Goal: Task Accomplishment & Management: Use online tool/utility

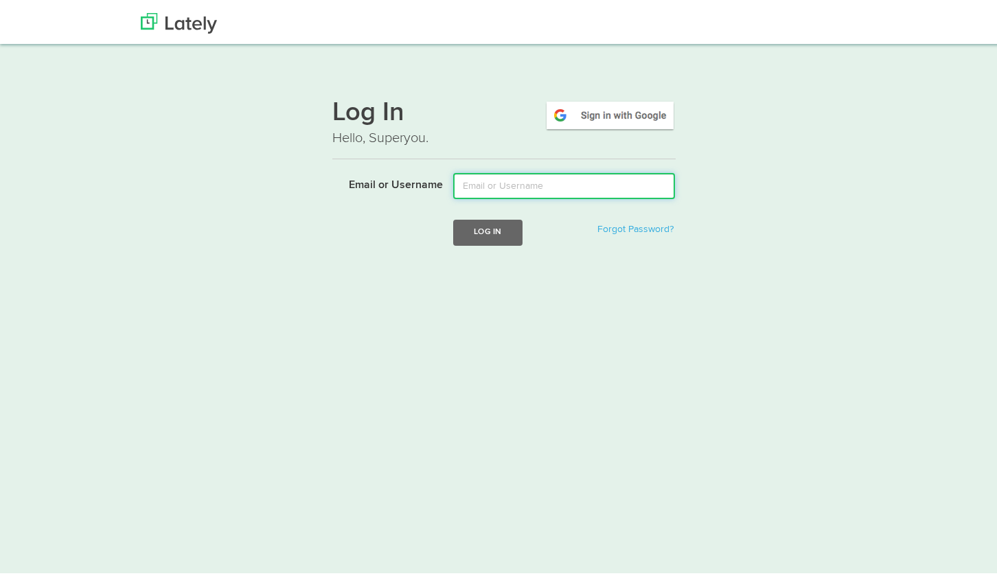
click at [512, 183] on input "Email or Username" at bounding box center [564, 183] width 222 height 26
type input "[EMAIL_ADDRESS][DOMAIN_NAME]"
click at [453, 217] on button "Log In" at bounding box center [487, 229] width 69 height 25
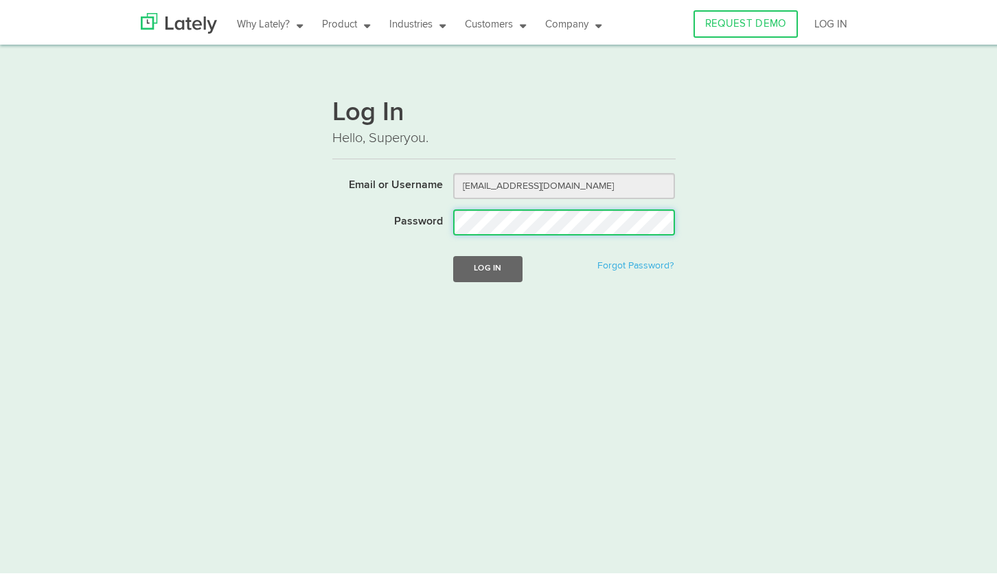
click at [453, 253] on button "Log In" at bounding box center [487, 265] width 69 height 25
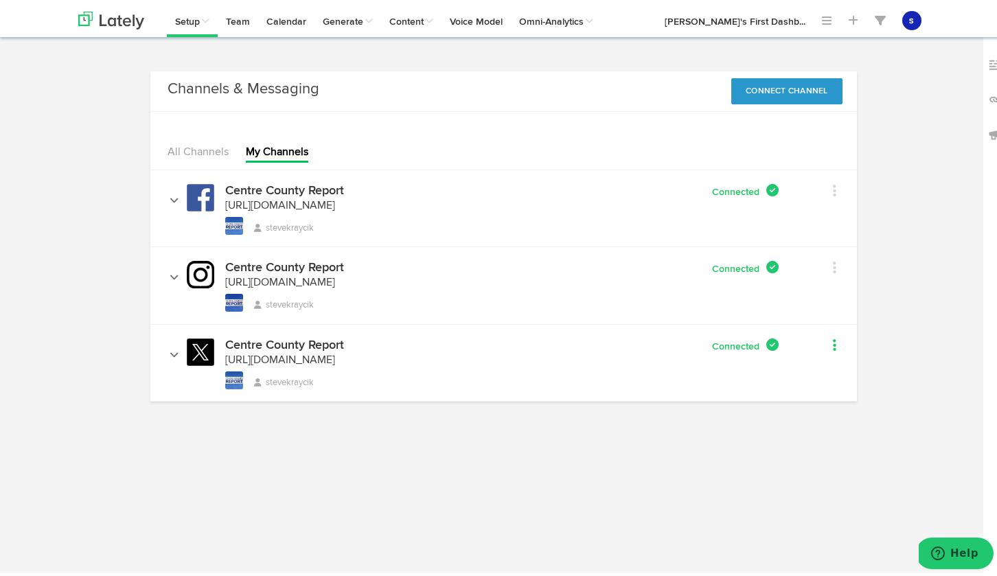
click at [833, 343] on icon at bounding box center [834, 343] width 3 height 14
click at [504, 359] on div "Centre County Report [URL][DOMAIN_NAME] stevekraycik" at bounding box center [344, 362] width 367 height 52
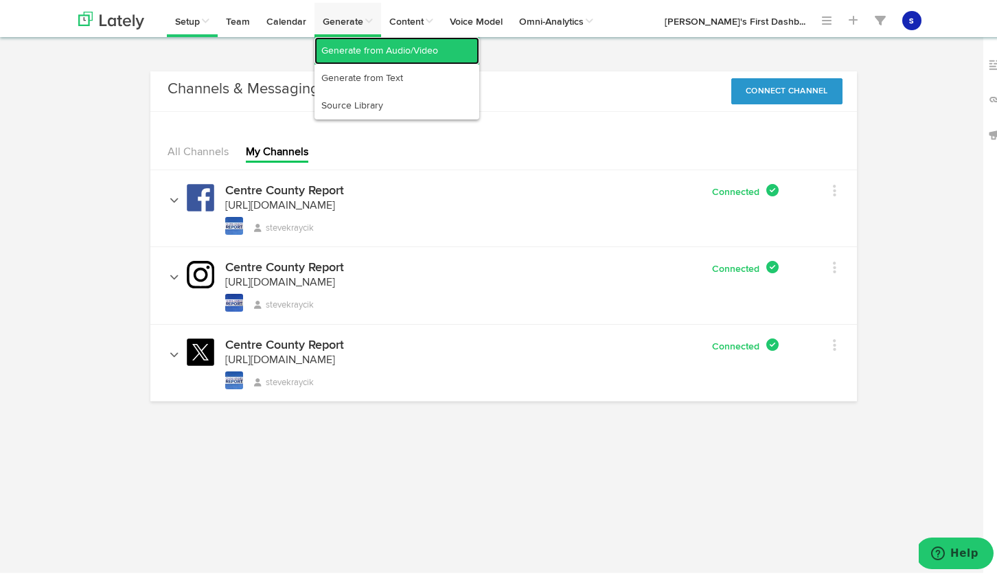
click at [401, 49] on link "Generate from Audio/Video" at bounding box center [397, 47] width 165 height 27
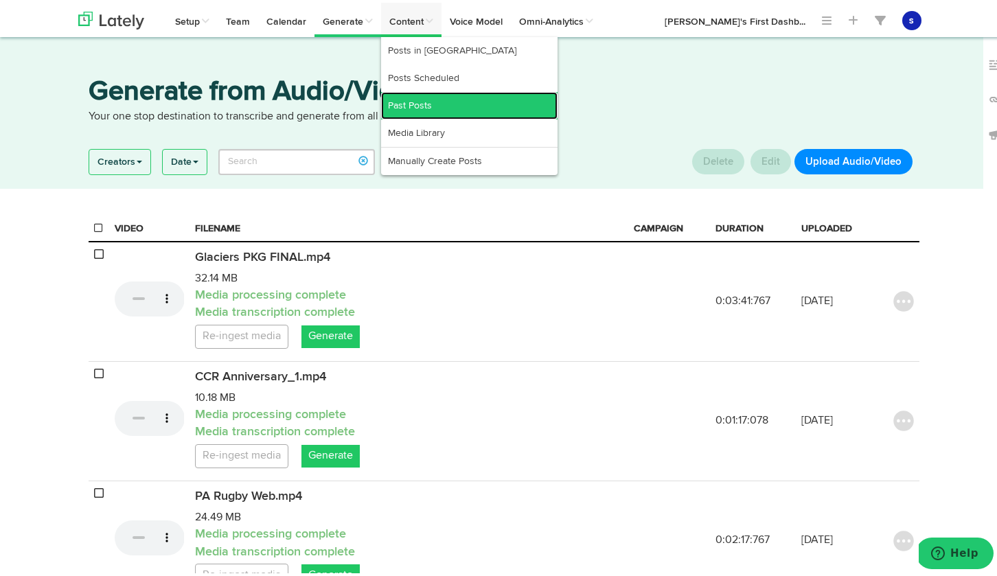
click at [418, 106] on link "Past Posts" at bounding box center [469, 102] width 177 height 27
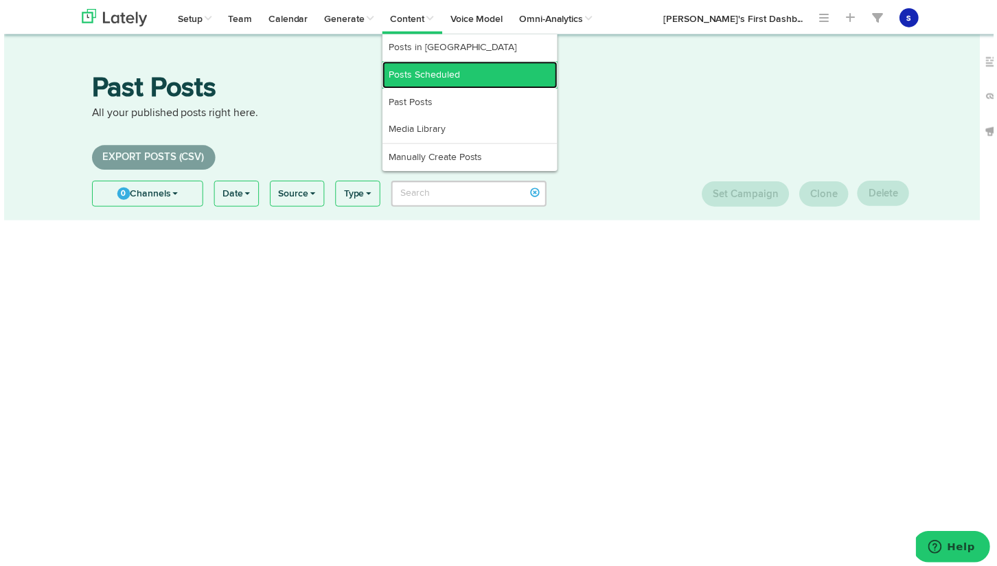
click at [434, 78] on link "Posts Scheduled" at bounding box center [469, 75] width 177 height 27
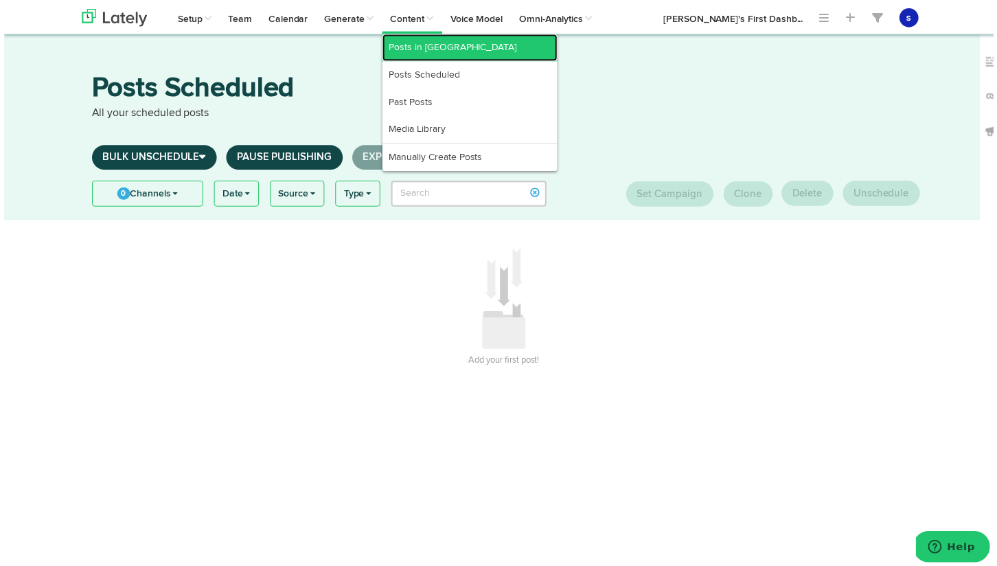
click at [431, 49] on link "Posts in [GEOGRAPHIC_DATA]" at bounding box center [469, 47] width 177 height 27
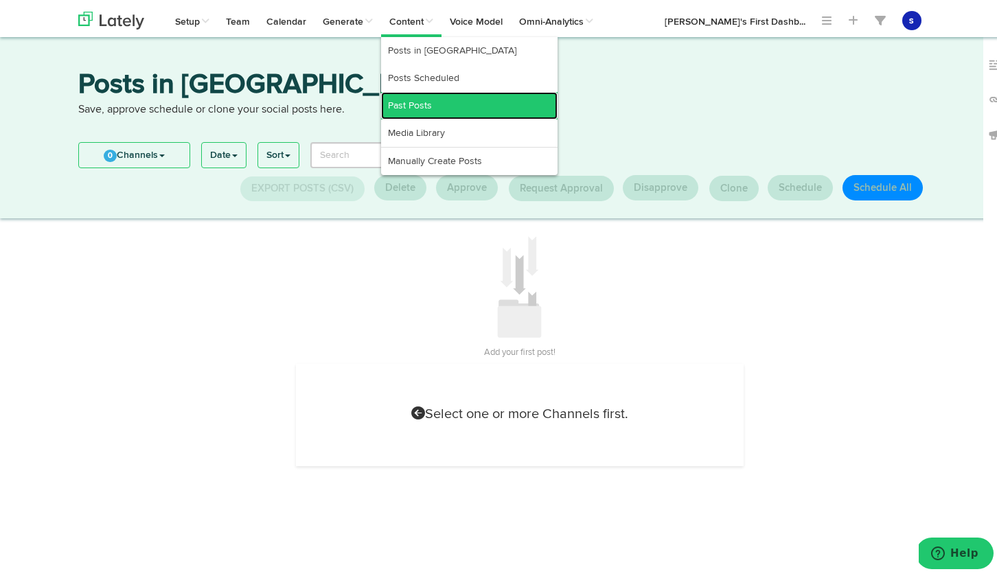
click at [420, 103] on link "Past Posts" at bounding box center [469, 102] width 177 height 27
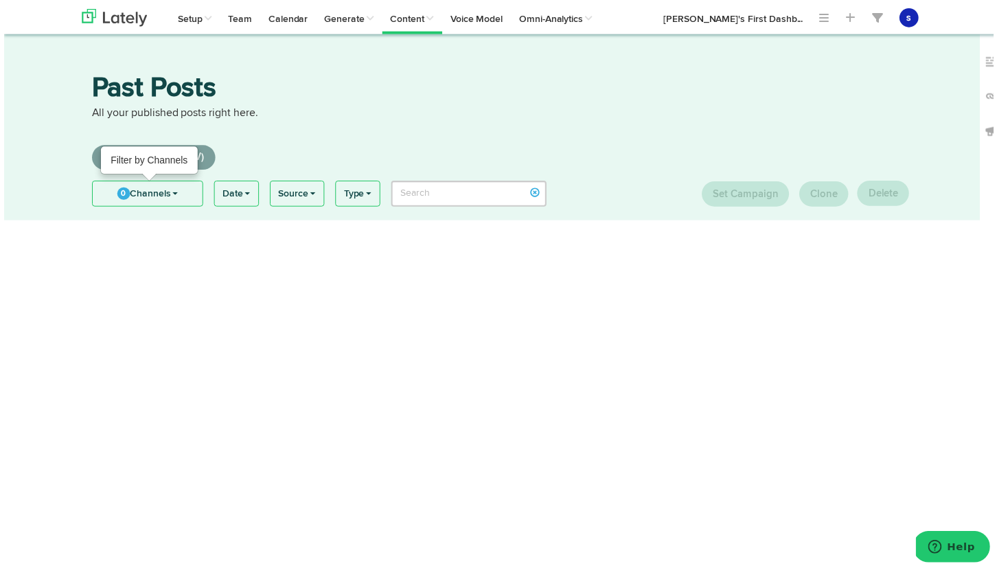
click at [170, 196] on span at bounding box center [172, 195] width 5 height 3
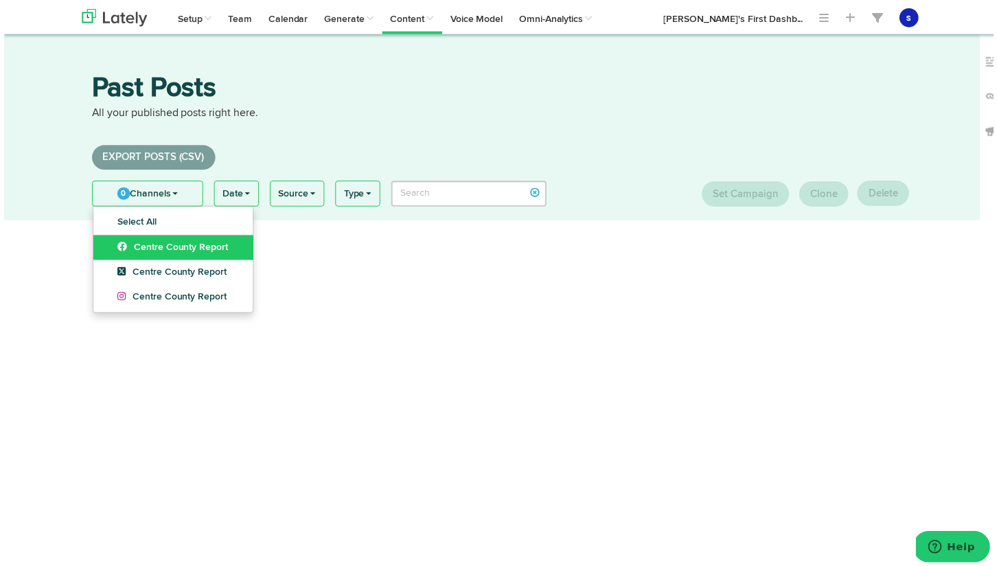
click at [183, 250] on span "Centre County Report" at bounding box center [170, 250] width 111 height 10
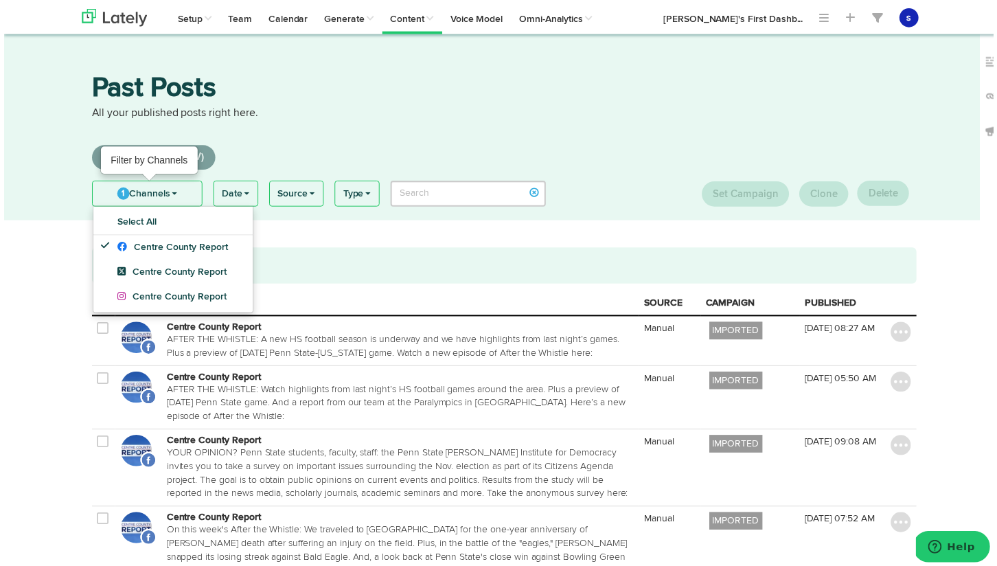
click at [170, 196] on span at bounding box center [171, 195] width 5 height 3
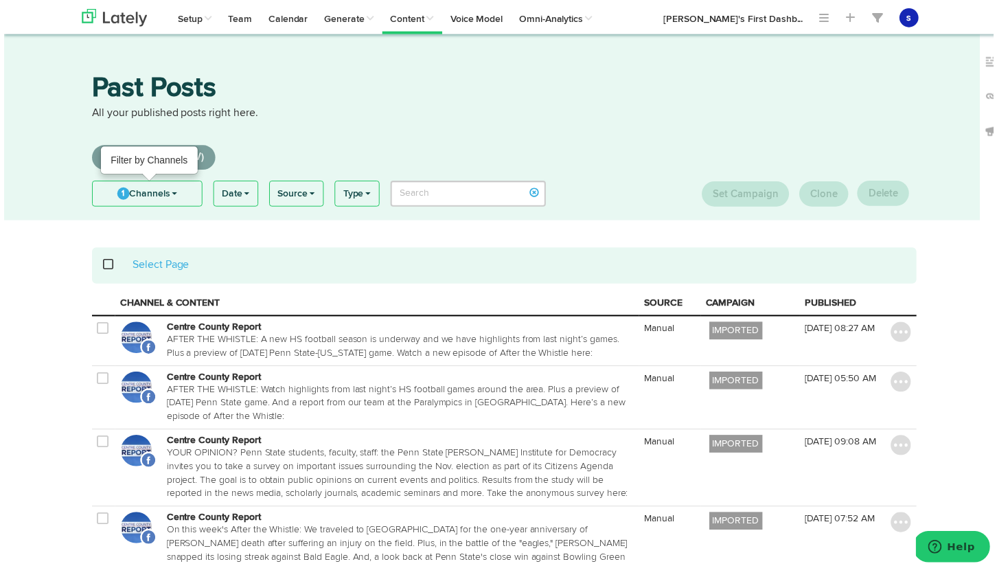
click at [170, 195] on span at bounding box center [171, 195] width 5 height 3
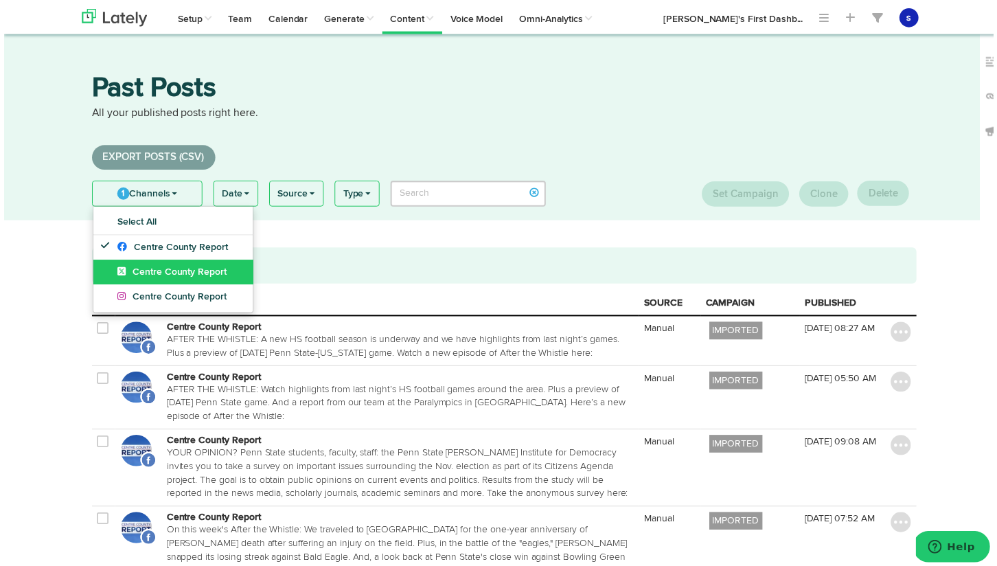
click at [196, 278] on span "Centre County Report" at bounding box center [170, 274] width 110 height 10
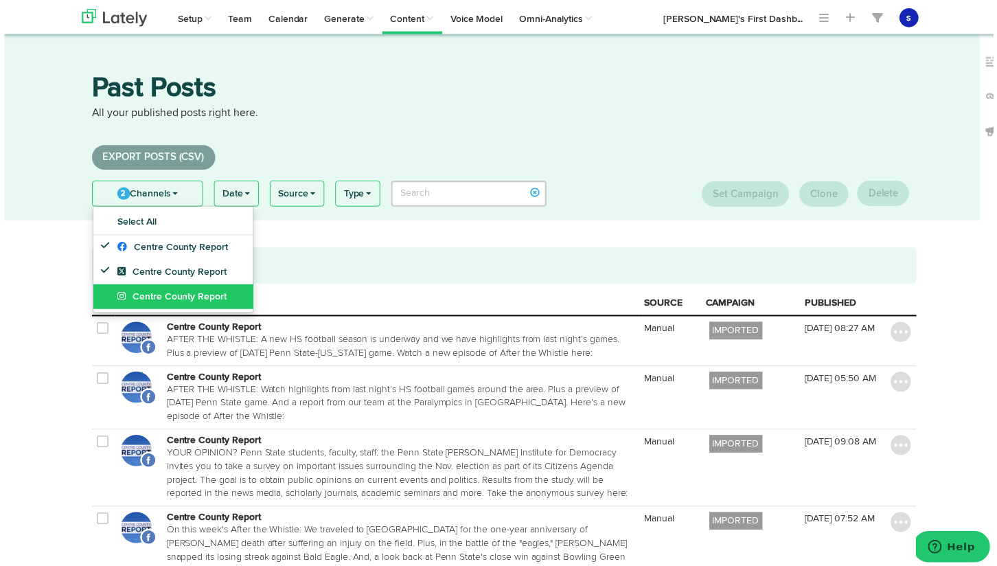
click at [190, 301] on span "Centre County Report" at bounding box center [170, 299] width 110 height 10
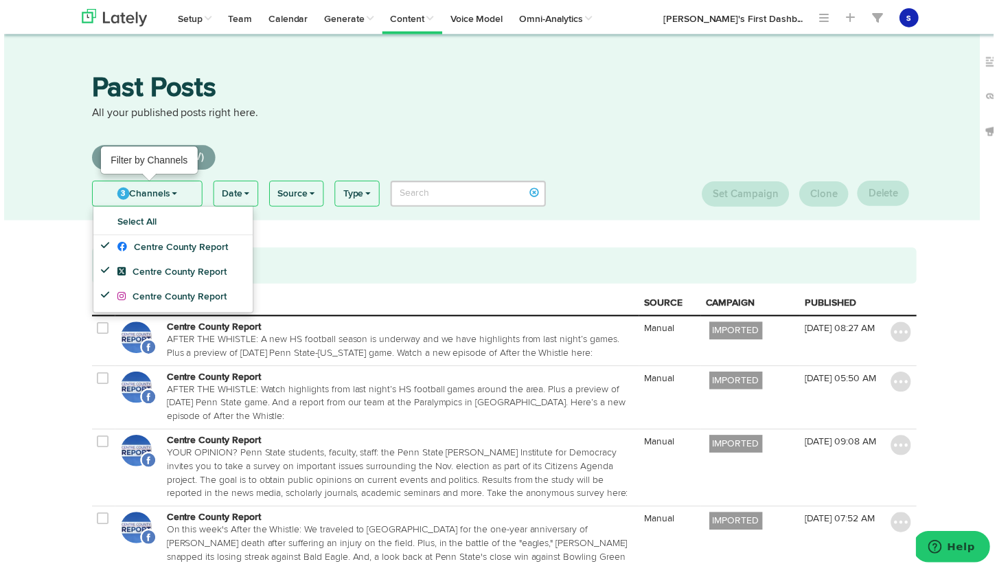
click at [170, 195] on span at bounding box center [171, 195] width 5 height 3
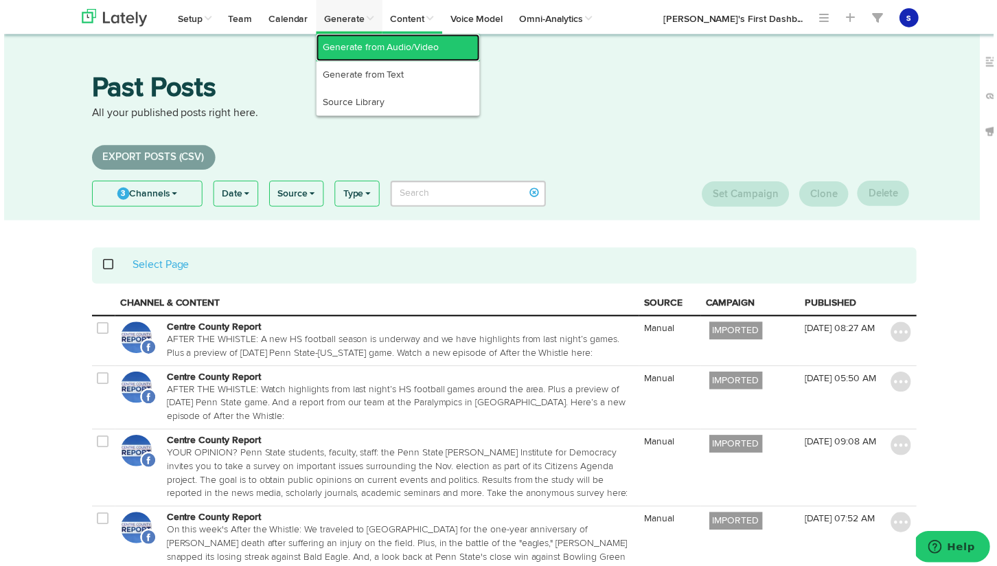
click at [382, 47] on link "Generate from Audio/Video" at bounding box center [397, 47] width 165 height 27
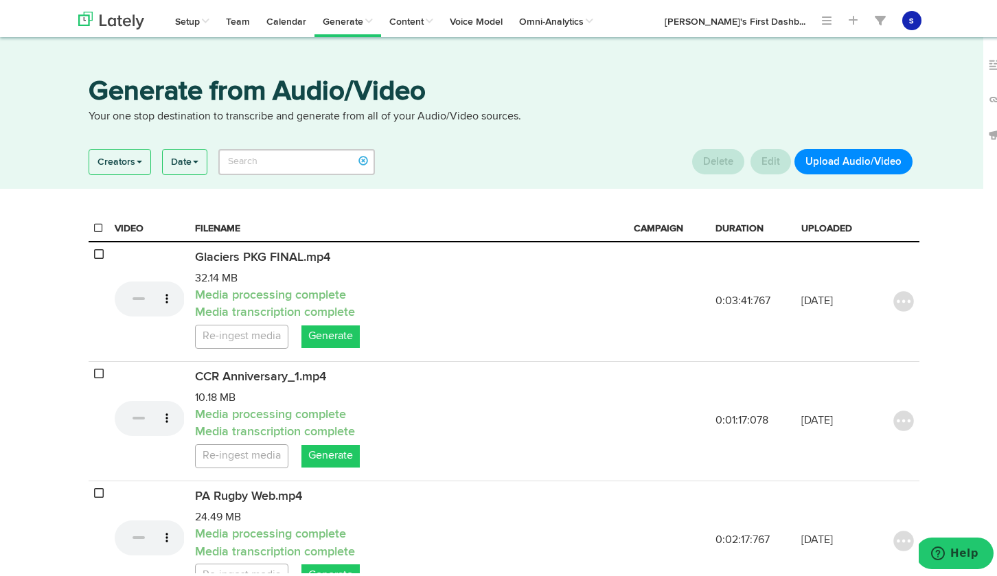
click at [852, 161] on button "Upload Audio/Video" at bounding box center [854, 158] width 118 height 25
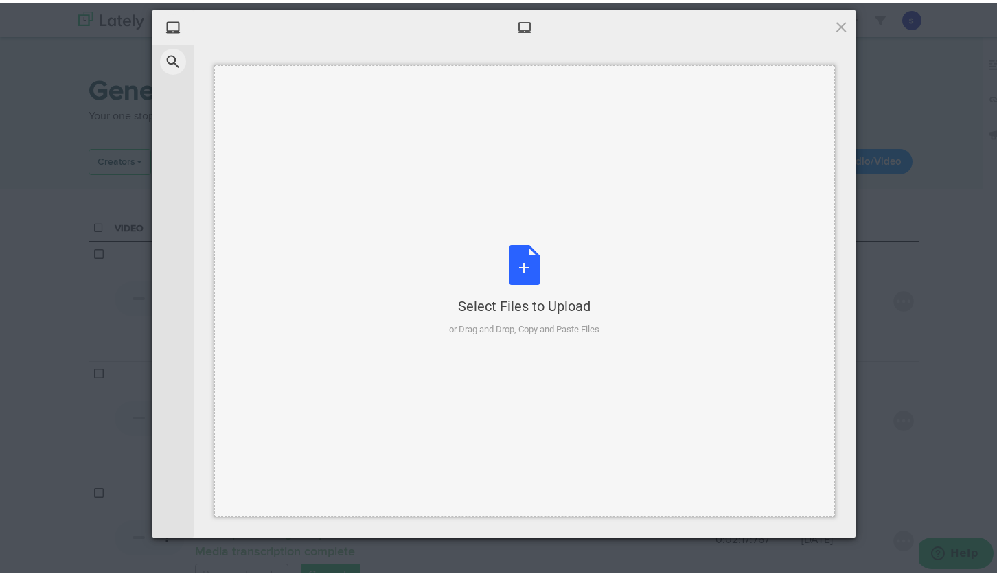
click at [543, 323] on div "or Drag and Drop, Copy and Paste Files" at bounding box center [524, 327] width 150 height 14
click at [550, 321] on div "or Drag and Drop, Copy and Paste Files" at bounding box center [524, 327] width 150 height 14
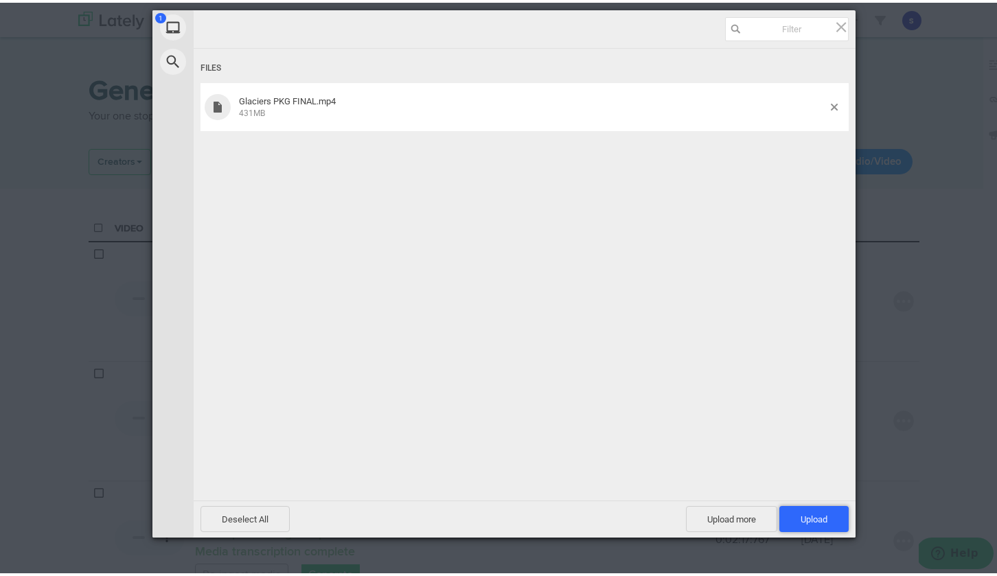
click at [809, 515] on span "Upload 1" at bounding box center [814, 517] width 27 height 10
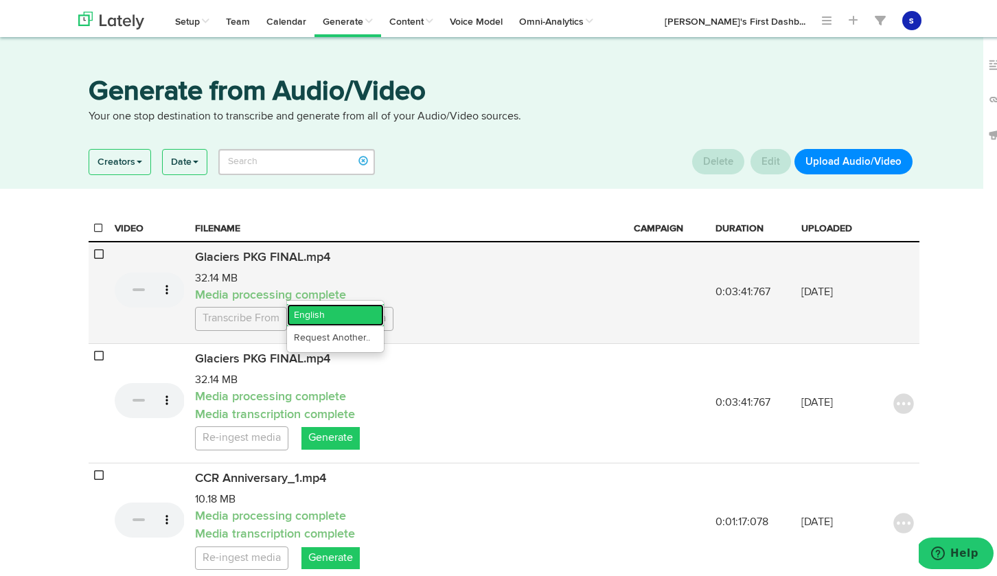
click at [308, 313] on link "English" at bounding box center [335, 313] width 97 height 22
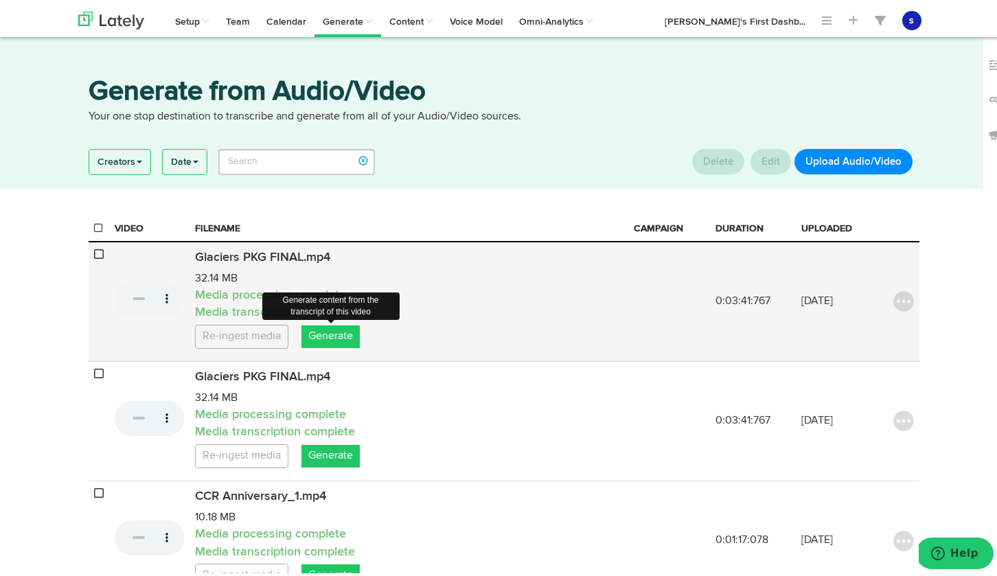
click at [328, 336] on link "Generate" at bounding box center [331, 334] width 58 height 23
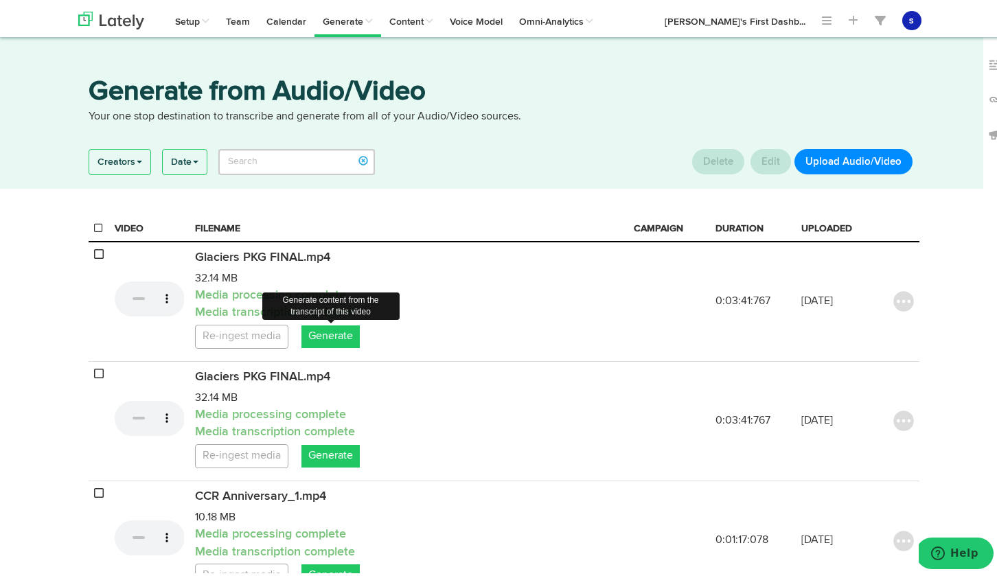
select select "natural"
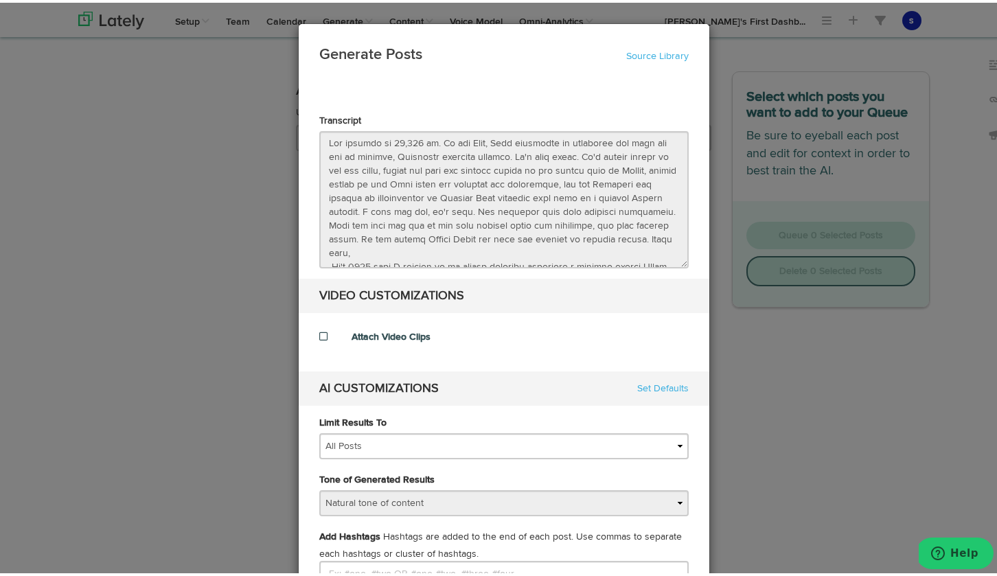
click at [319, 337] on span at bounding box center [323, 334] width 8 height 10
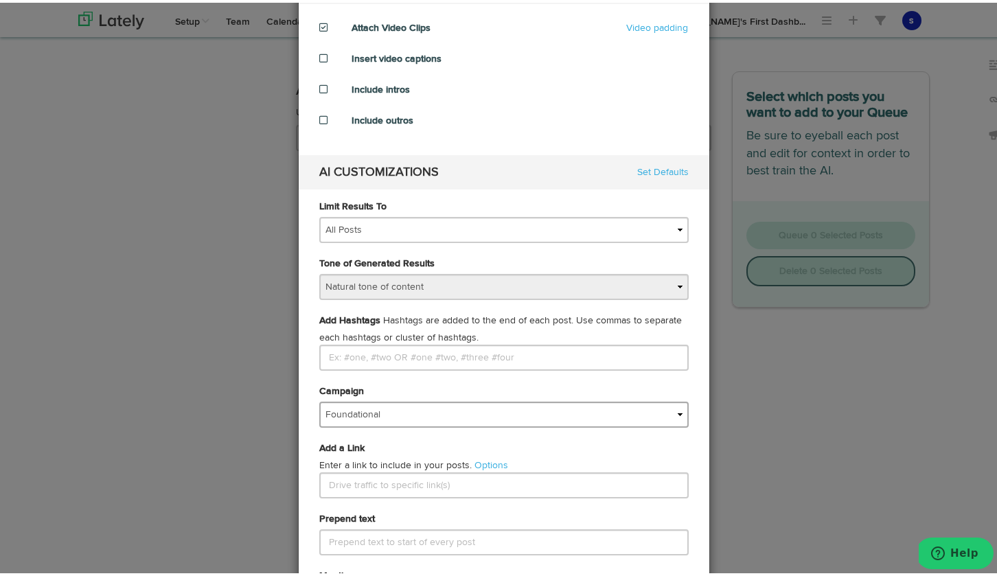
scroll to position [339, 0]
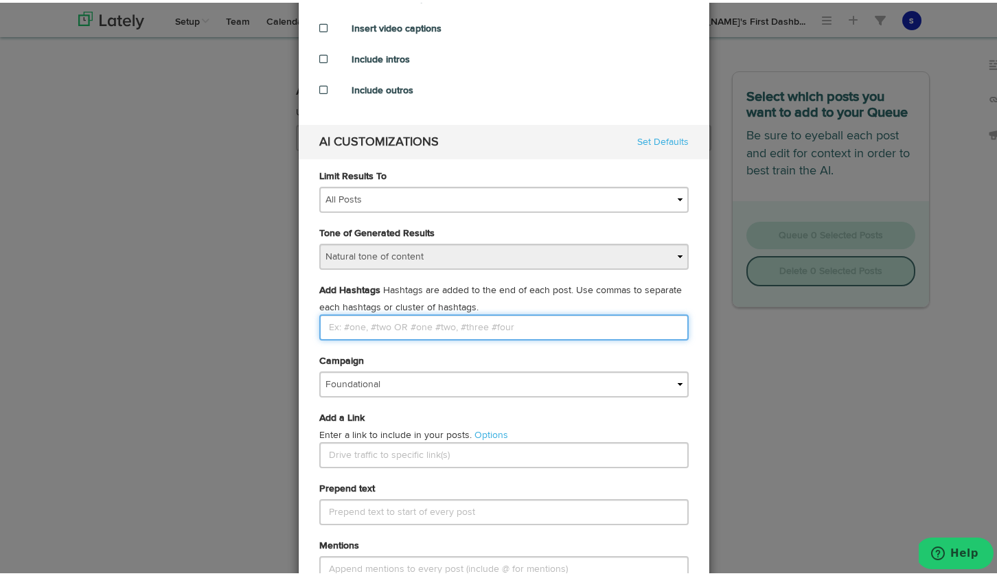
click at [388, 332] on input "Limit Results To" at bounding box center [504, 325] width 370 height 26
type input "#Kazkhstan #climate"
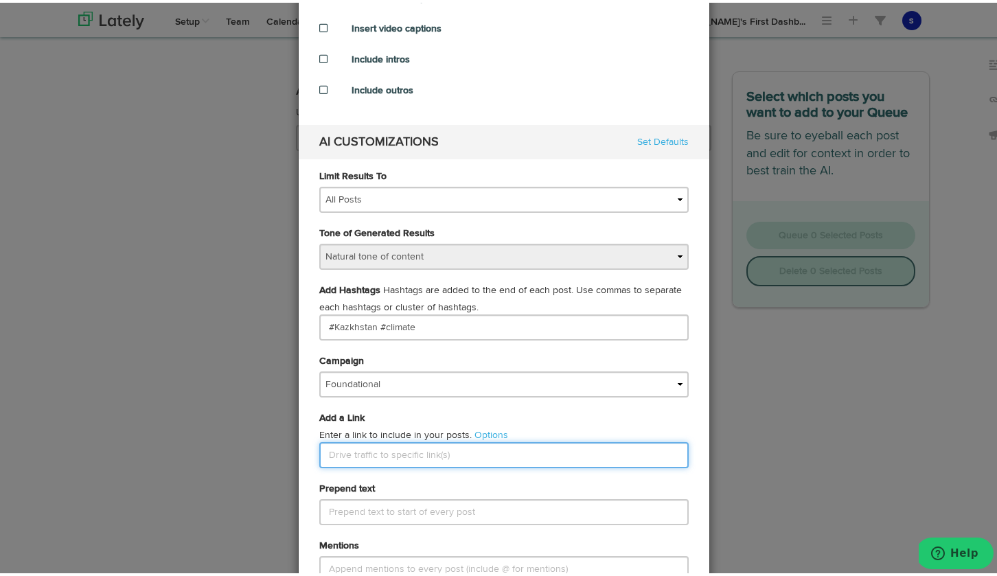
click at [376, 460] on input "text" at bounding box center [504, 453] width 370 height 26
paste input "[URL][DOMAIN_NAME]"
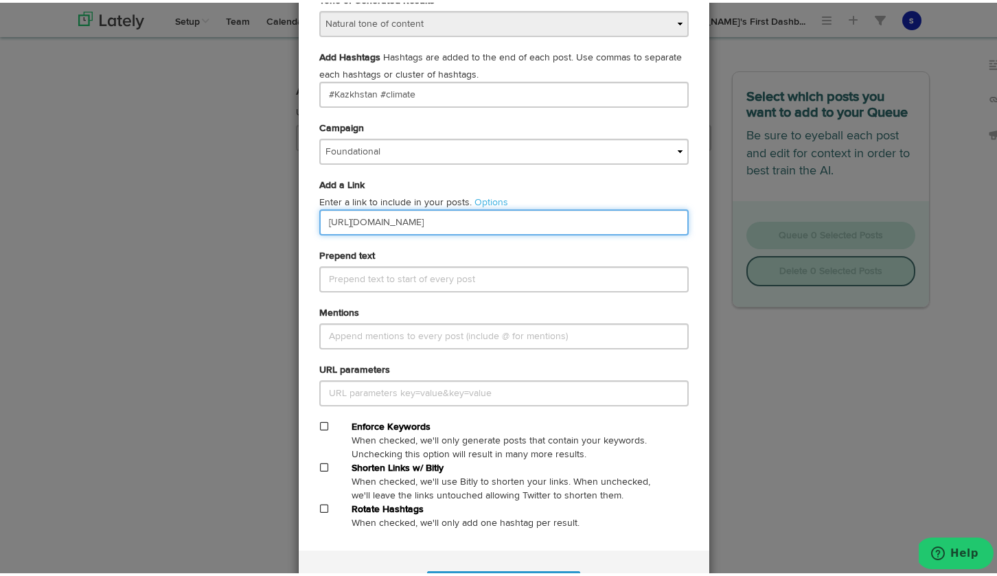
scroll to position [601, 0]
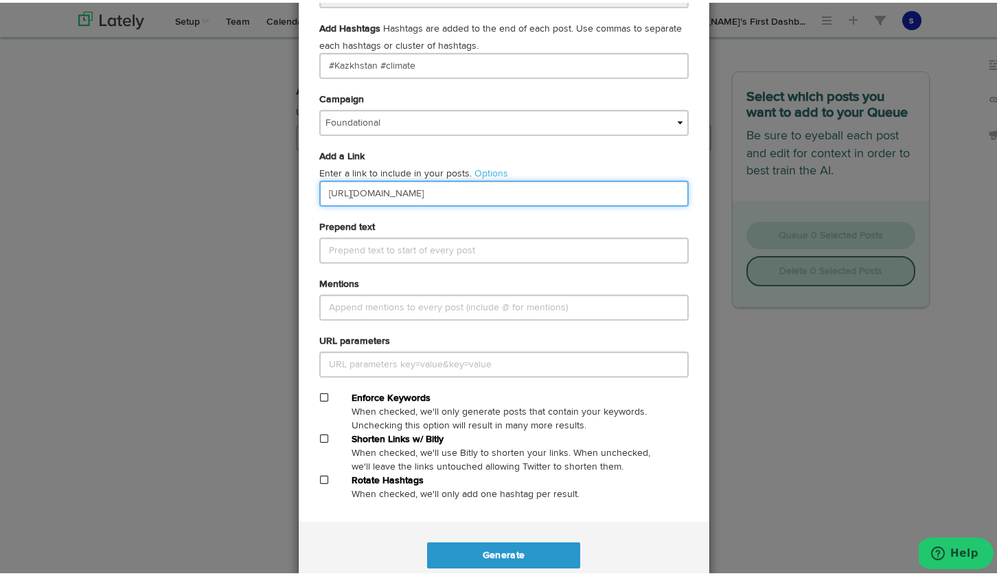
type input "[URL][DOMAIN_NAME]"
click at [320, 438] on span at bounding box center [324, 436] width 8 height 10
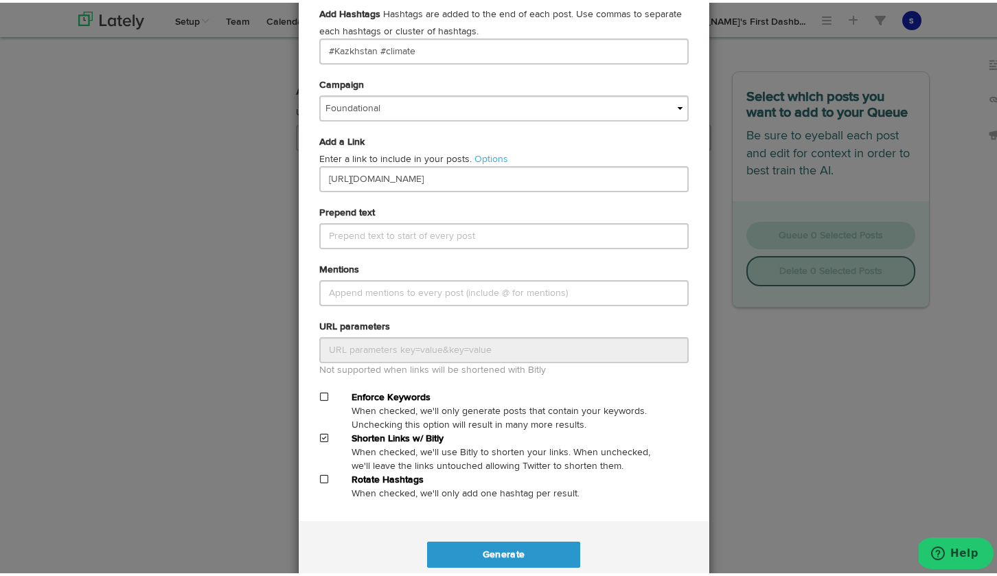
scroll to position [646, 0]
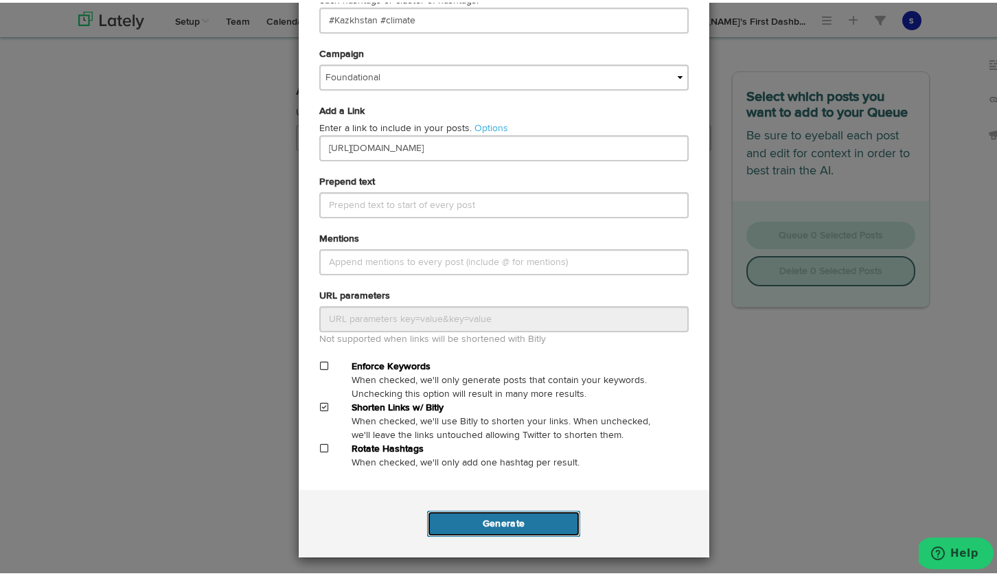
click at [507, 524] on button "Generate" at bounding box center [503, 521] width 153 height 26
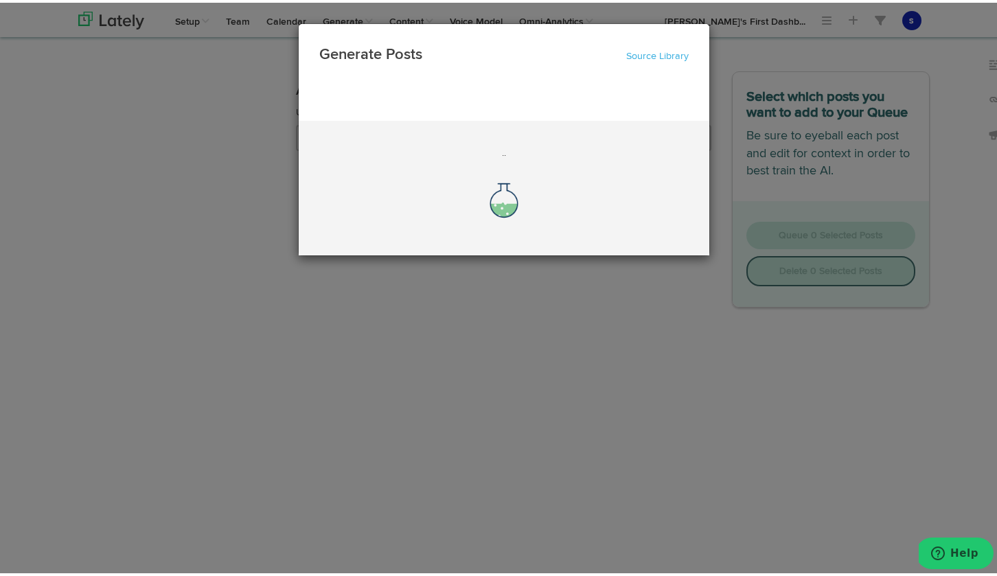
scroll to position [0, 0]
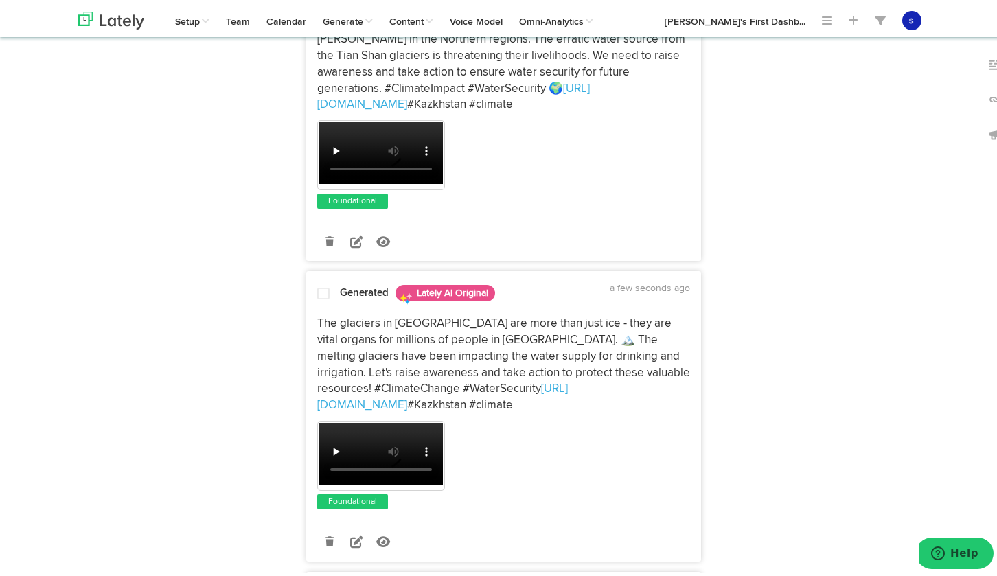
scroll to position [484, 0]
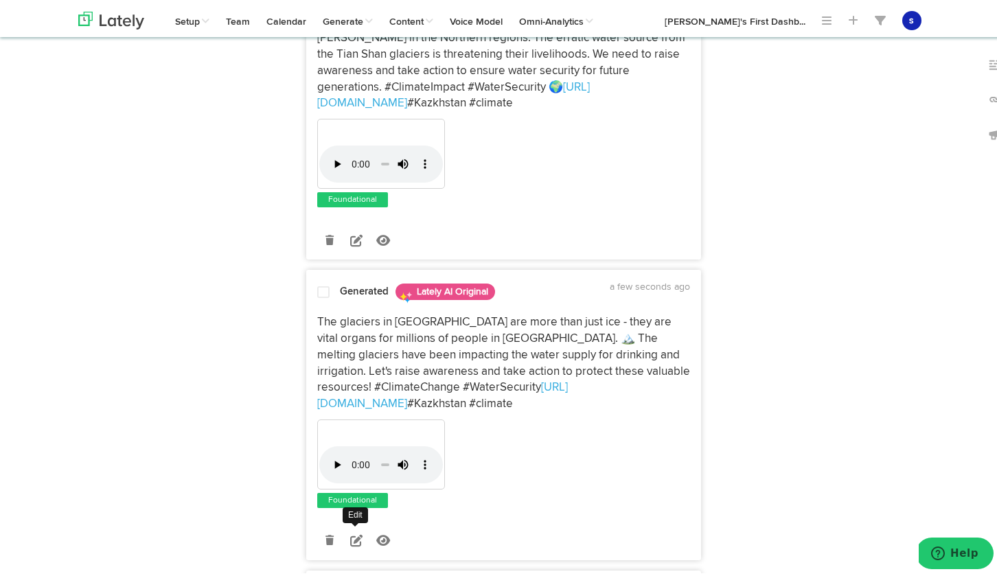
click at [350, 540] on icon at bounding box center [356, 538] width 12 height 12
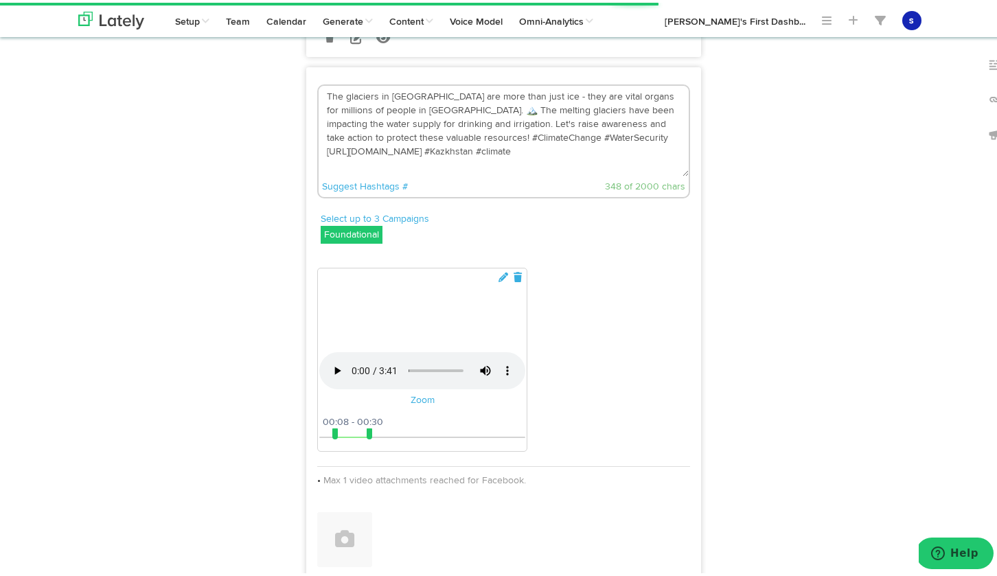
scroll to position [703, 0]
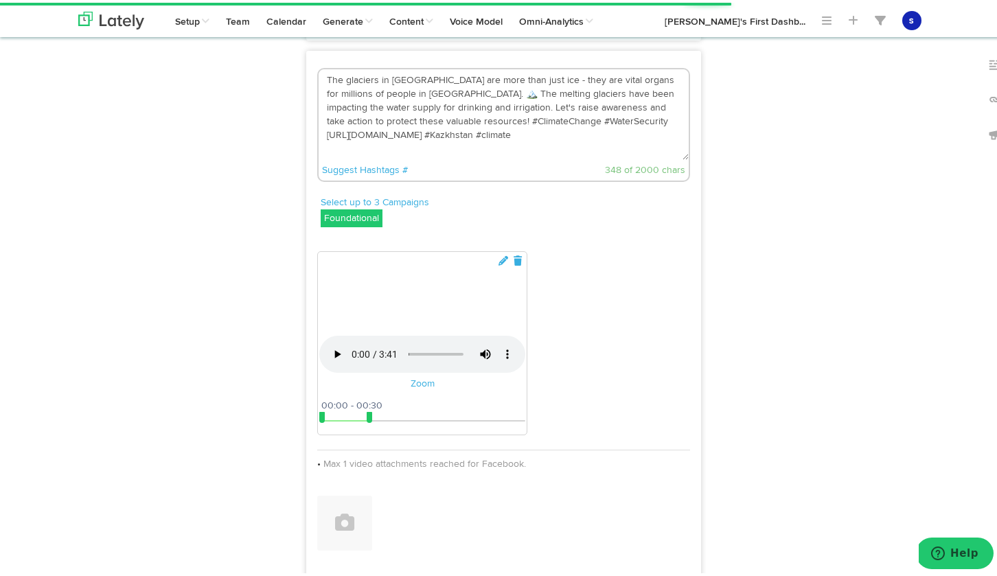
drag, startPoint x: 329, startPoint y: 511, endPoint x: 315, endPoint y: 512, distance: 14.5
click at [319, 420] on span at bounding box center [321, 414] width 5 height 11
drag, startPoint x: 363, startPoint y: 512, endPoint x: 669, endPoint y: 528, distance: 306.1
click at [526, 431] on div "00:00 03:41 00:00 03:42 00:00 - 00:30" at bounding box center [422, 412] width 206 height 37
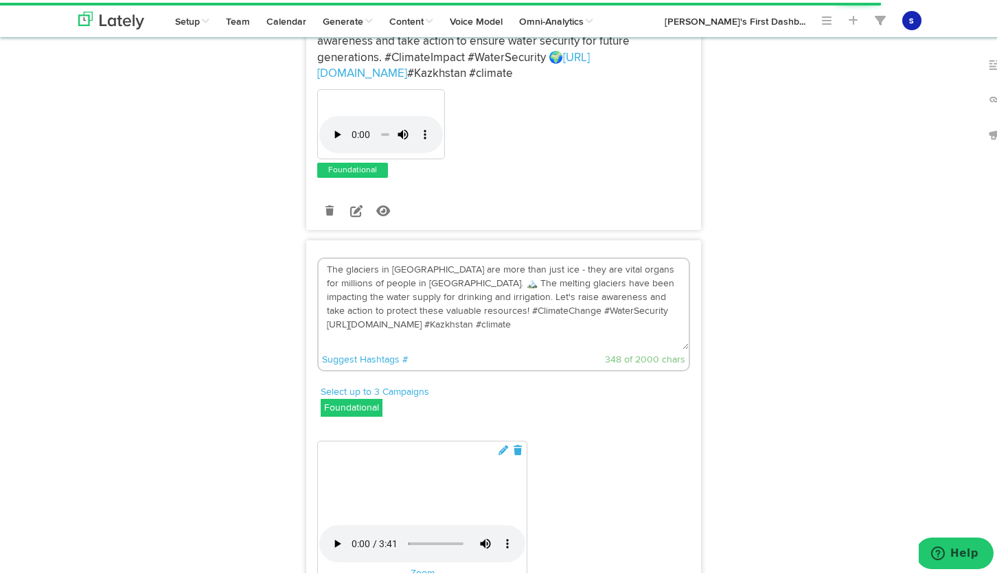
scroll to position [429, 0]
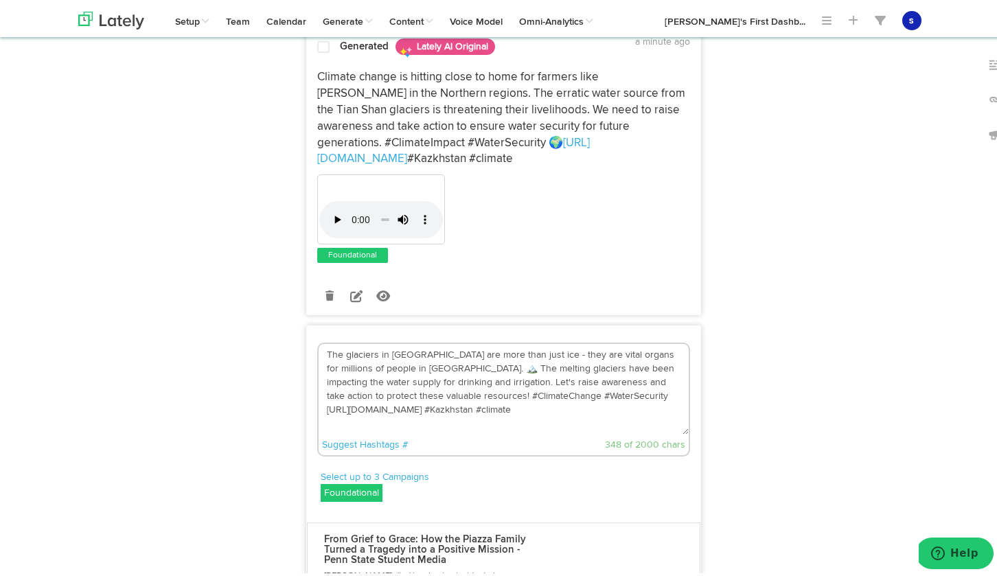
drag, startPoint x: 403, startPoint y: 393, endPoint x: 307, endPoint y: 352, distance: 104.4
click at [307, 352] on div "The glaciers in [GEOGRAPHIC_DATA] are more than just ice - they are vital organ…" at bounding box center [504, 398] width 394 height 117
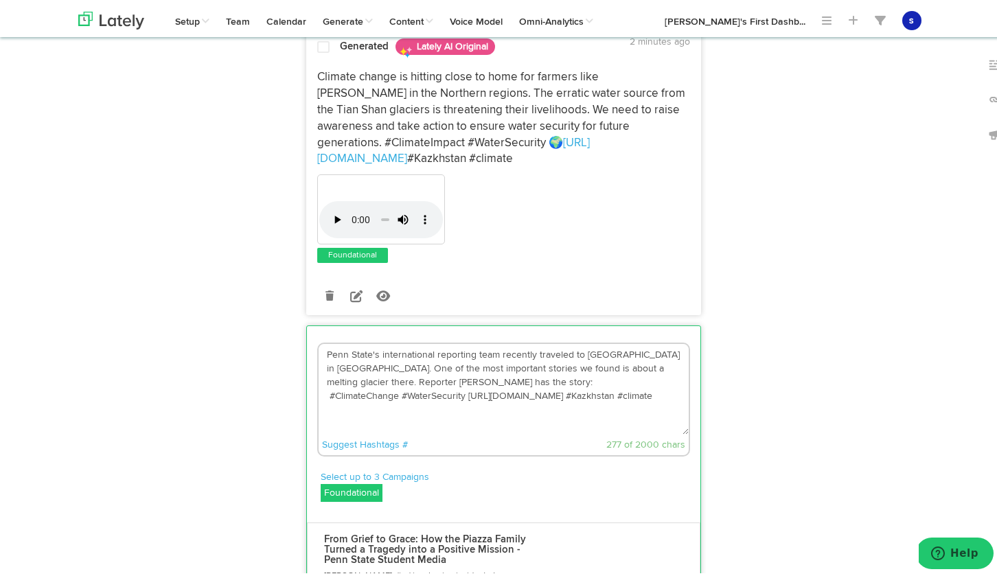
drag, startPoint x: 460, startPoint y: 394, endPoint x: 319, endPoint y: 400, distance: 141.6
click at [319, 400] on textarea "Penn State's international reporting team recently traveled to [GEOGRAPHIC_DATA…" at bounding box center [504, 386] width 370 height 91
drag, startPoint x: 508, startPoint y: 392, endPoint x: 556, endPoint y: 396, distance: 48.9
click at [508, 392] on textarea "Penn State's international reporting team recently traveled to [GEOGRAPHIC_DATA…" at bounding box center [504, 386] width 370 height 91
click at [324, 394] on textarea "Penn State's international reporting team recently traveled to [GEOGRAPHIC_DATA…" at bounding box center [504, 386] width 370 height 91
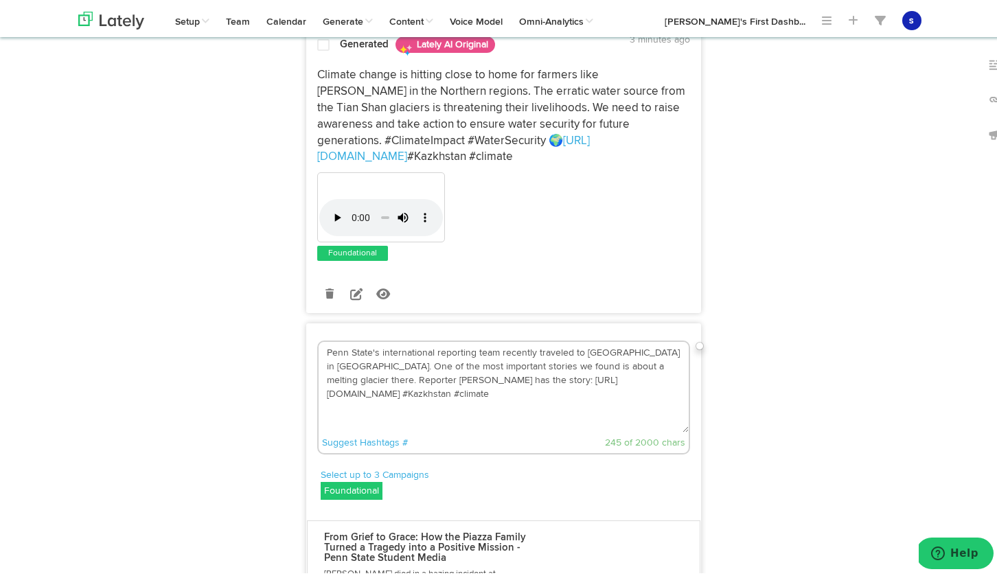
scroll to position [431, 0]
click at [458, 362] on textarea "Penn State's international reporting team recently traveled to [GEOGRAPHIC_DATA…" at bounding box center [504, 384] width 370 height 91
click at [664, 378] on textarea "Penn State's international reporting team recently traveled to [GEOGRAPHIC_DATA…" at bounding box center [504, 384] width 370 height 91
click at [589, 364] on textarea "Penn State's international reporting team recently traveled to [GEOGRAPHIC_DATA…" at bounding box center [504, 384] width 370 height 91
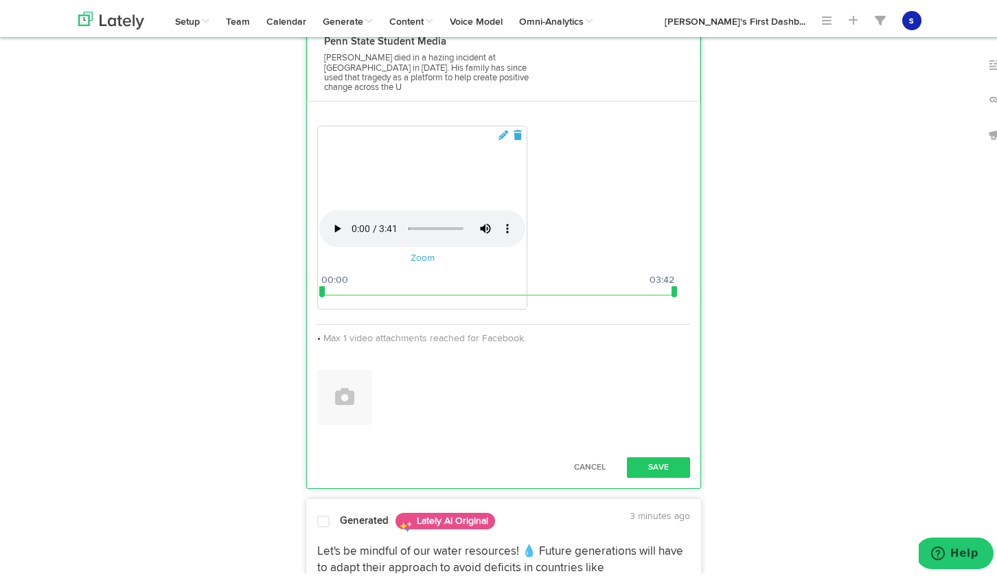
scroll to position [1089, 0]
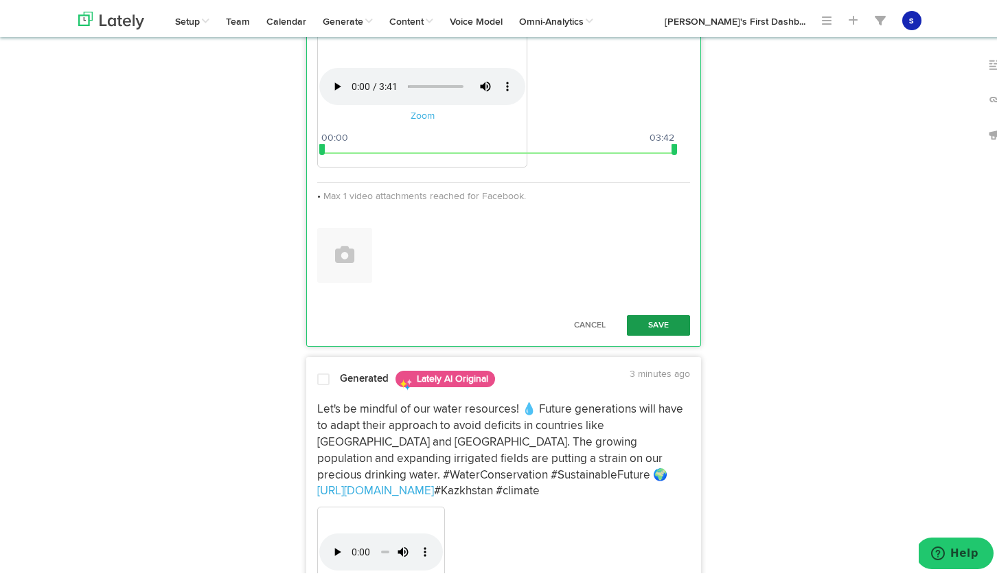
type textarea "Penn State's international reporting team recently traveled to [GEOGRAPHIC_DATA…"
drag, startPoint x: 660, startPoint y: 411, endPoint x: 670, endPoint y: 436, distance: 26.8
click at [660, 333] on button "Save" at bounding box center [658, 323] width 63 height 21
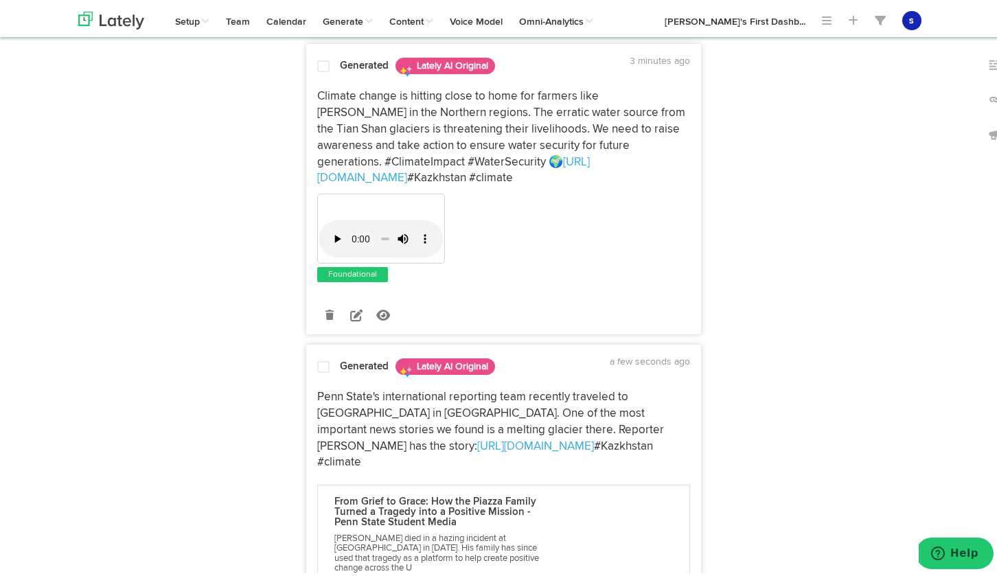
scroll to position [493, 0]
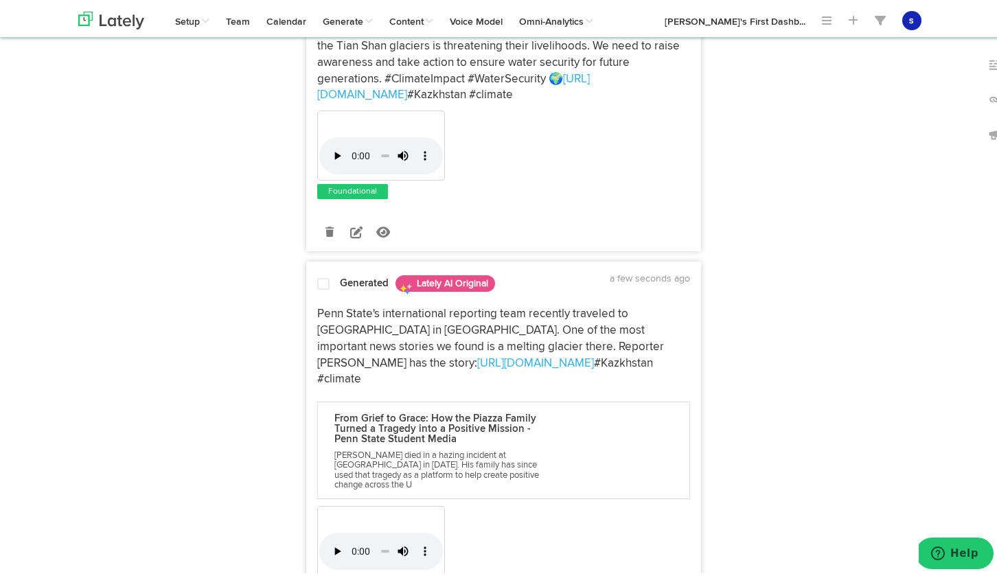
click at [319, 282] on span at bounding box center [323, 282] width 12 height 14
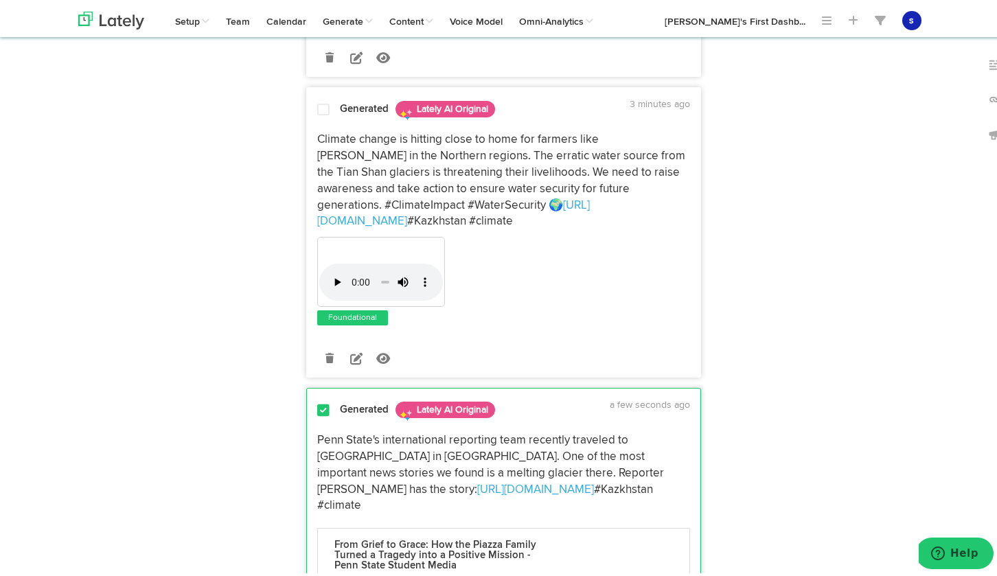
scroll to position [0, 0]
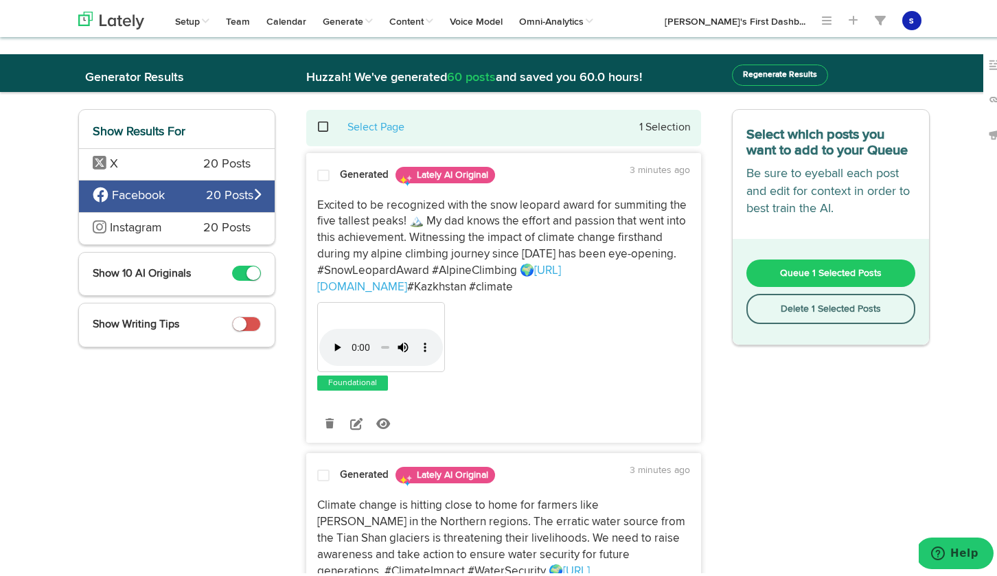
click at [848, 272] on span "Queue 1 Selected Posts" at bounding box center [831, 271] width 102 height 10
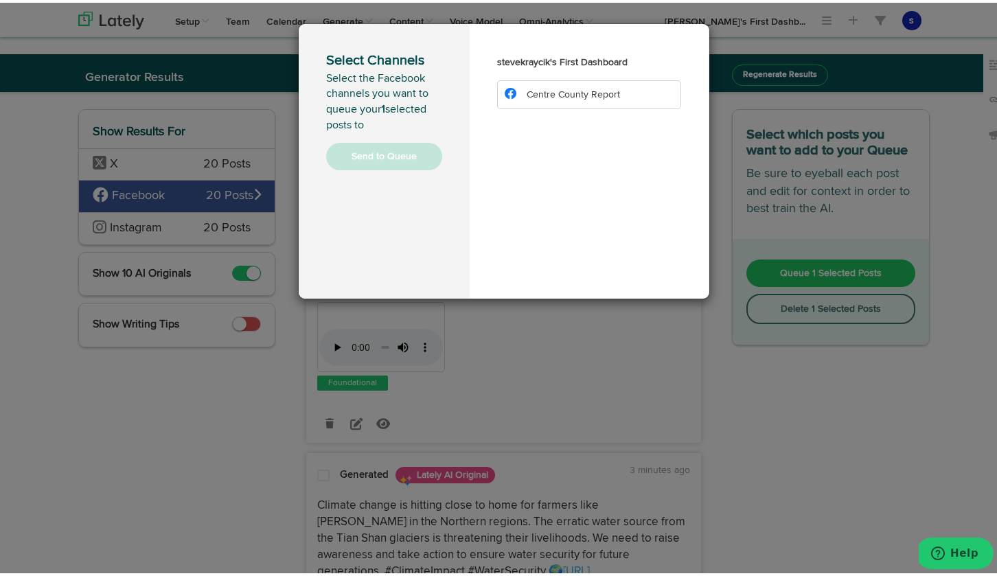
click at [609, 94] on span "Centre County Report" at bounding box center [573, 92] width 93 height 10
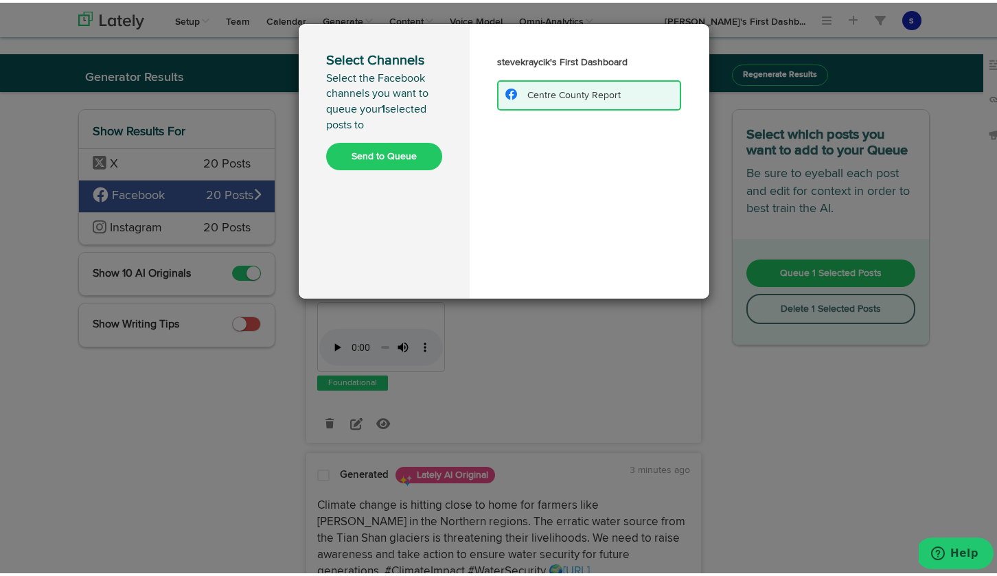
click at [506, 92] on icon at bounding box center [512, 92] width 12 height 1
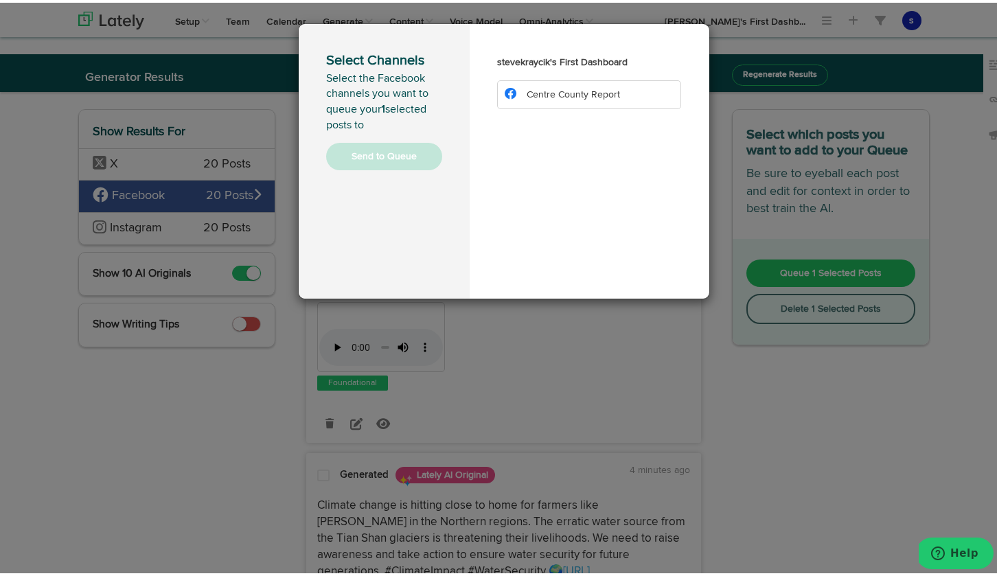
click at [170, 172] on div "Select Channels Select the Facebook channels you want to queue your 1 selected …" at bounding box center [504, 288] width 1008 height 576
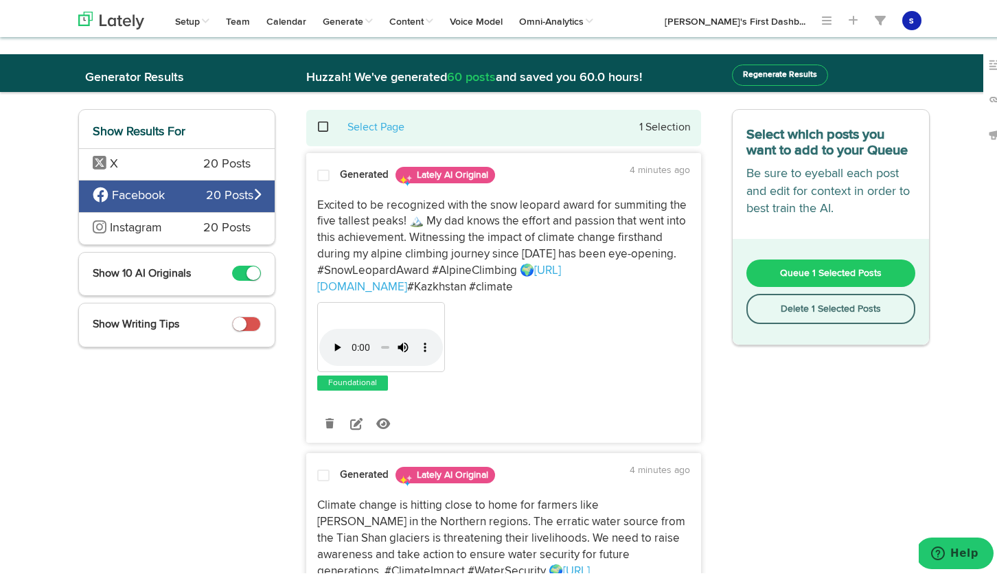
click at [192, 159] on div "X 20 Posts" at bounding box center [177, 162] width 196 height 32
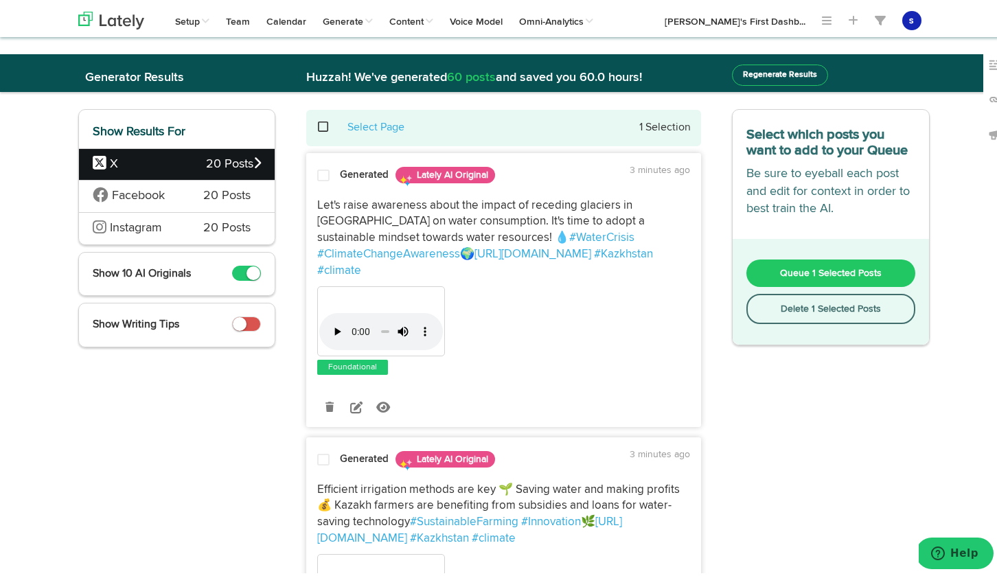
click at [839, 274] on span "Queue 1 Selected Posts" at bounding box center [831, 271] width 102 height 10
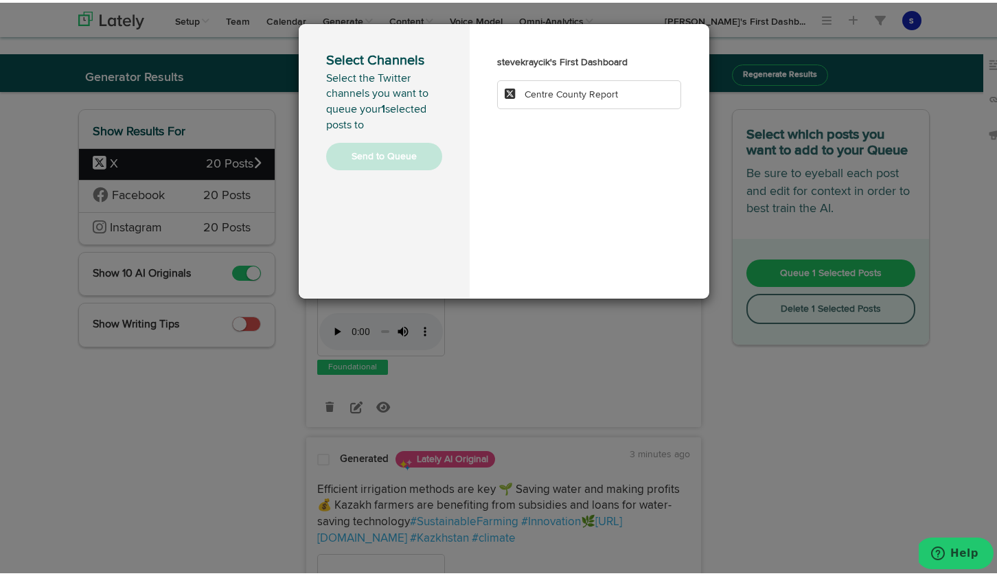
click at [583, 91] on span "Centre County Report" at bounding box center [571, 92] width 93 height 10
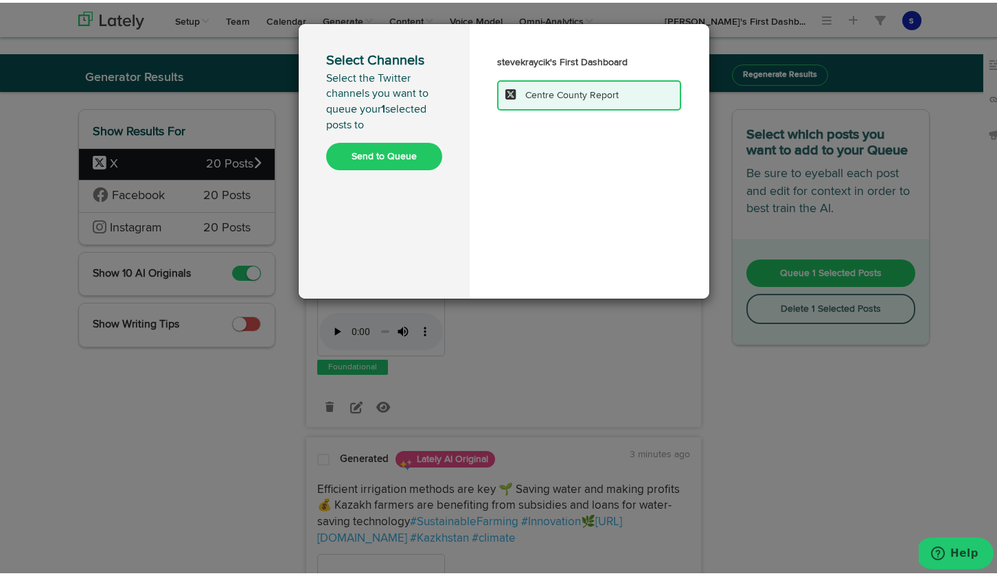
drag, startPoint x: 394, startPoint y: 155, endPoint x: 427, endPoint y: 174, distance: 37.8
click at [394, 155] on button "Send to Queue" at bounding box center [384, 153] width 116 height 27
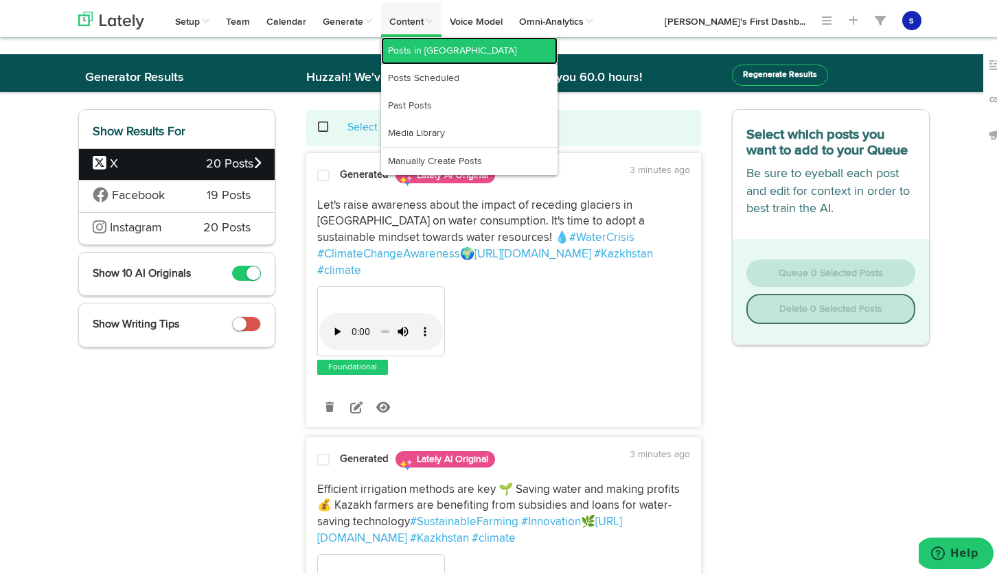
click at [420, 47] on link "Posts in [GEOGRAPHIC_DATA]" at bounding box center [469, 47] width 177 height 27
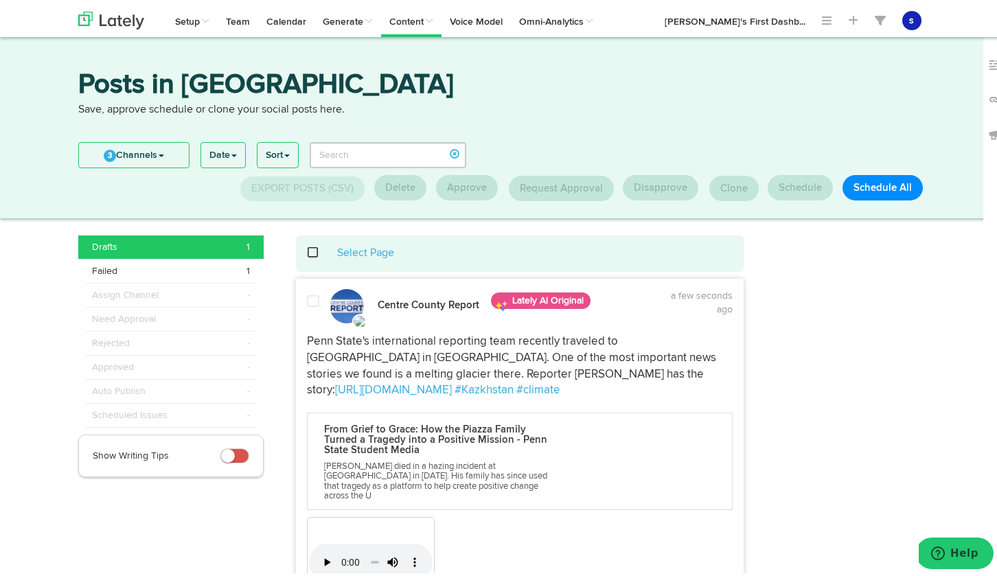
click at [310, 300] on span at bounding box center [313, 299] width 12 height 14
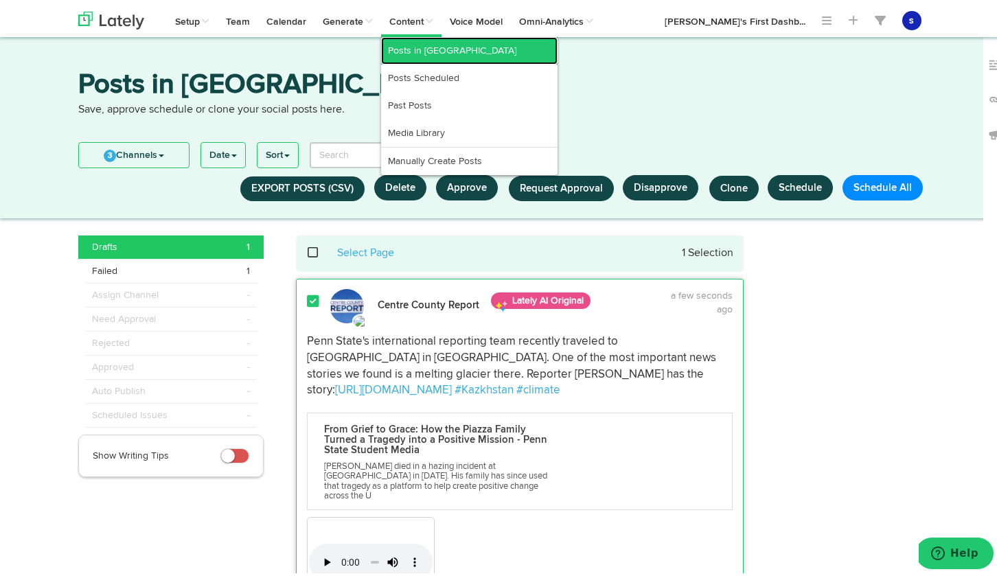
click at [432, 55] on link "Posts in [GEOGRAPHIC_DATA]" at bounding box center [469, 47] width 177 height 27
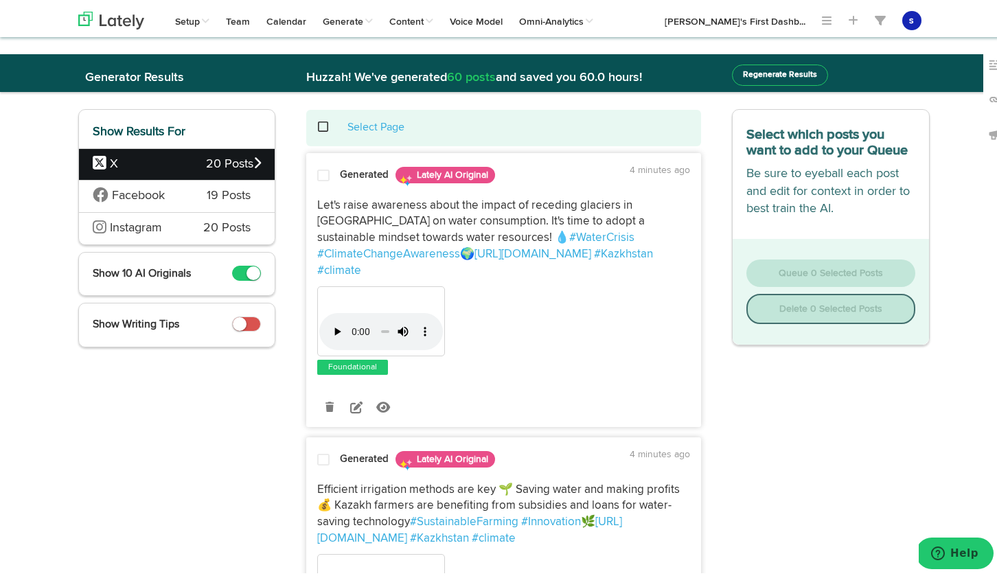
click at [147, 224] on span "Instagram" at bounding box center [136, 225] width 52 height 12
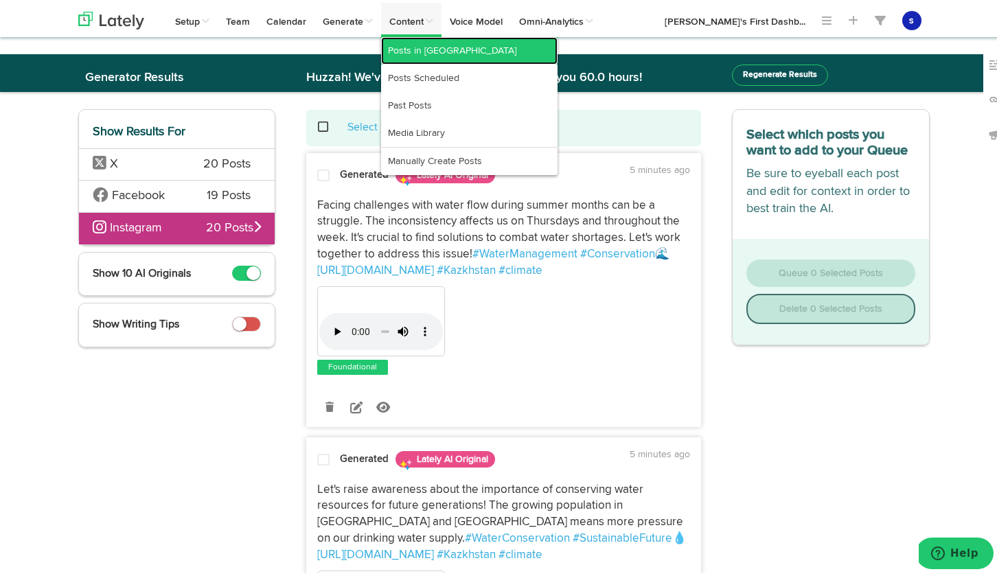
click at [427, 45] on link "Posts in [GEOGRAPHIC_DATA]" at bounding box center [469, 47] width 177 height 27
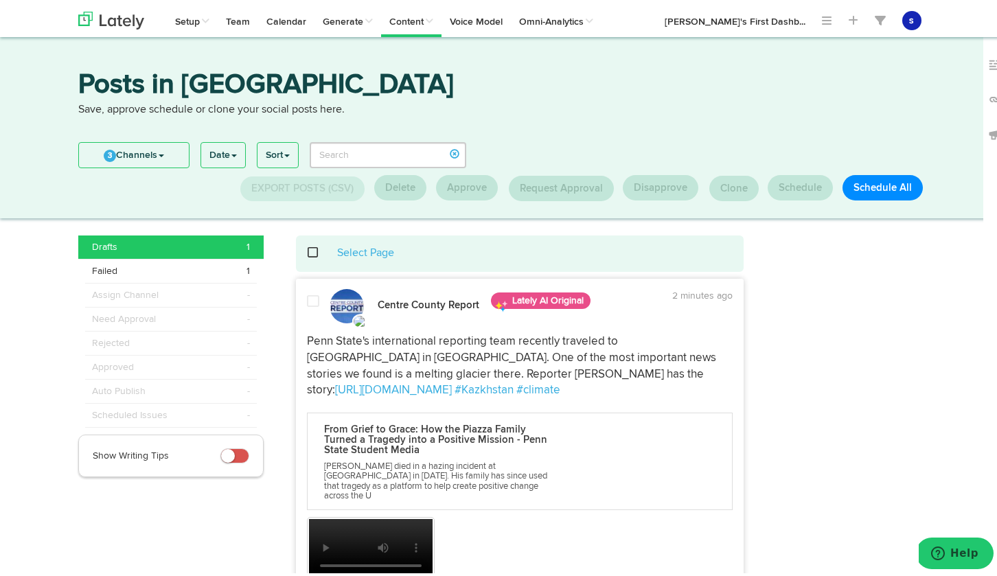
click at [307, 297] on span at bounding box center [313, 299] width 12 height 14
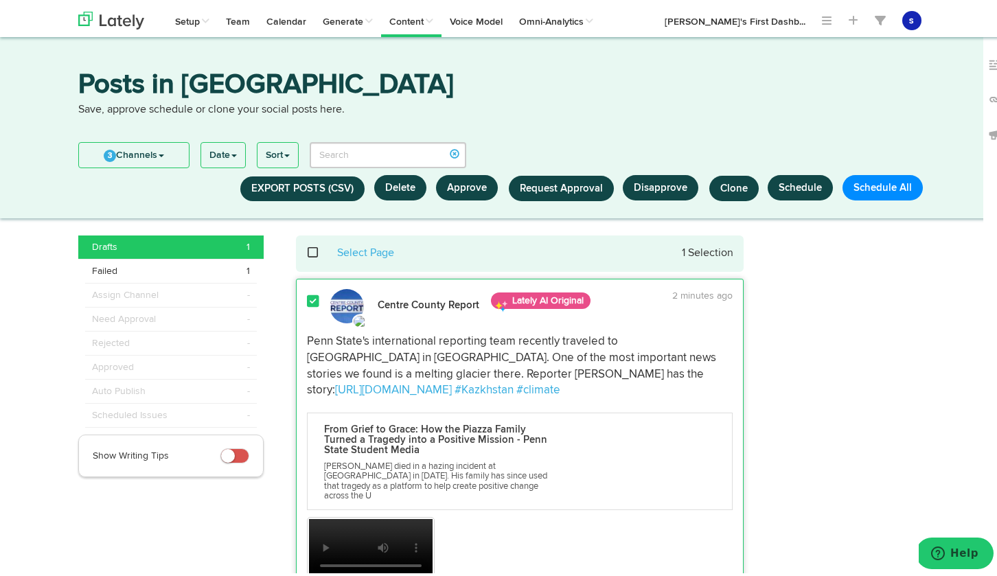
click at [420, 297] on strong "Centre County Report" at bounding box center [429, 302] width 102 height 10
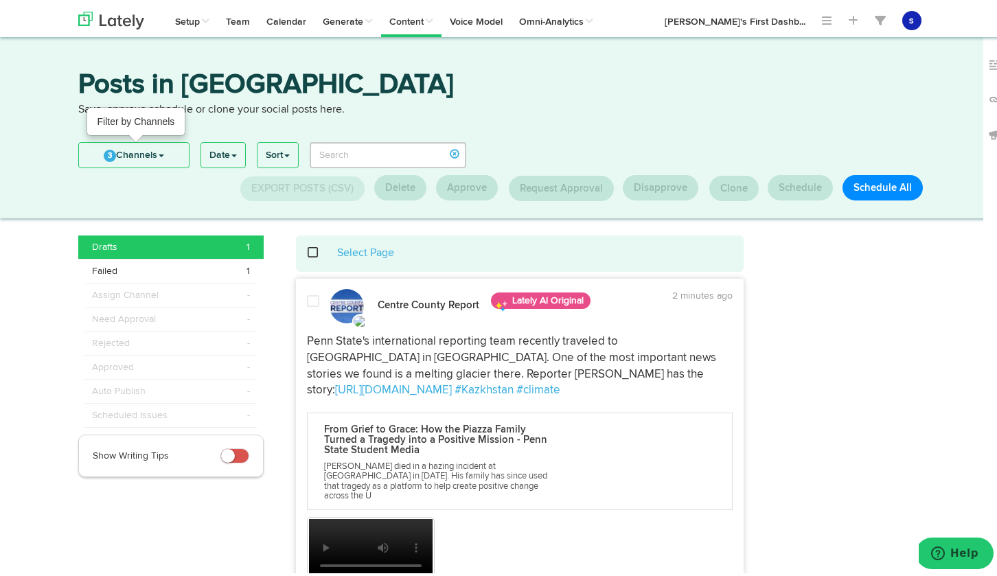
click at [163, 155] on link "3 Channels" at bounding box center [134, 152] width 110 height 25
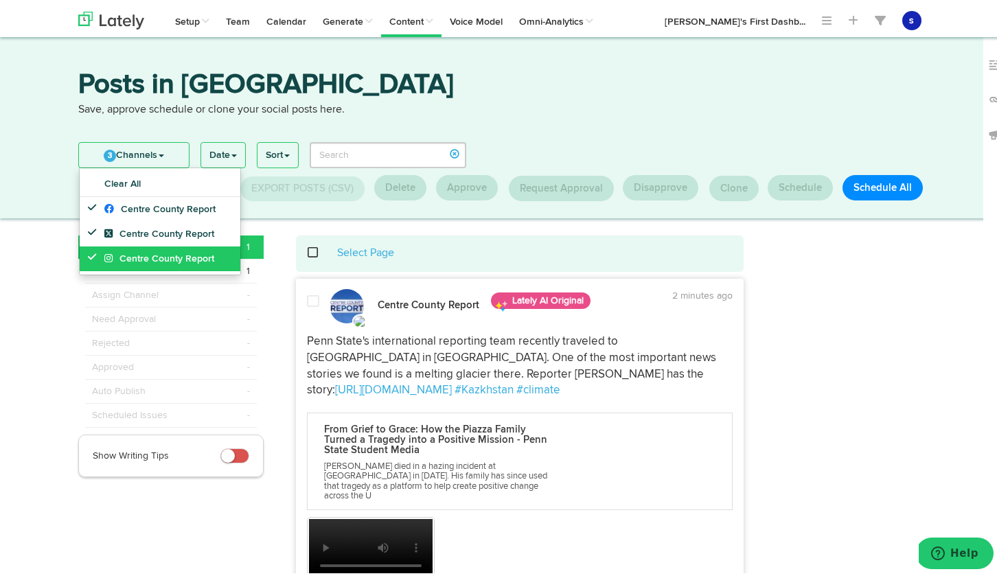
click at [177, 259] on span "Centre County Report" at bounding box center [159, 256] width 110 height 10
click at [307, 300] on span at bounding box center [313, 299] width 12 height 14
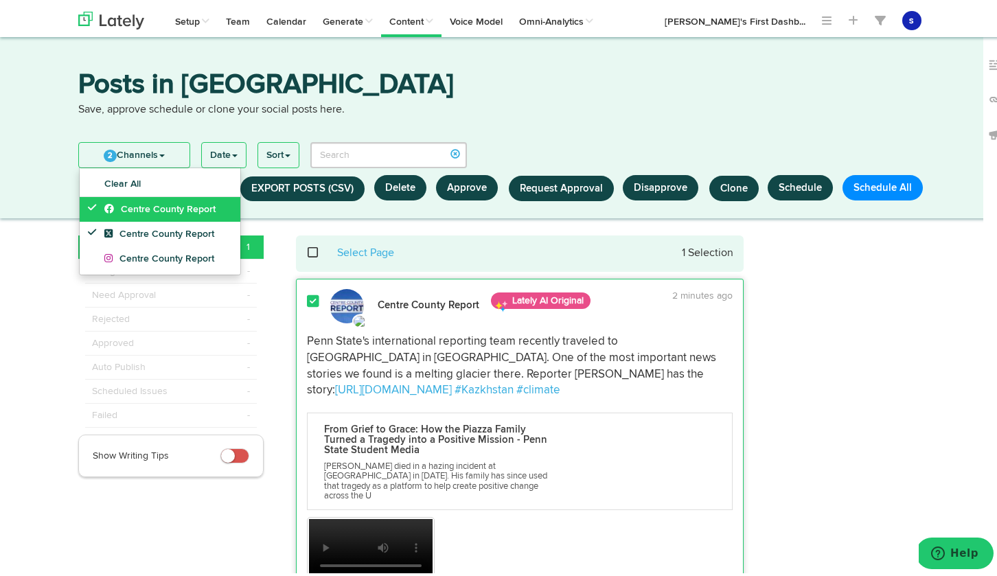
click at [80, 201] on link "Centre County Report" at bounding box center [160, 206] width 161 height 25
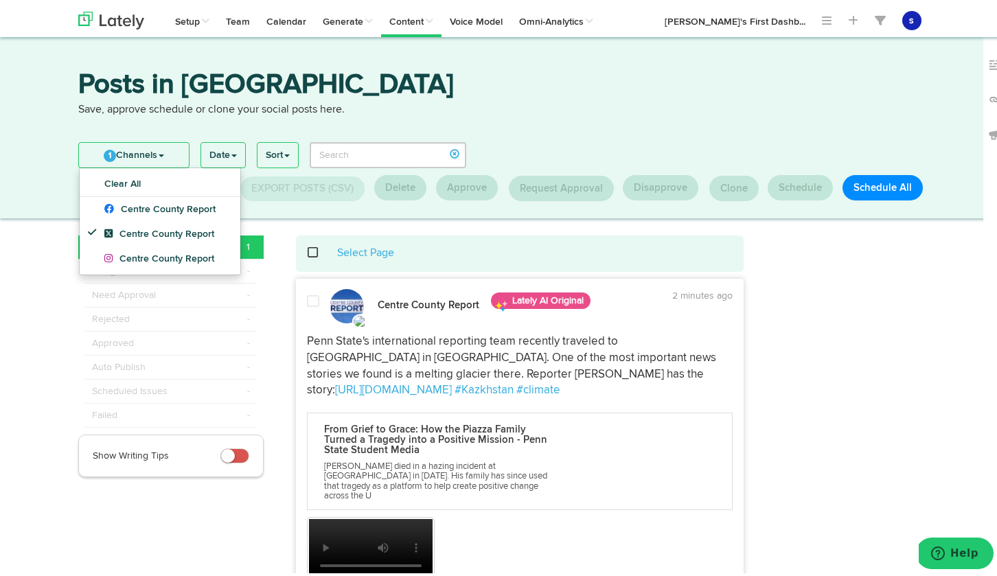
click at [307, 297] on span at bounding box center [313, 299] width 12 height 14
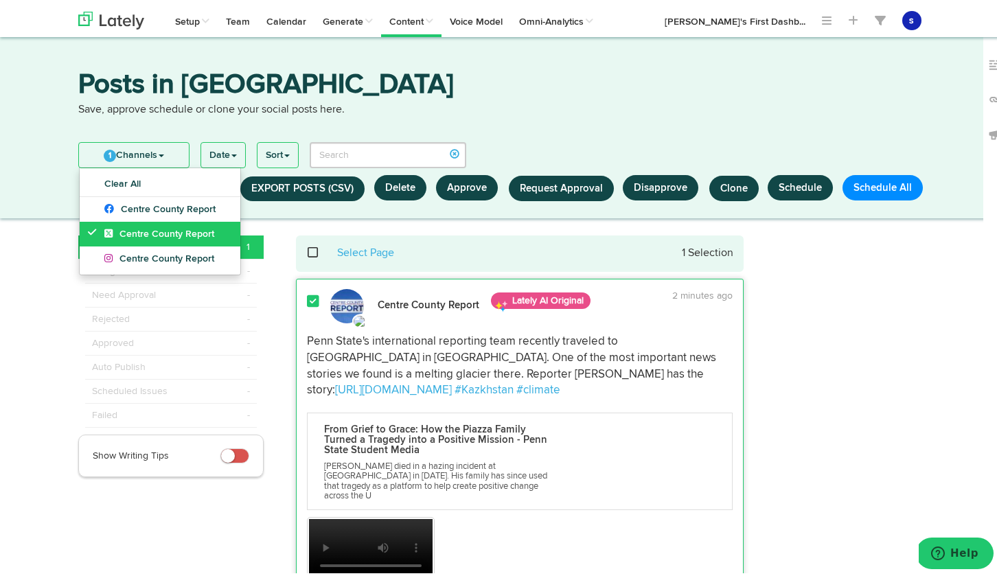
click at [104, 230] on icon at bounding box center [111, 231] width 15 height 10
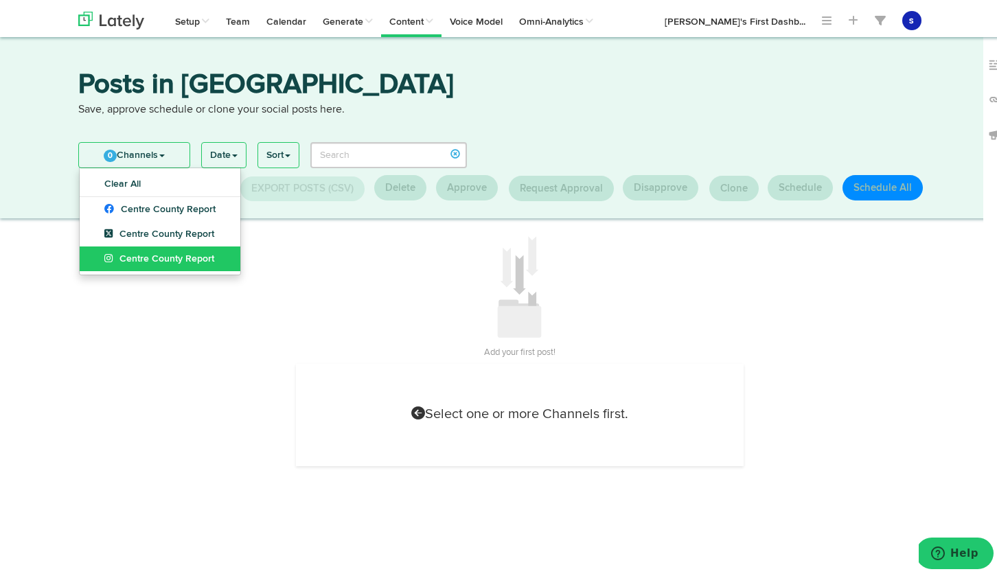
click at [174, 253] on span "Centre County Report" at bounding box center [159, 256] width 110 height 10
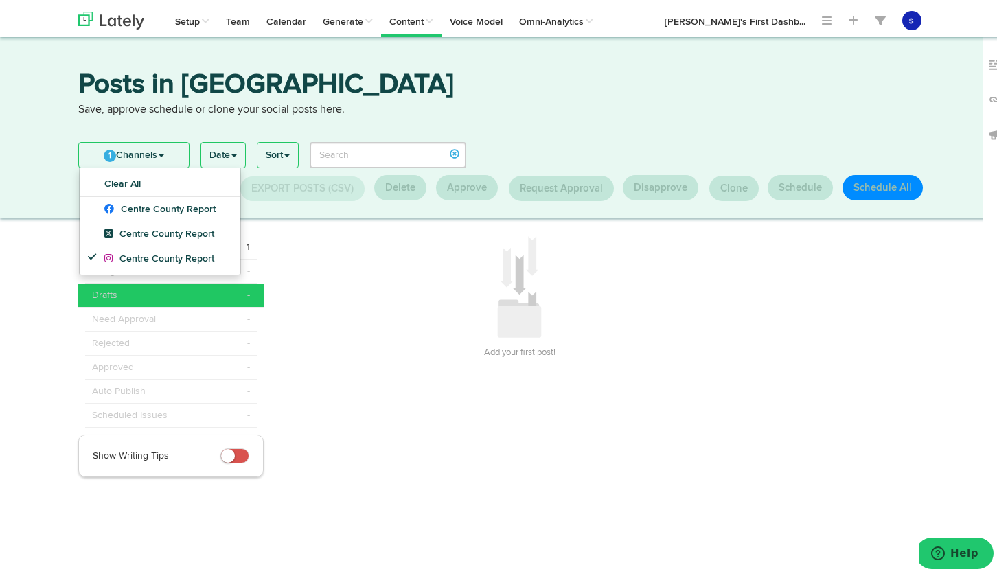
click at [421, 269] on div "Add your first post!" at bounding box center [520, 297] width 448 height 128
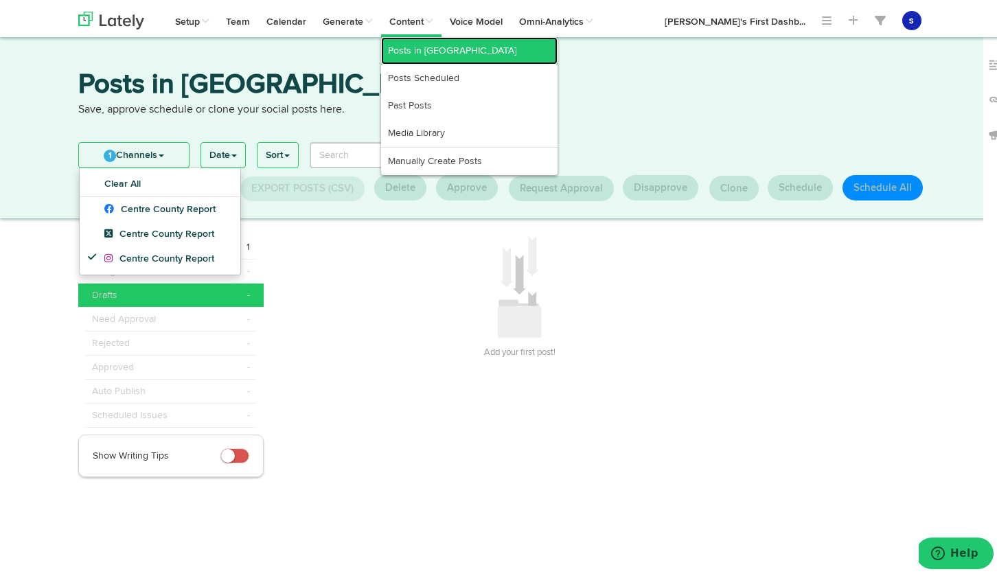
click at [423, 52] on link "Posts in [GEOGRAPHIC_DATA]" at bounding box center [469, 47] width 177 height 27
click at [429, 47] on link "Posts in [GEOGRAPHIC_DATA]" at bounding box center [469, 47] width 177 height 27
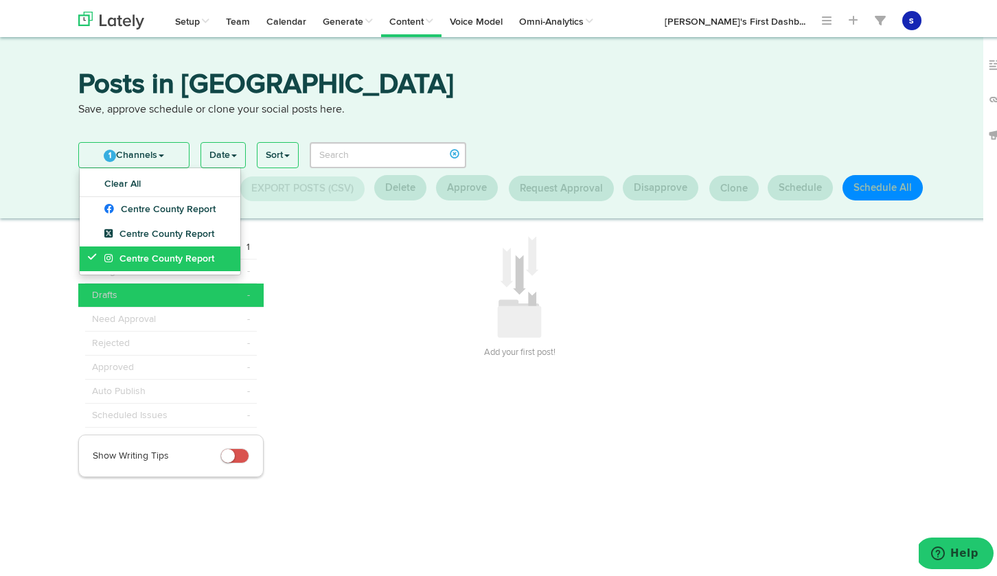
click at [149, 254] on span "Centre County Report" at bounding box center [159, 256] width 110 height 10
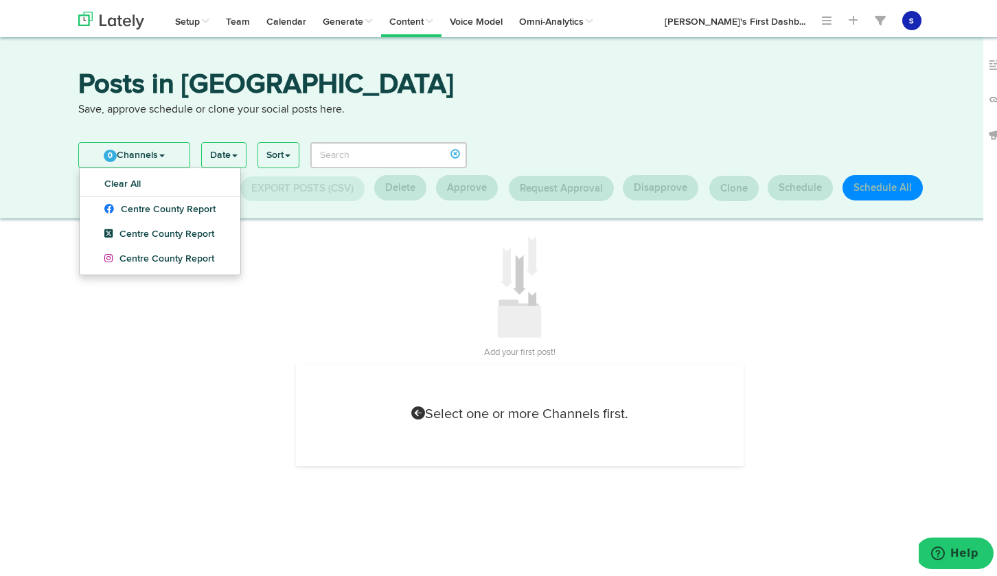
click at [372, 283] on div "Add your first post!" at bounding box center [520, 297] width 448 height 128
click at [127, 260] on span "Centre County Report" at bounding box center [159, 256] width 110 height 10
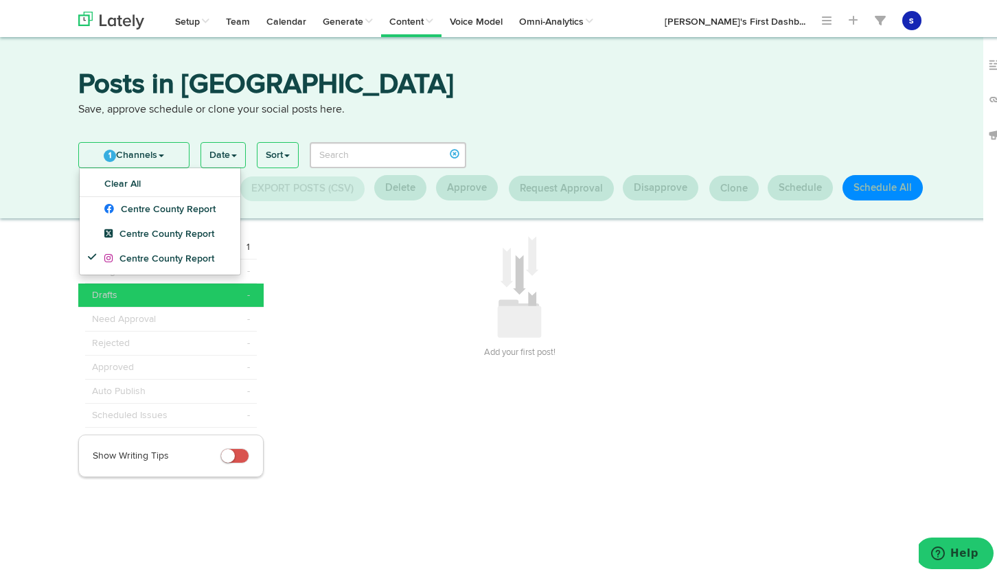
click at [148, 299] on div "Drafts -" at bounding box center [171, 293] width 158 height 14
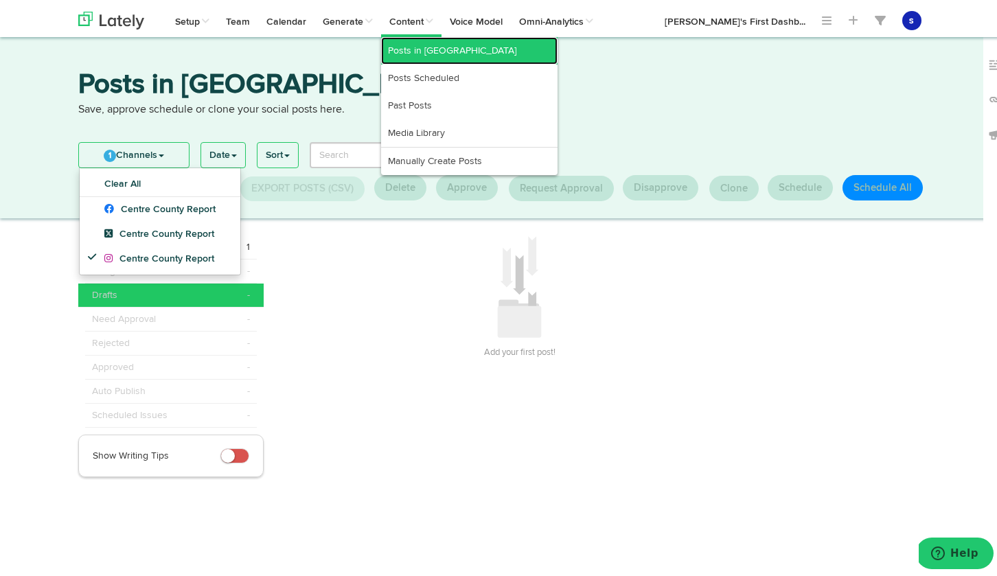
click at [435, 39] on link "Posts in [GEOGRAPHIC_DATA]" at bounding box center [469, 47] width 177 height 27
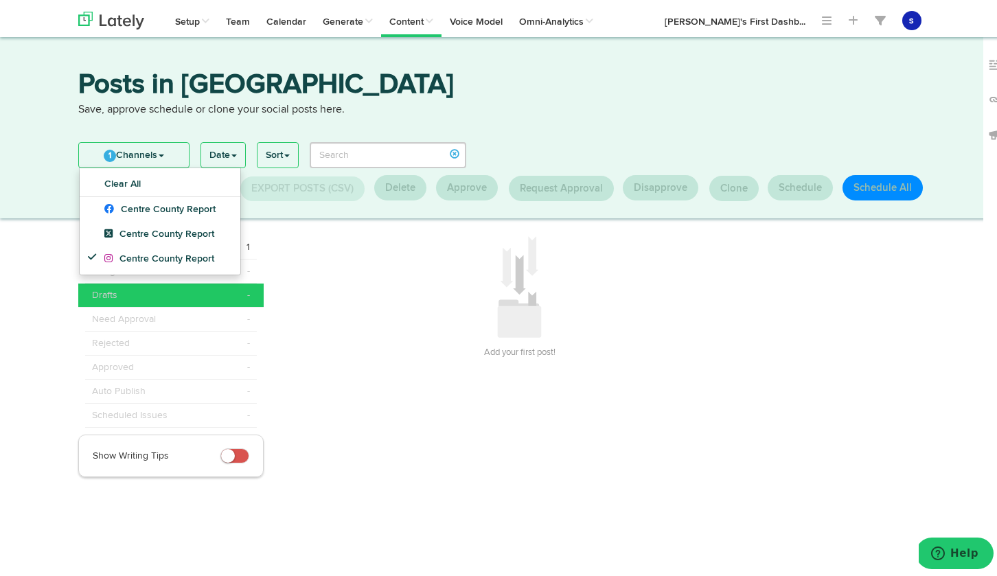
click at [500, 104] on p "Save, approve schedule or clone your social posts here." at bounding box center [504, 108] width 852 height 16
click at [163, 152] on link "1 Channels" at bounding box center [134, 152] width 110 height 25
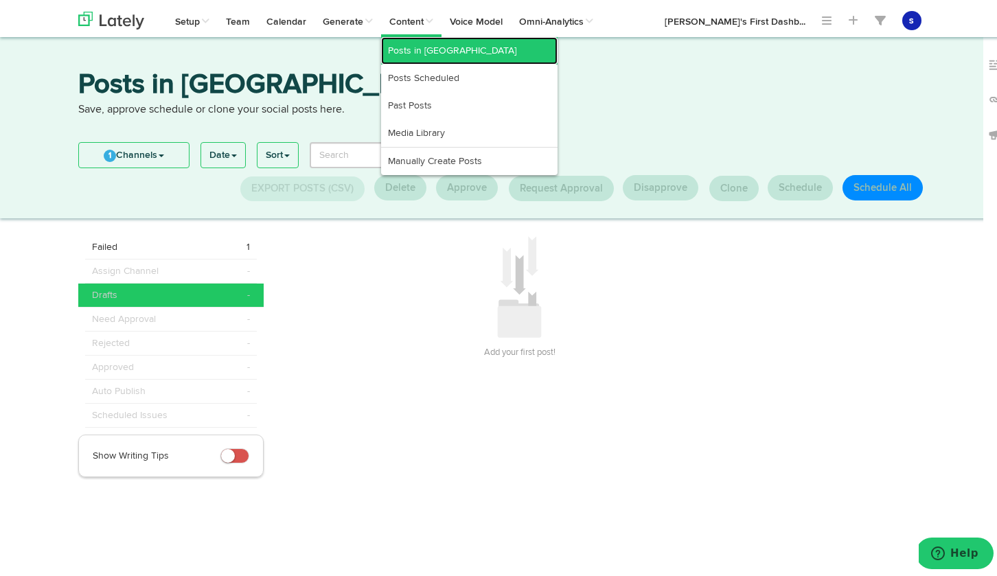
click at [425, 49] on link "Posts in [GEOGRAPHIC_DATA]" at bounding box center [469, 47] width 177 height 27
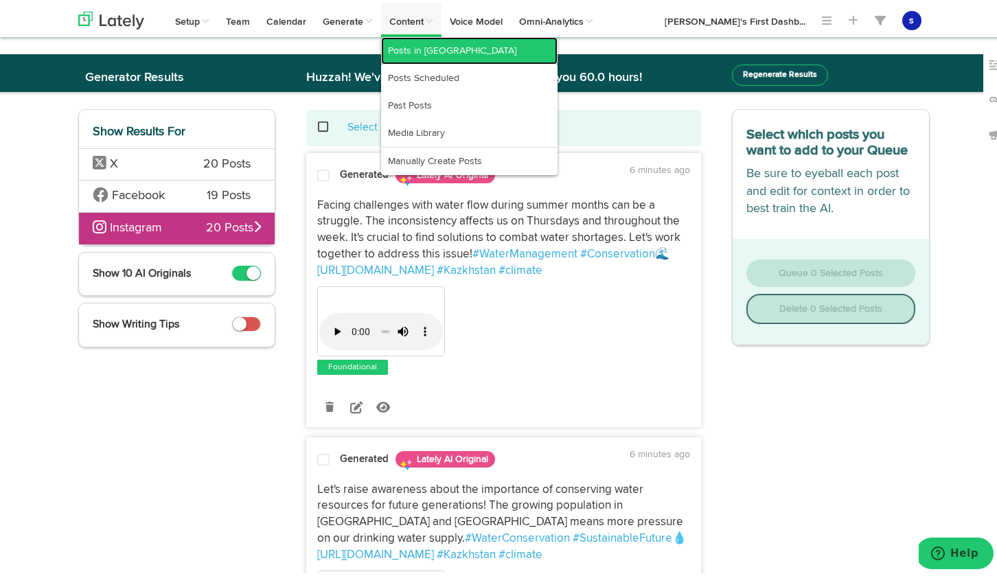
click at [430, 52] on link "Posts in [GEOGRAPHIC_DATA]" at bounding box center [469, 47] width 177 height 27
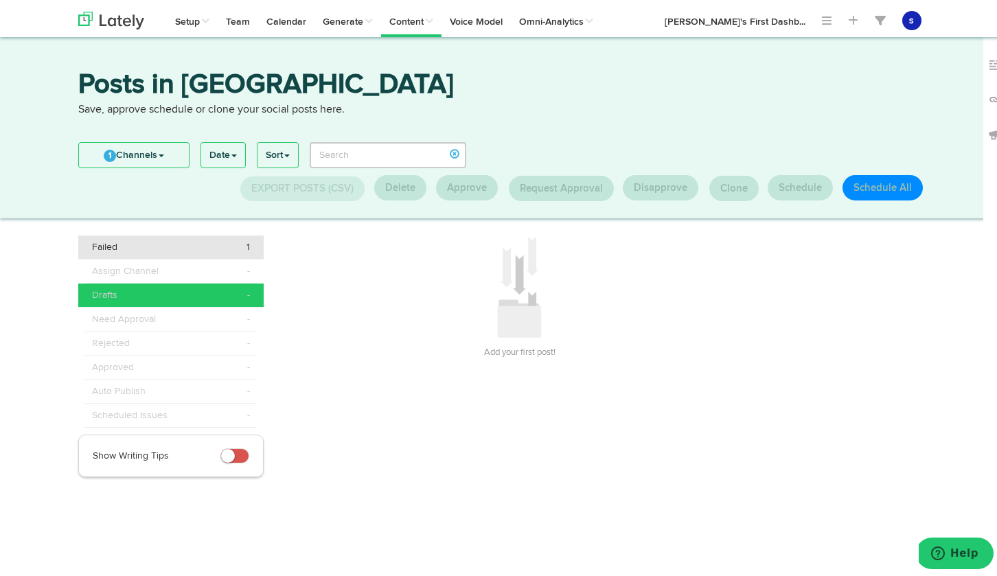
click at [216, 247] on div "Failed 1" at bounding box center [171, 245] width 158 height 14
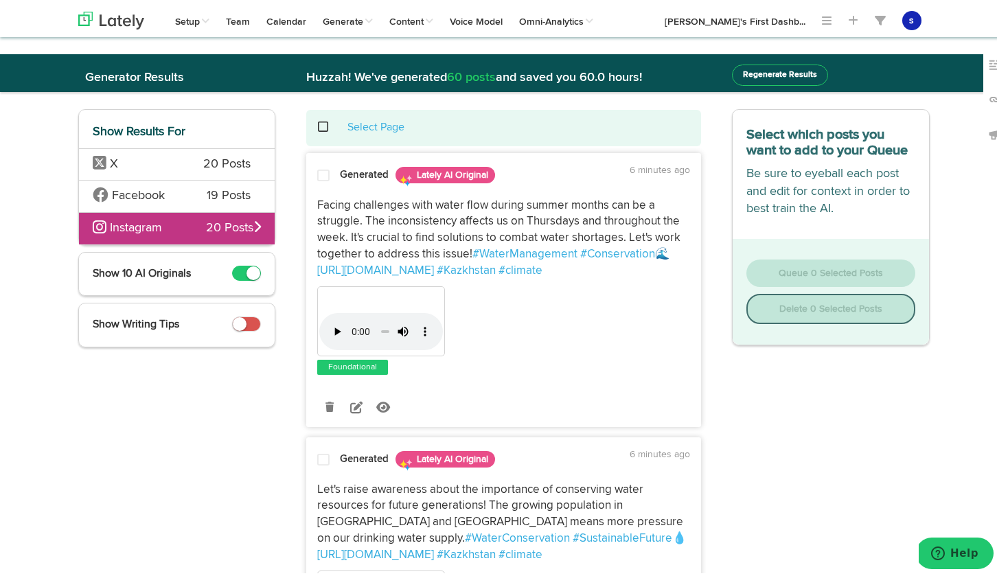
click at [175, 223] on span "Instagram" at bounding box center [150, 226] width 114 height 18
click at [350, 405] on icon at bounding box center [356, 404] width 12 height 12
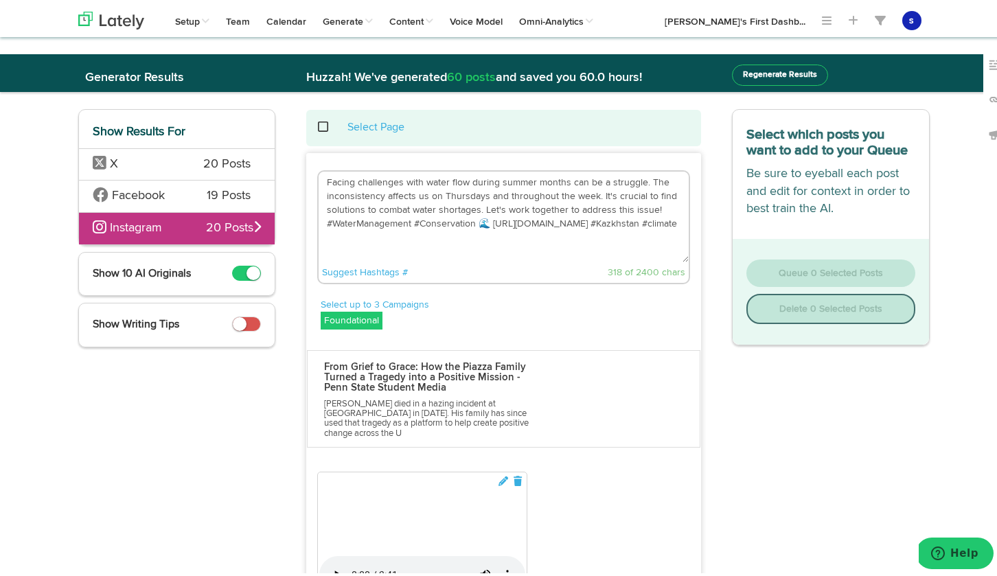
drag, startPoint x: 484, startPoint y: 221, endPoint x: 317, endPoint y: 178, distance: 172.4
click at [319, 178] on textarea "Facing challenges with water flow during summer months can be a struggle. The i…" at bounding box center [504, 214] width 370 height 91
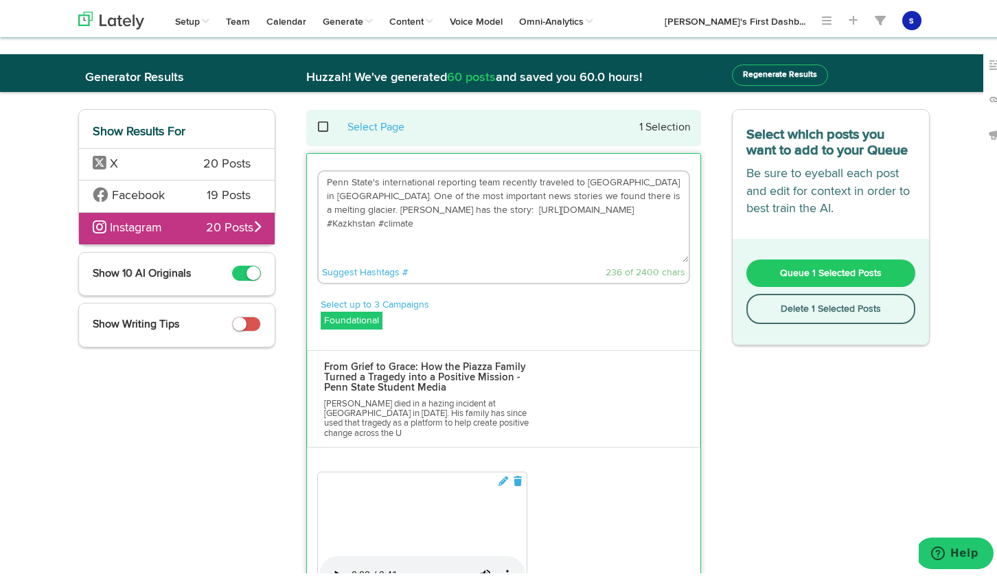
drag, startPoint x: 580, startPoint y: 207, endPoint x: 312, endPoint y: 171, distance: 270.4
click at [317, 171] on div "Penn State's international reporting team recently traveled to [GEOGRAPHIC_DATA…" at bounding box center [503, 225] width 373 height 114
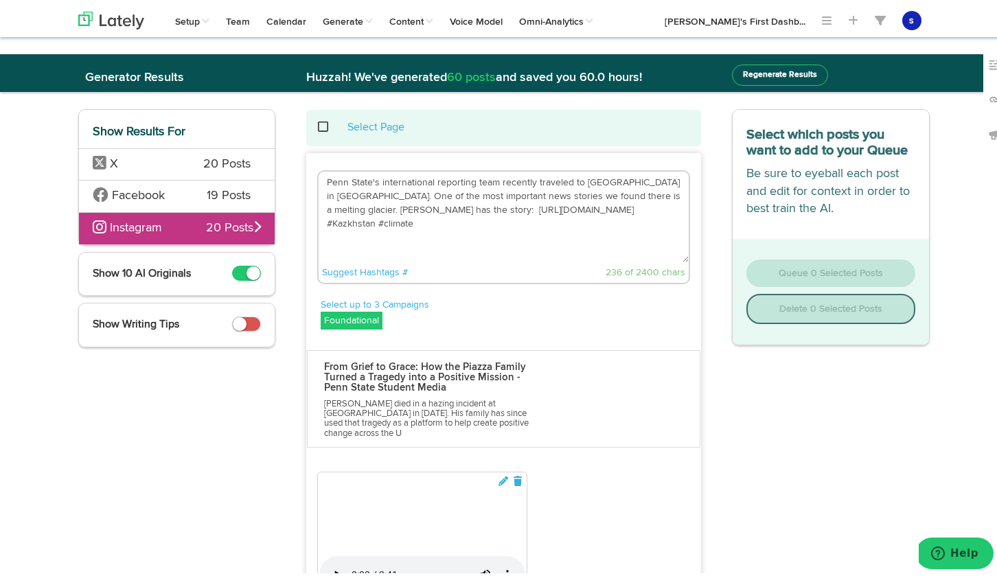
click at [617, 229] on textarea "Penn State's international reporting team recently traveled to [GEOGRAPHIC_DATA…" at bounding box center [504, 214] width 370 height 91
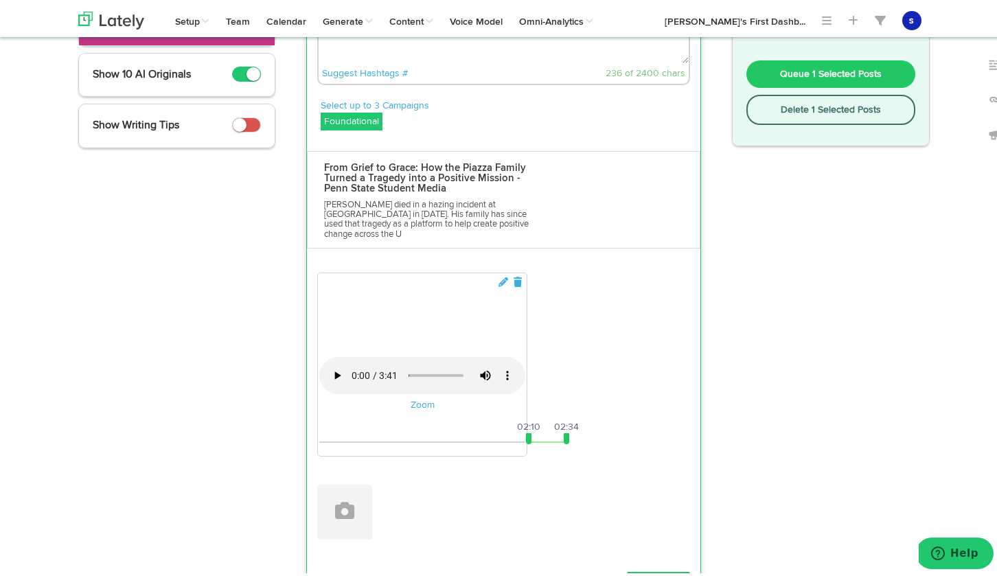
scroll to position [200, 0]
type textarea "Penn State's international reporting team recently traveled to [GEOGRAPHIC_DATA…"
drag, startPoint x: 523, startPoint y: 523, endPoint x: 314, endPoint y: 531, distance: 209.0
click at [319, 441] on div "00:00 03:41 00:00 02:34" at bounding box center [422, 439] width 206 height 3
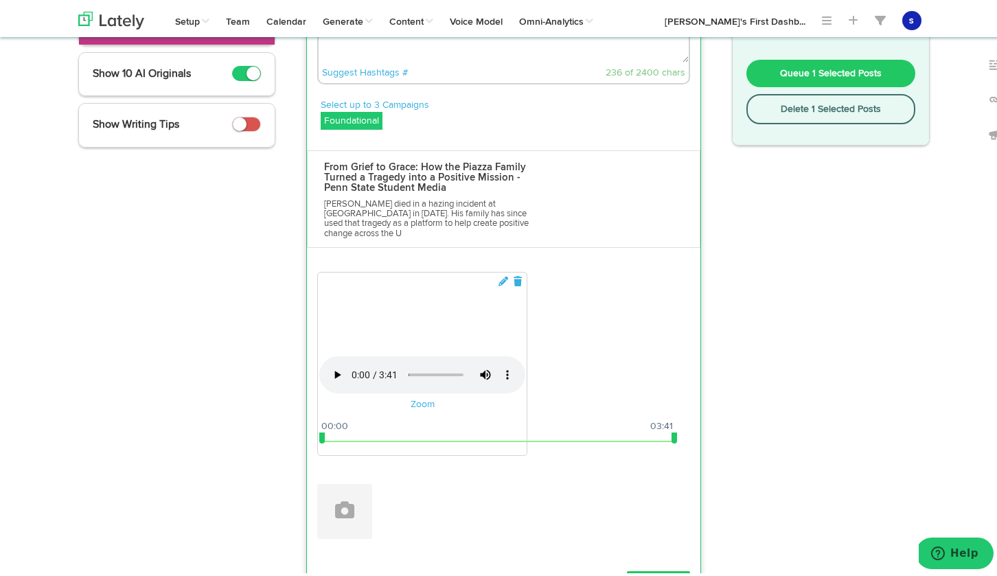
drag, startPoint x: 564, startPoint y: 521, endPoint x: 672, endPoint y: 528, distance: 108.1
click at [528, 453] on div "Your browser does not support HTML5 video. Zoom 00:00 03:41 00:00 03:41" at bounding box center [422, 361] width 210 height 184
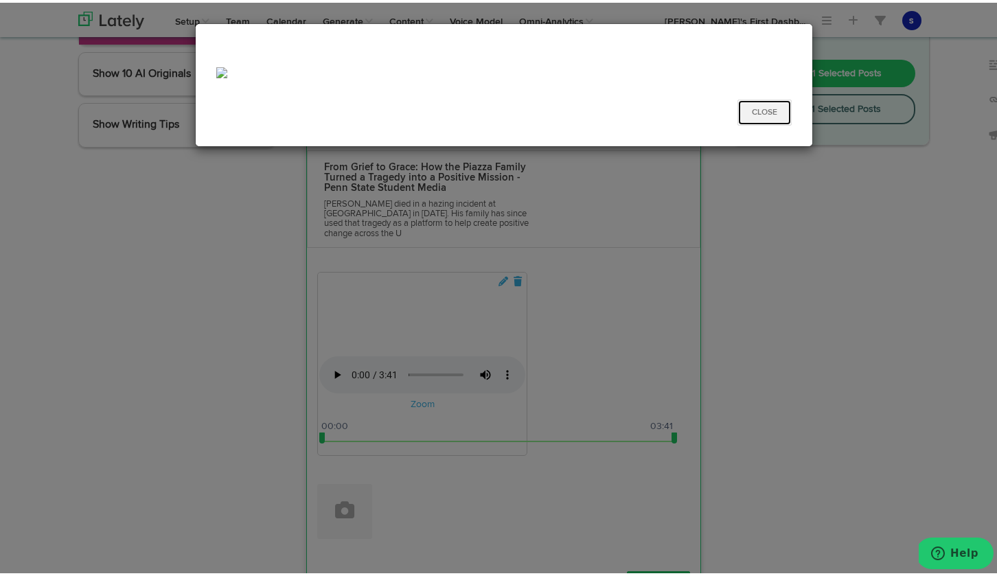
click at [758, 99] on button "Close" at bounding box center [765, 110] width 54 height 26
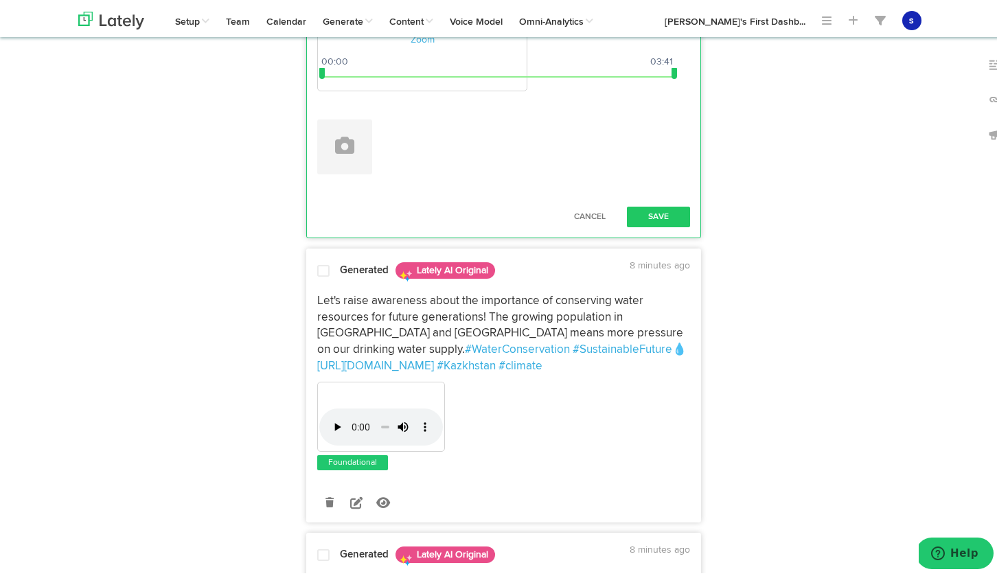
scroll to position [573, 0]
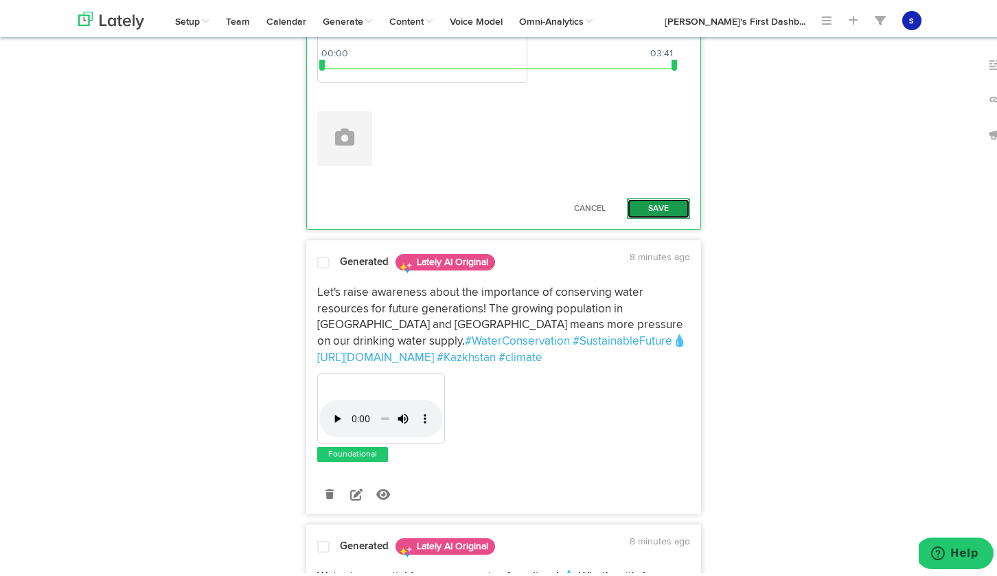
click at [653, 216] on button "Save" at bounding box center [658, 206] width 63 height 21
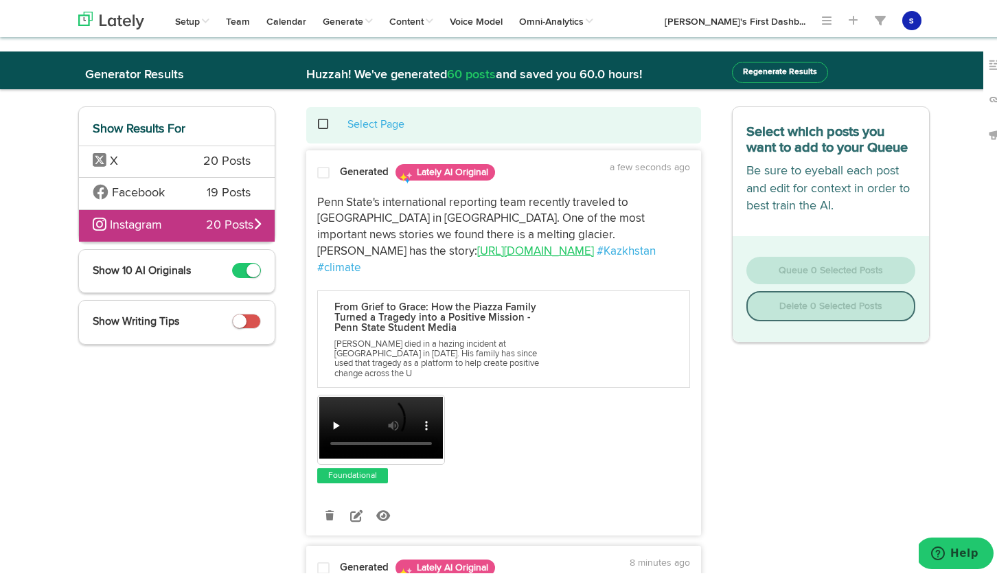
scroll to position [0, 0]
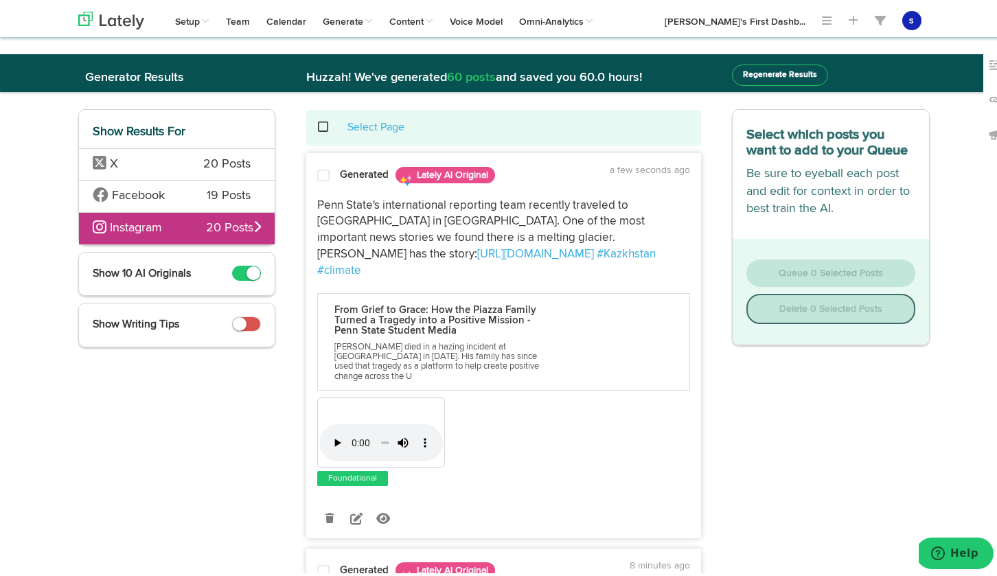
click at [317, 172] on span at bounding box center [323, 173] width 12 height 14
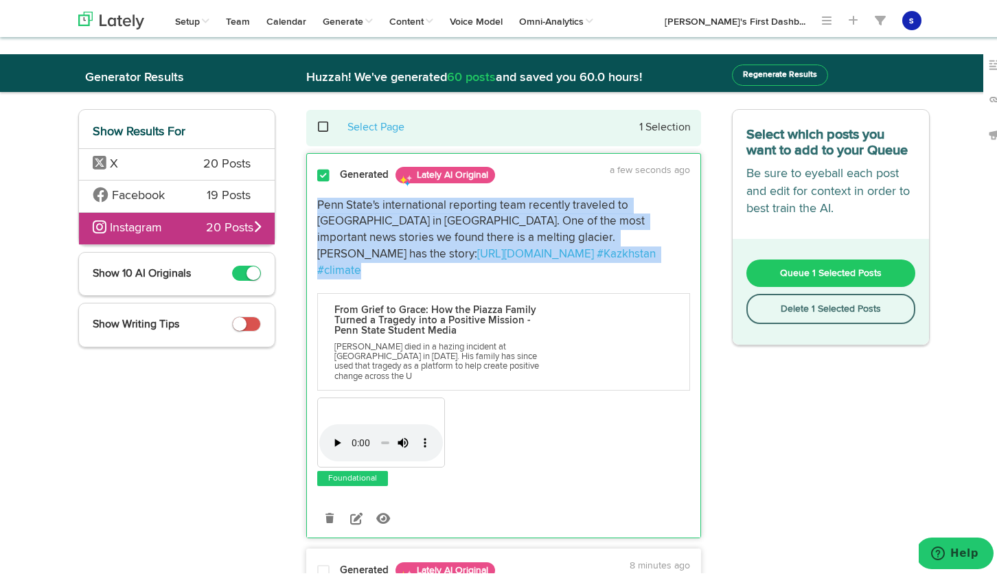
drag, startPoint x: 364, startPoint y: 251, endPoint x: 306, endPoint y: 199, distance: 77.8
click at [307, 199] on div "Penn State's international reporting team recently traveled to [GEOGRAPHIC_DATA…" at bounding box center [504, 236] width 394 height 82
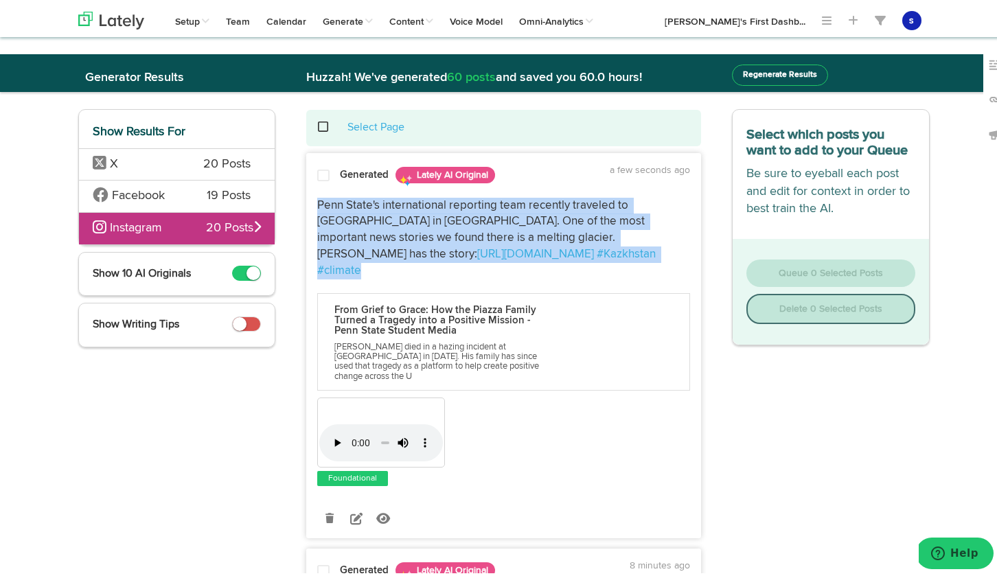
copy p "Penn State's international reporting team recently traveled to [GEOGRAPHIC_DATA…"
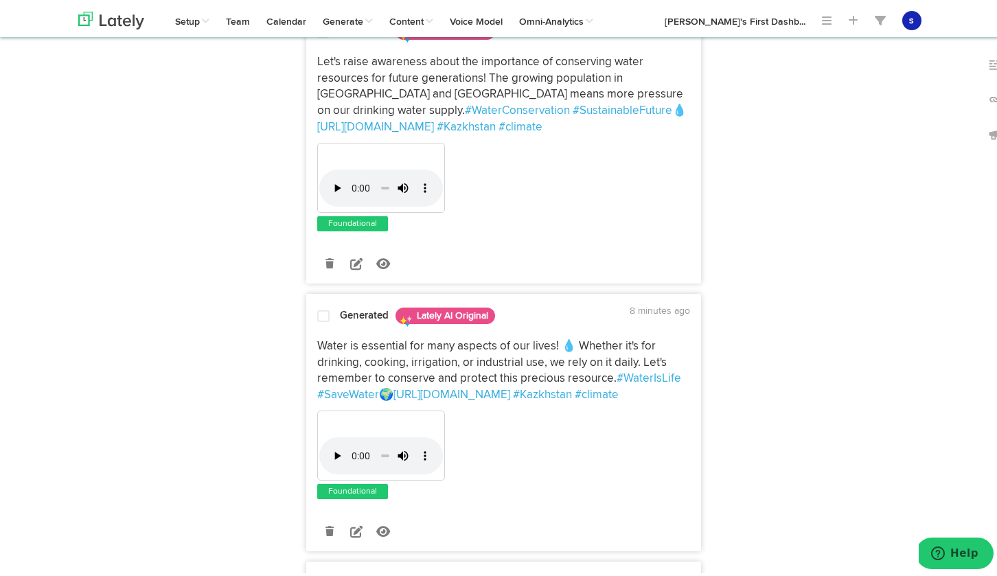
scroll to position [587, 0]
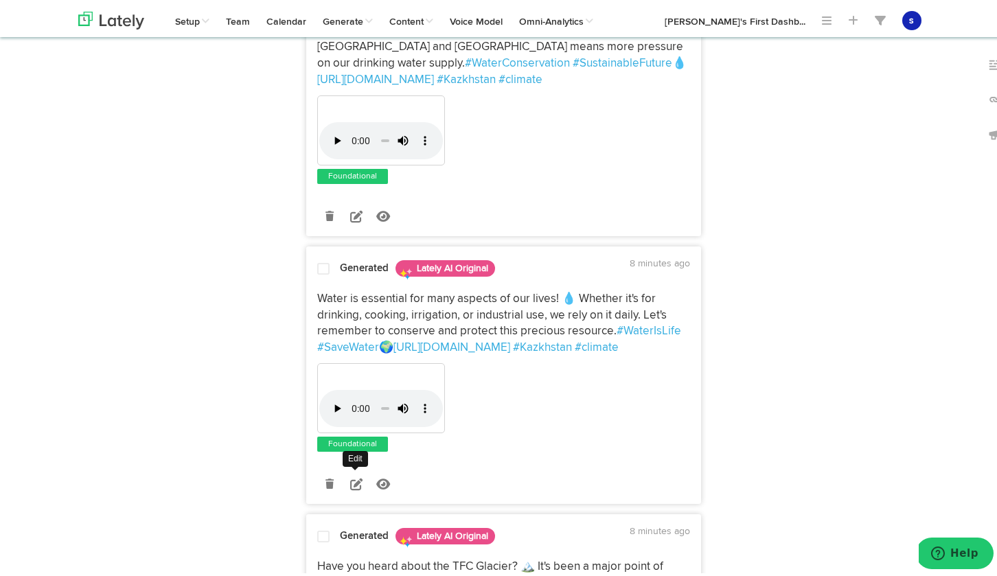
click at [350, 475] on icon at bounding box center [356, 481] width 12 height 12
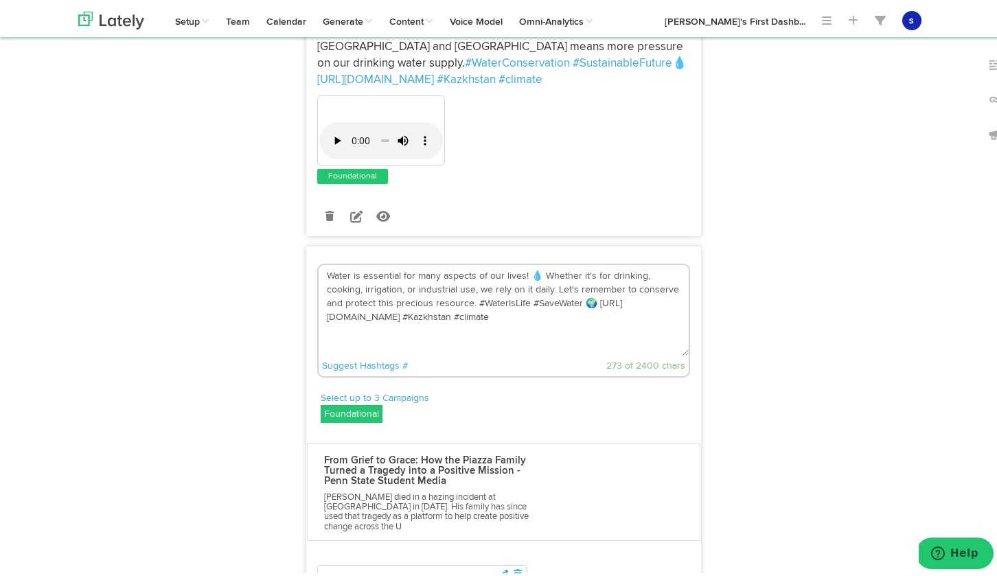
drag, startPoint x: 453, startPoint y: 299, endPoint x: 317, endPoint y: 251, distance: 144.0
click at [319, 262] on textarea "Water is essential for many aspects of our lives! 💧 Whether it's for drinking, …" at bounding box center [504, 307] width 370 height 91
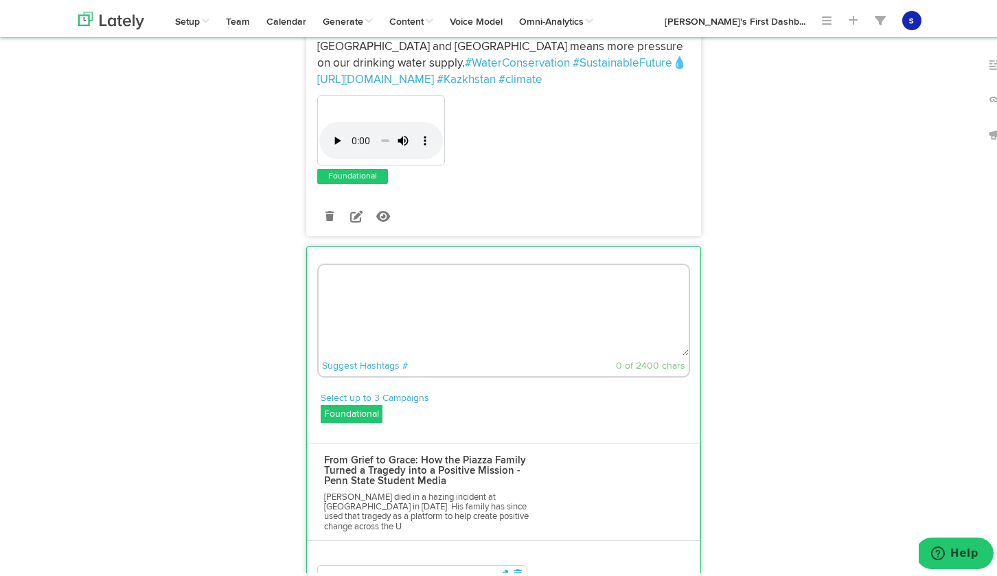
paste textarea "Penn State's international reporting team recently traveled to [GEOGRAPHIC_DATA…"
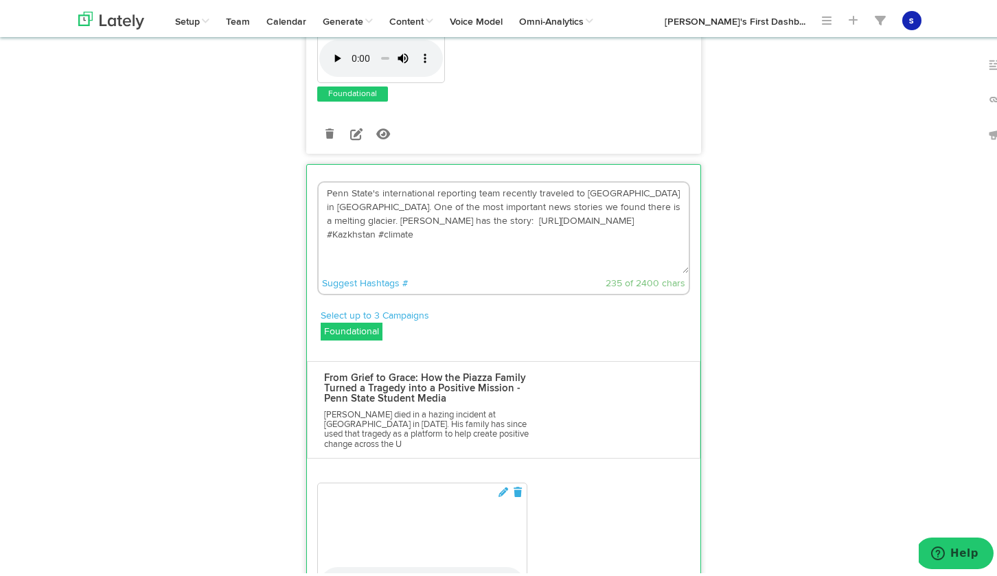
scroll to position [690, 0]
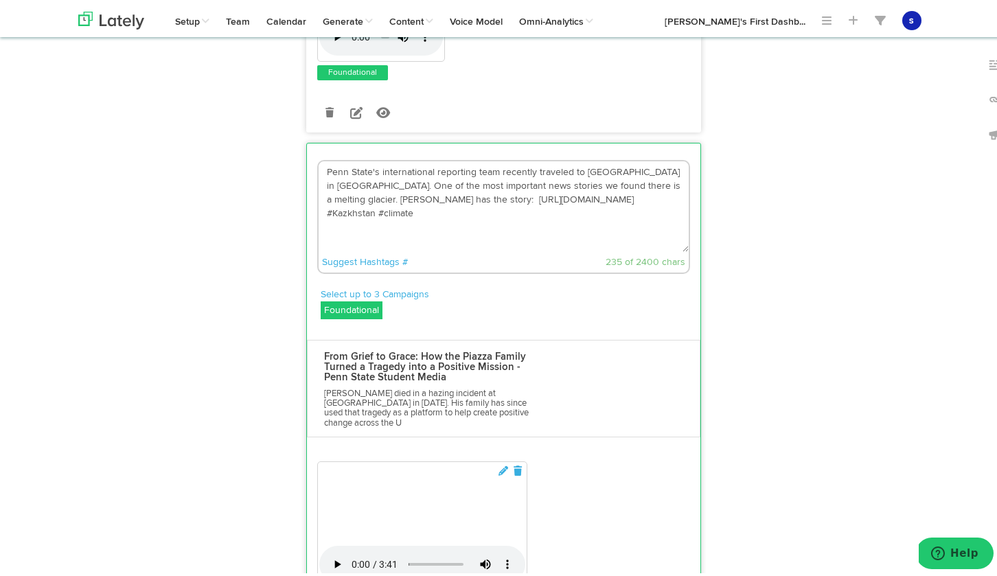
type textarea "Penn State's international reporting team recently traveled to [GEOGRAPHIC_DATA…"
click at [576, 366] on div "From Grief to Grace: How the Piazza Family Turned a Tragedy into a Positive Mis…" at bounding box center [504, 386] width 394 height 98
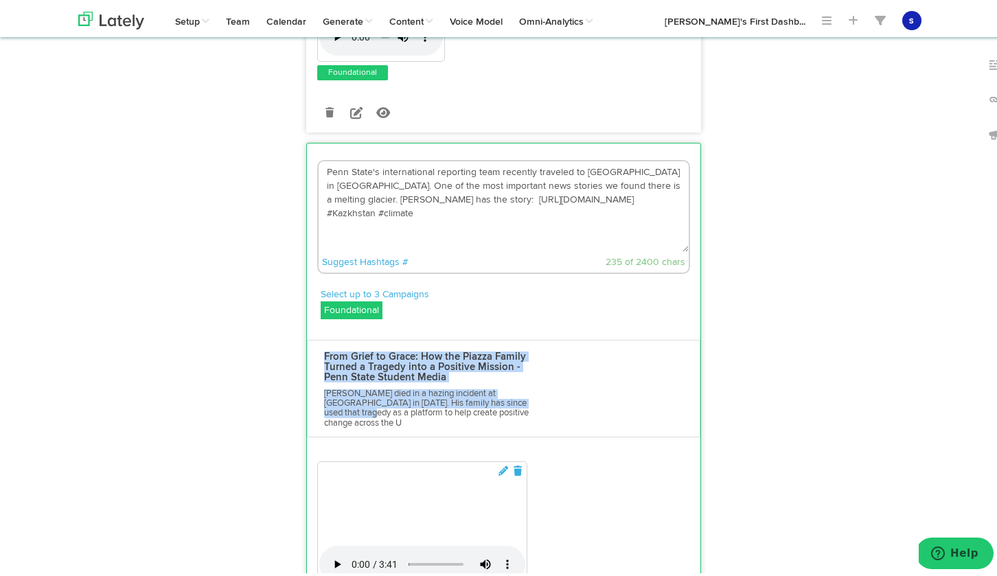
drag, startPoint x: 501, startPoint y: 397, endPoint x: 332, endPoint y: 332, distance: 181.2
click at [332, 337] on div "From Grief to Grace: How the Piazza Family Turned a Tragedy into a Positive Mis…" at bounding box center [504, 386] width 394 height 98
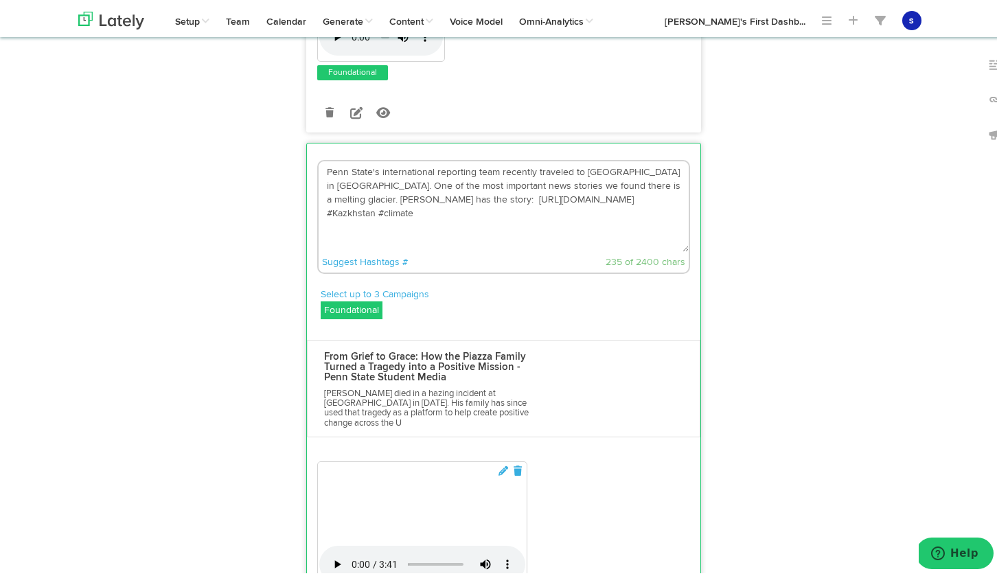
click at [617, 251] on div "Suggest Hashtags # 235 of 2400 chars" at bounding box center [504, 259] width 370 height 21
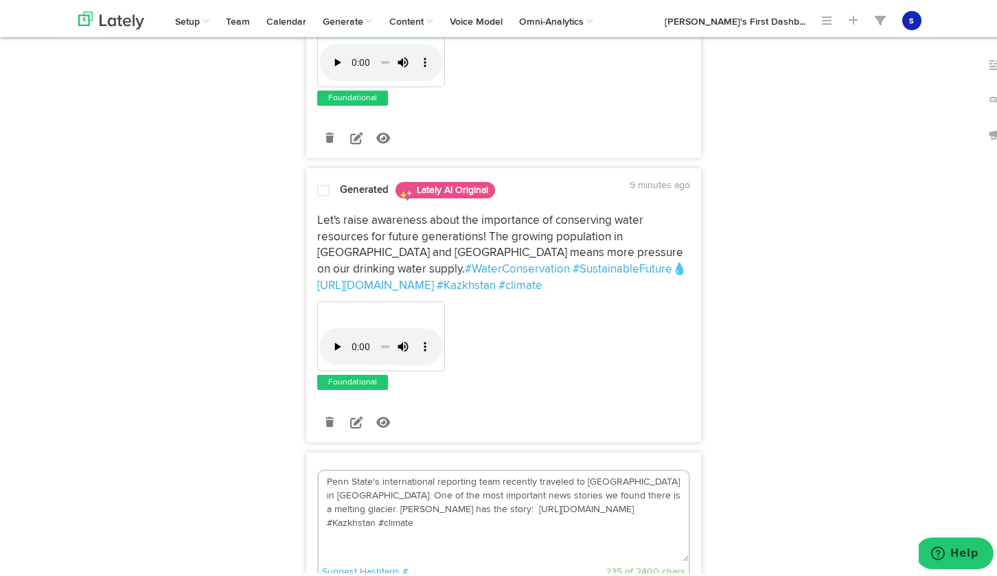
scroll to position [382, 0]
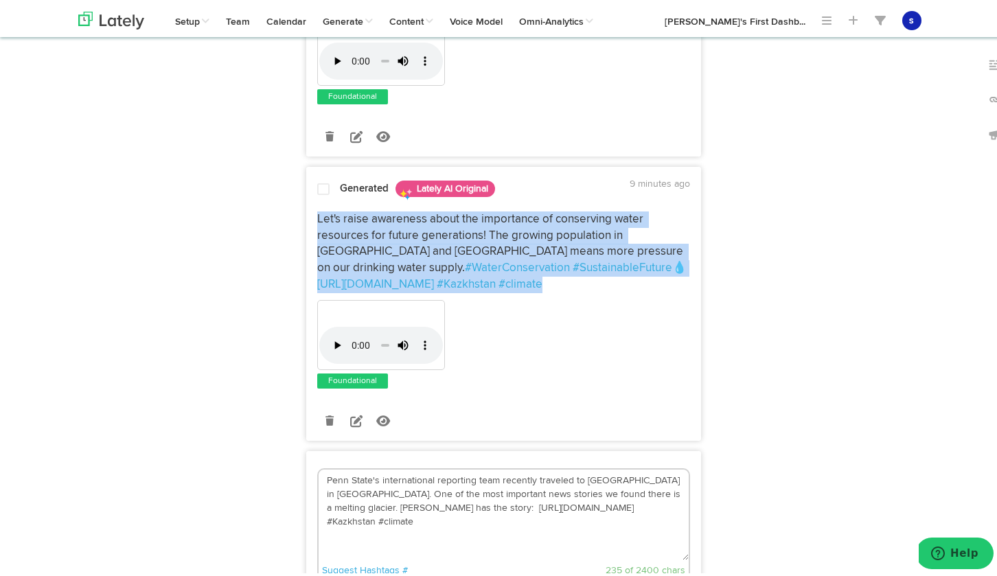
drag, startPoint x: 446, startPoint y: 267, endPoint x: 306, endPoint y: 191, distance: 158.6
click at [307, 202] on div "Let's raise awareness about the importance of conserving water resources for fu…" at bounding box center [504, 295] width 394 height 186
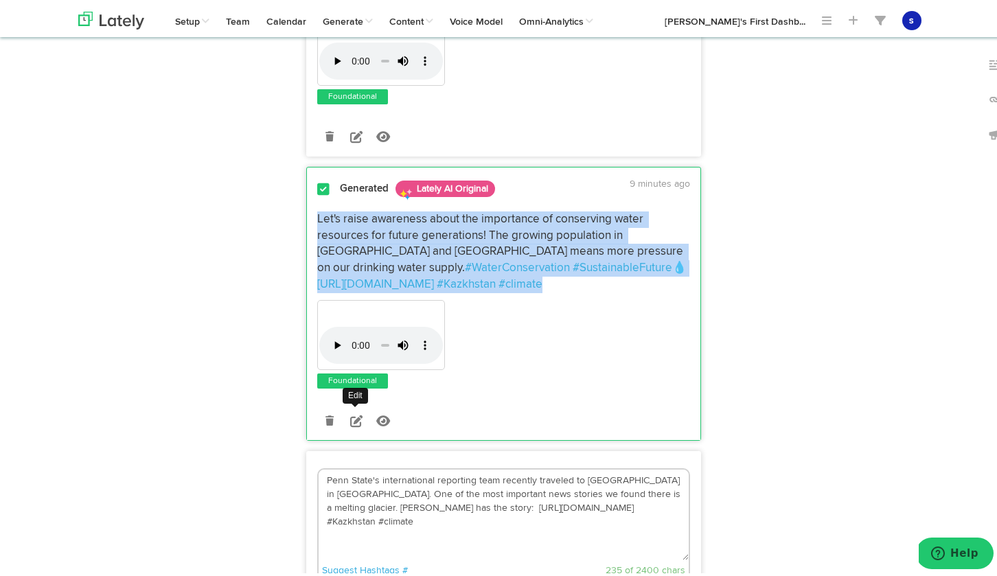
click at [353, 412] on icon at bounding box center [356, 418] width 12 height 12
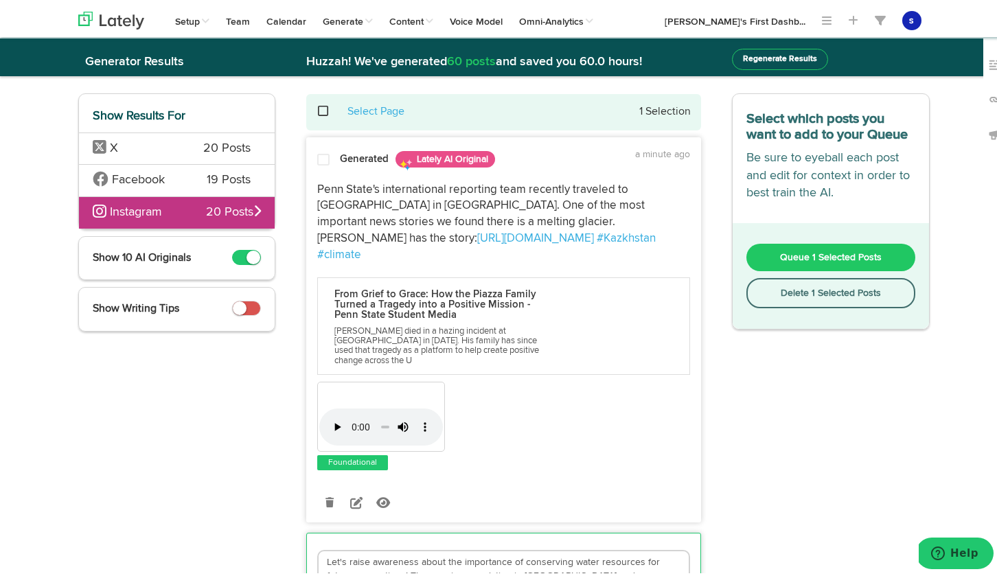
scroll to position [0, 0]
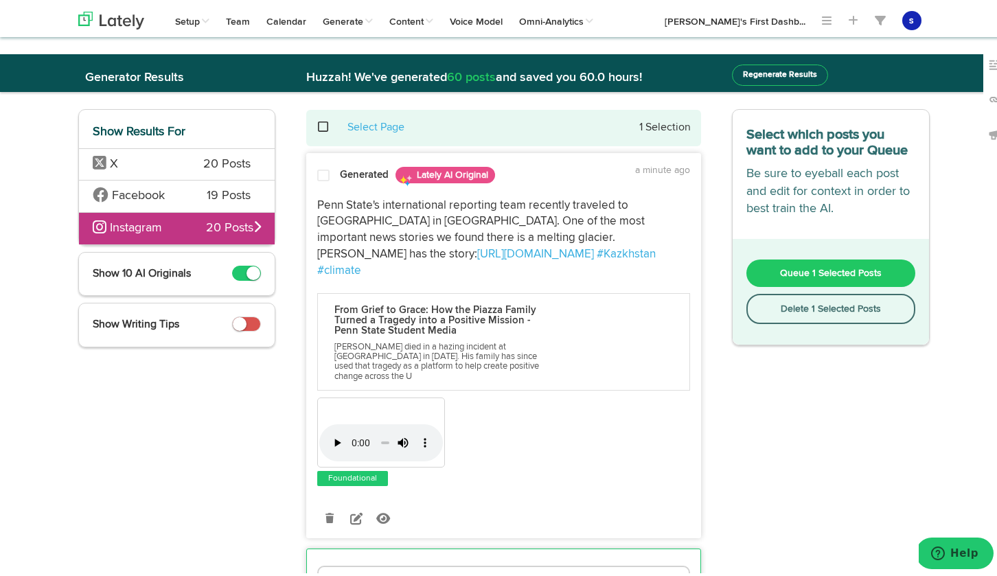
click at [820, 275] on button "Queue 1 Selected Posts" at bounding box center [831, 270] width 169 height 27
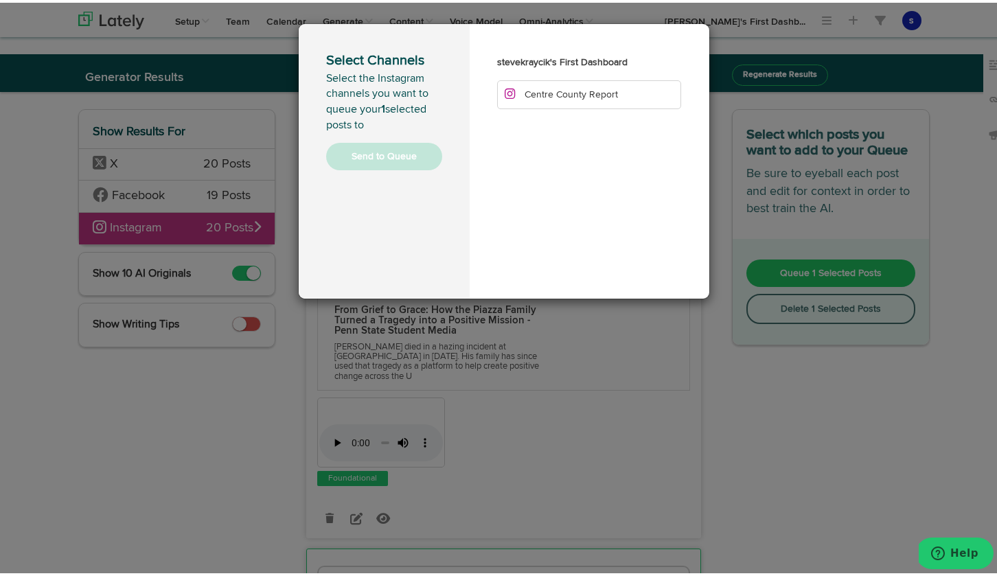
click at [608, 328] on div "Select Channels Select the Instagram channels you want to queue your 1 selected…" at bounding box center [504, 288] width 1008 height 576
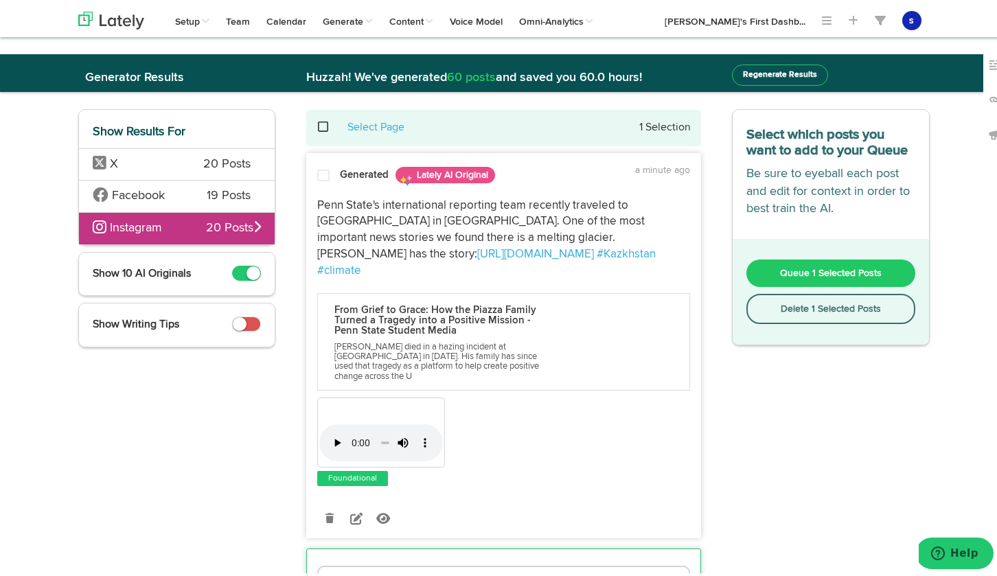
click at [319, 175] on span at bounding box center [323, 173] width 12 height 14
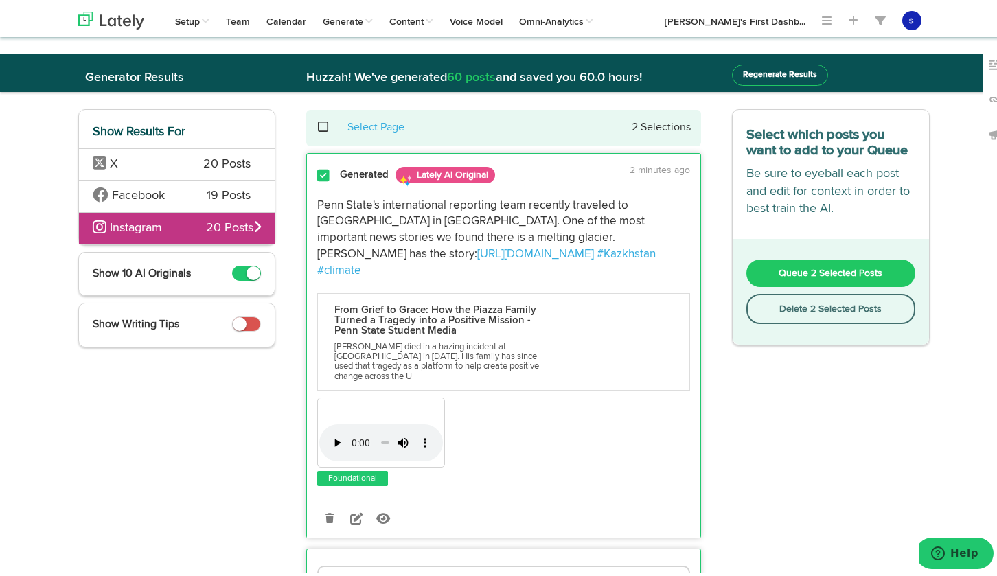
click at [317, 171] on span at bounding box center [323, 173] width 12 height 14
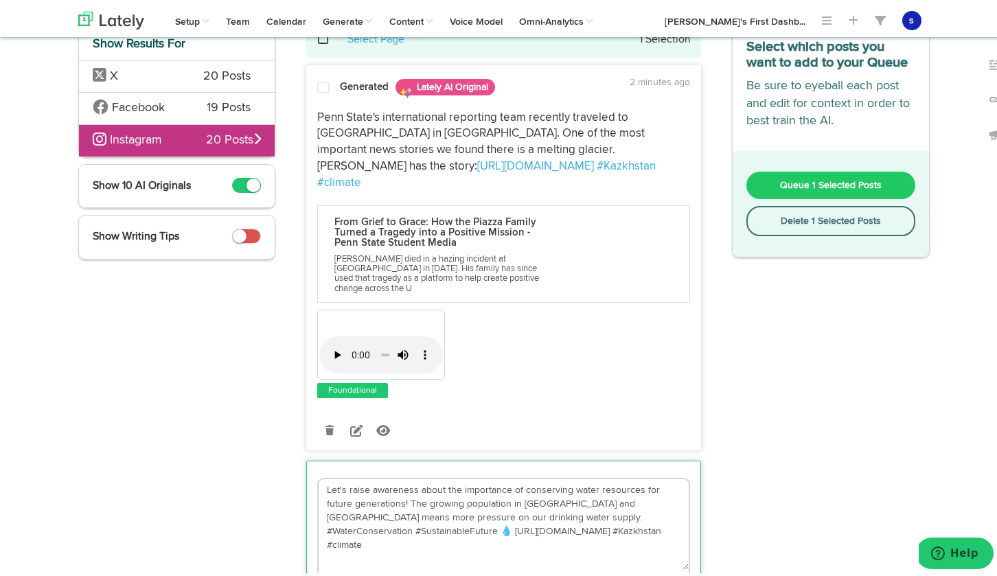
scroll to position [65, 0]
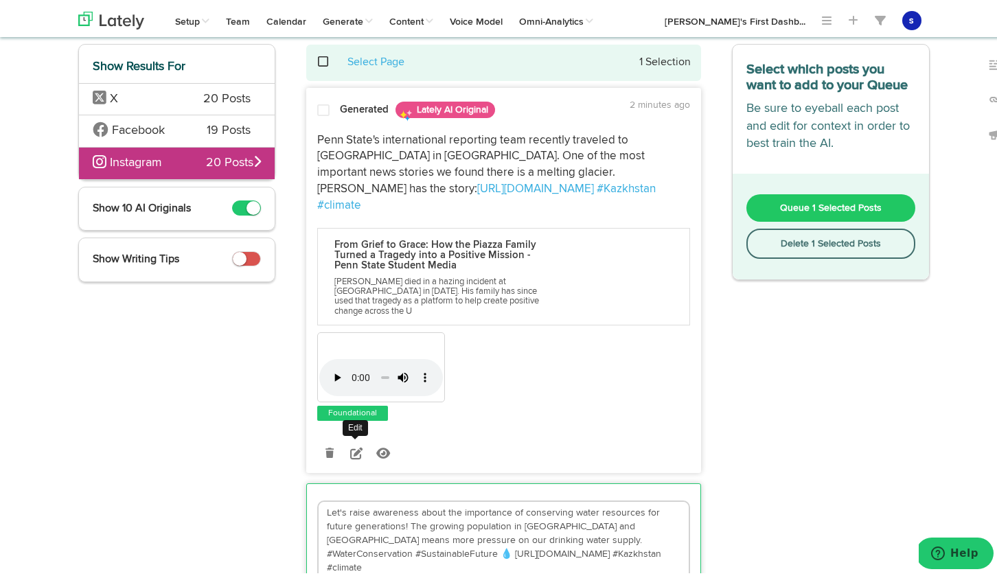
click at [352, 444] on icon at bounding box center [356, 450] width 12 height 12
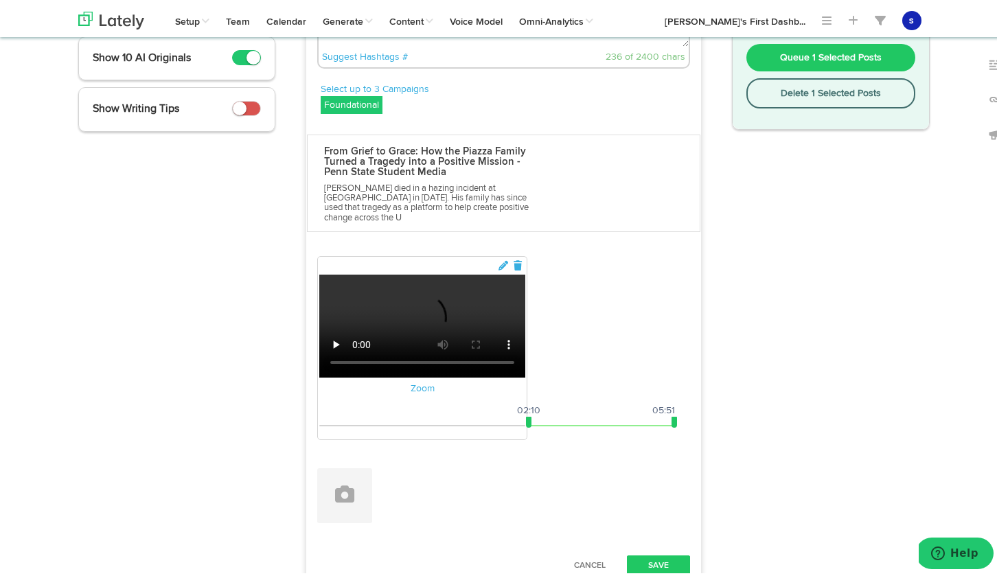
scroll to position [269, 0]
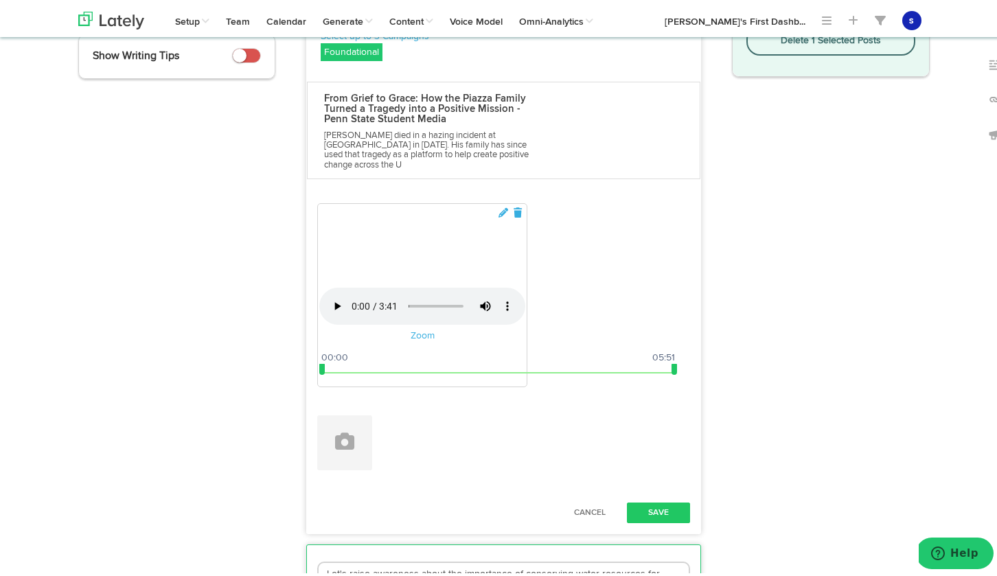
drag, startPoint x: 523, startPoint y: 454, endPoint x: 315, endPoint y: 453, distance: 208.1
click at [319, 372] on span at bounding box center [321, 366] width 5 height 11
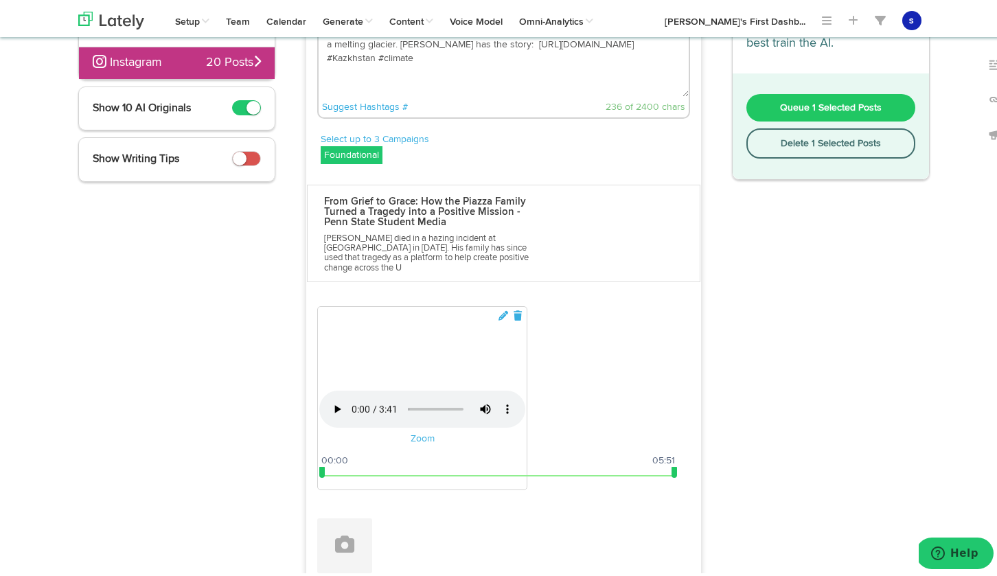
scroll to position [0, 0]
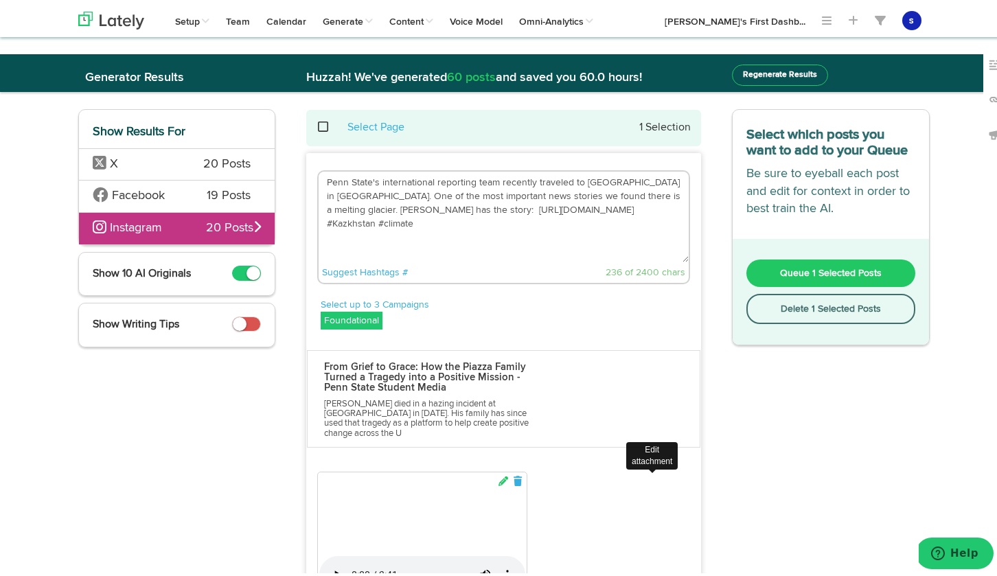
click at [510, 474] on icon at bounding box center [503, 479] width 12 height 10
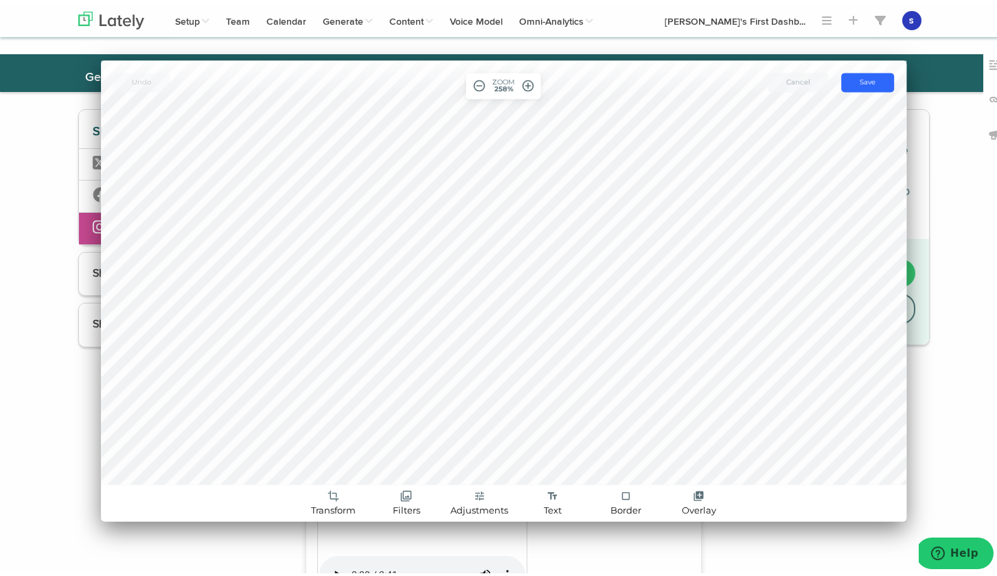
click at [804, 80] on span "Cancel" at bounding box center [799, 79] width 24 height 9
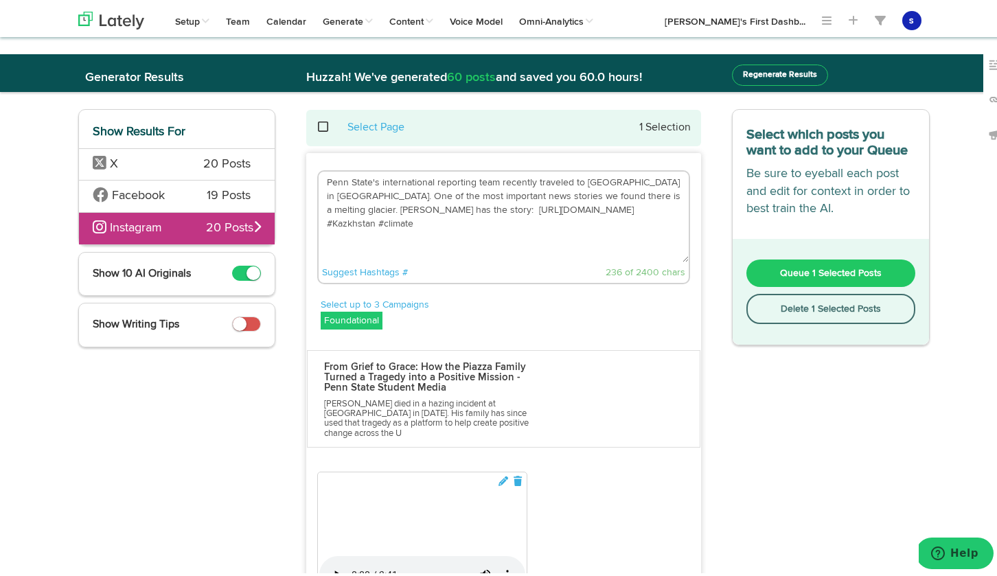
click at [146, 199] on span "Facebook" at bounding box center [140, 194] width 94 height 18
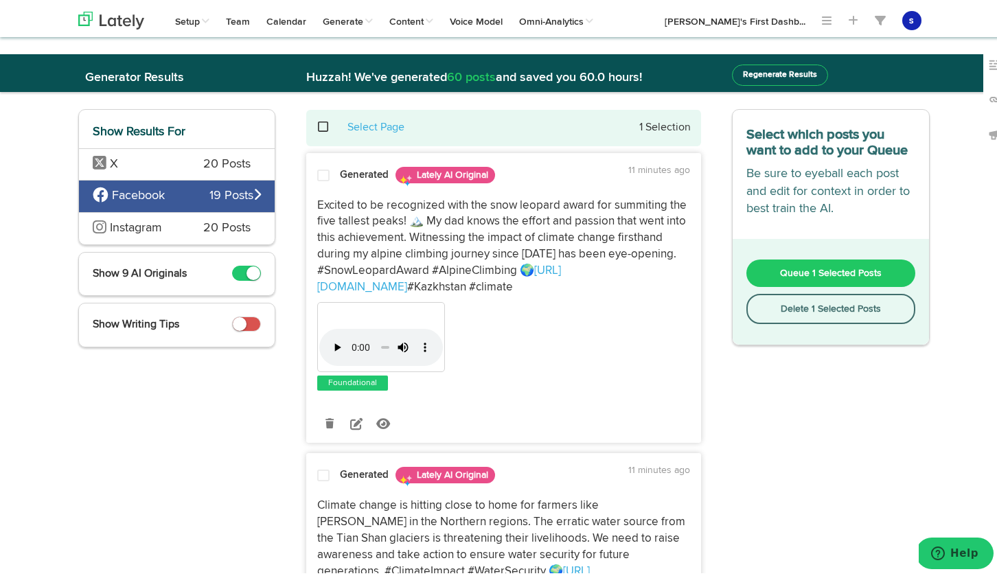
click at [146, 225] on span "Instagram" at bounding box center [136, 225] width 52 height 12
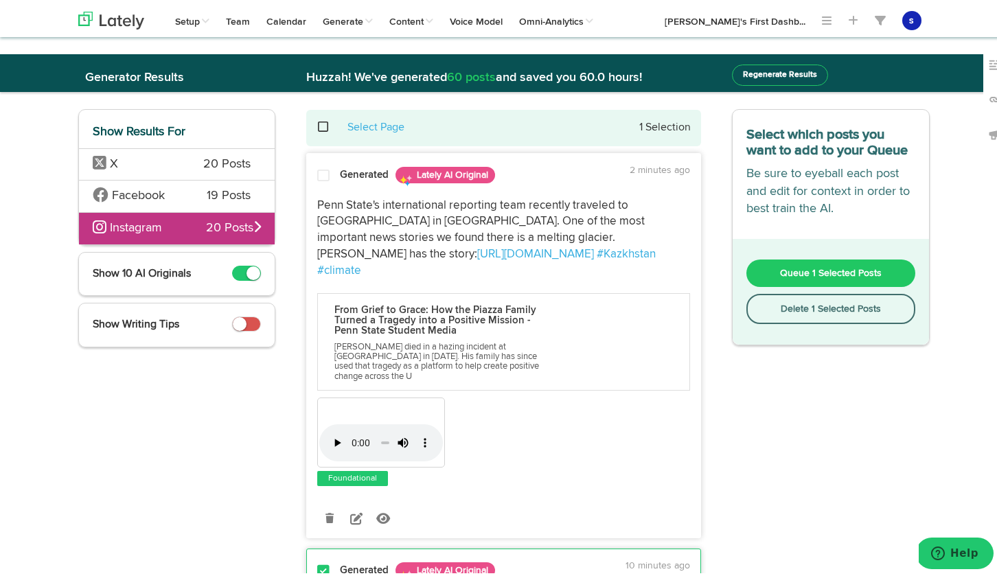
click at [798, 267] on span "Queue 1 Selected Posts" at bounding box center [831, 271] width 102 height 10
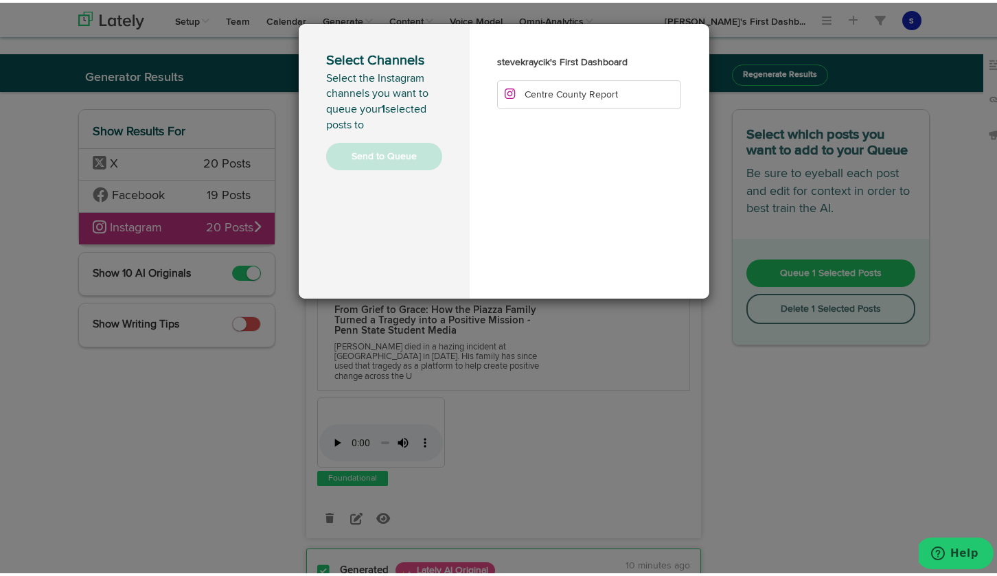
click at [620, 174] on div "stevekraycik's First Dashboard Centre County Report" at bounding box center [590, 158] width 240 height 275
click at [613, 365] on div "Select Channels Select the Instagram channels you want to queue your 1 selected…" at bounding box center [504, 288] width 1008 height 576
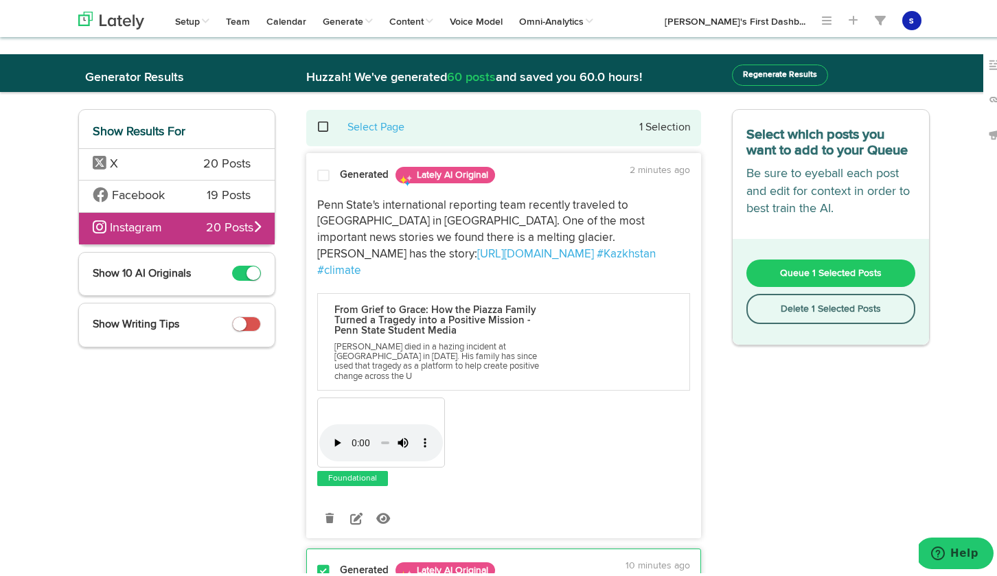
click at [813, 310] on button "Delete 1 Selected Posts" at bounding box center [831, 306] width 169 height 30
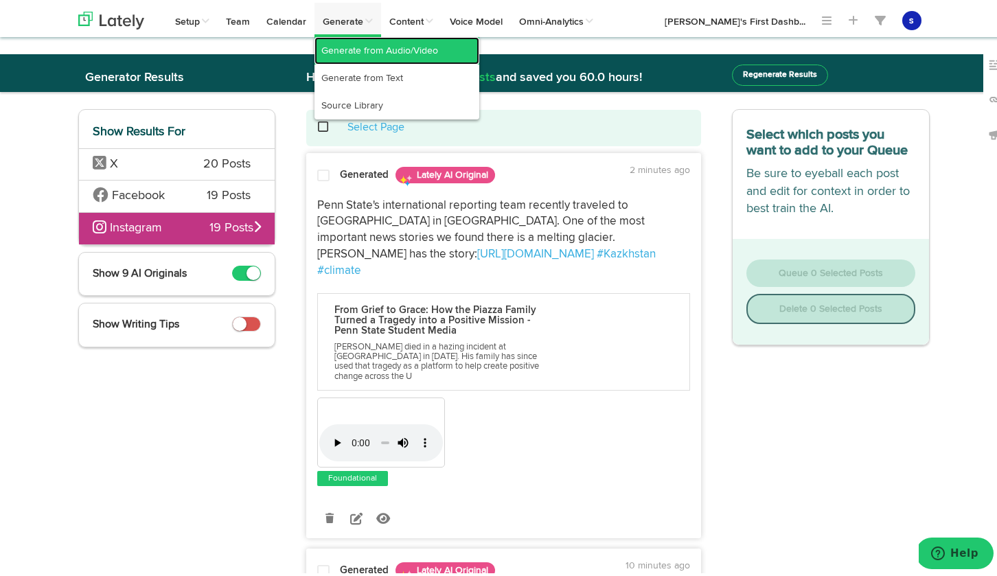
click at [376, 50] on link "Generate from Audio/Video" at bounding box center [397, 47] width 165 height 27
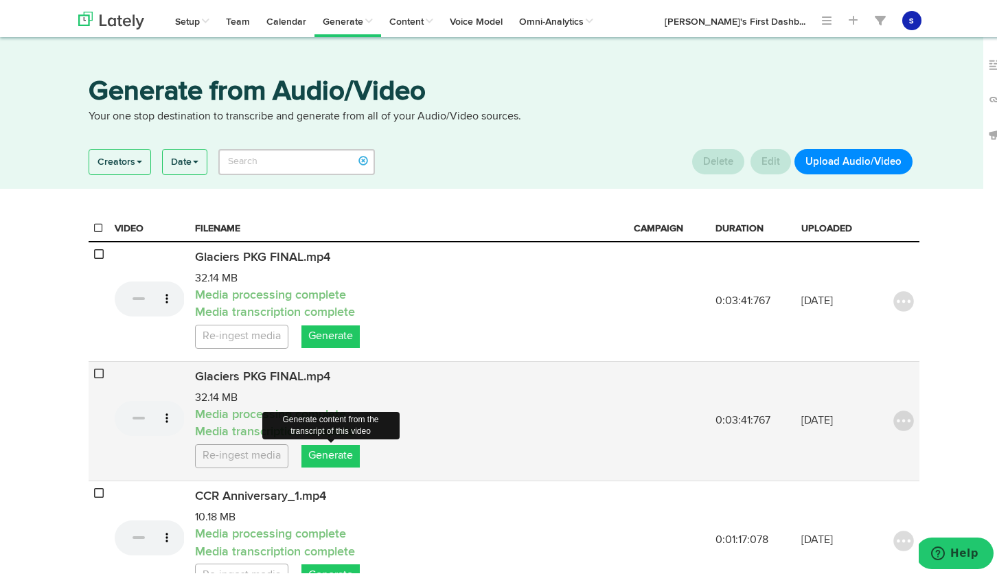
click at [342, 455] on link "Generate" at bounding box center [331, 453] width 58 height 23
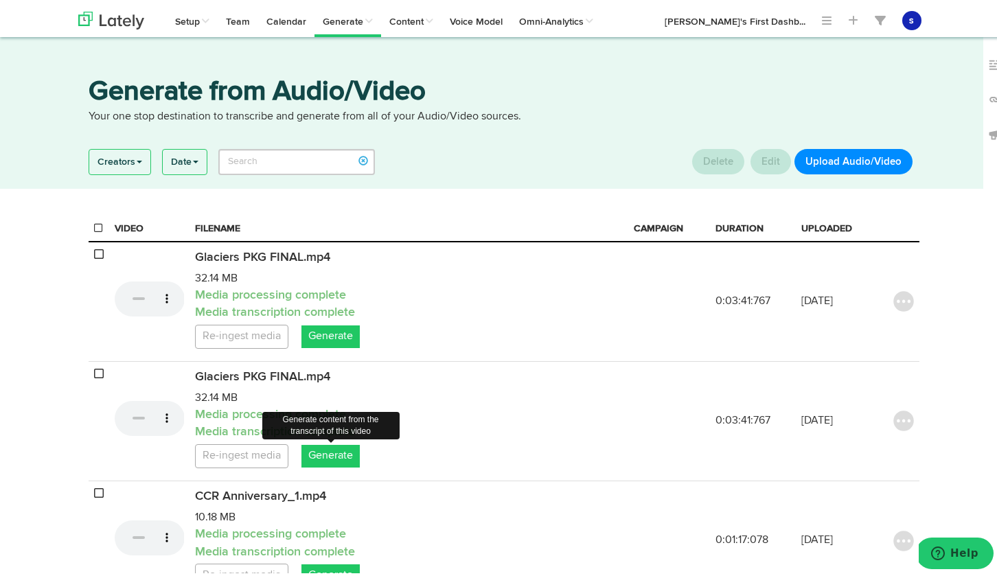
select select "natural"
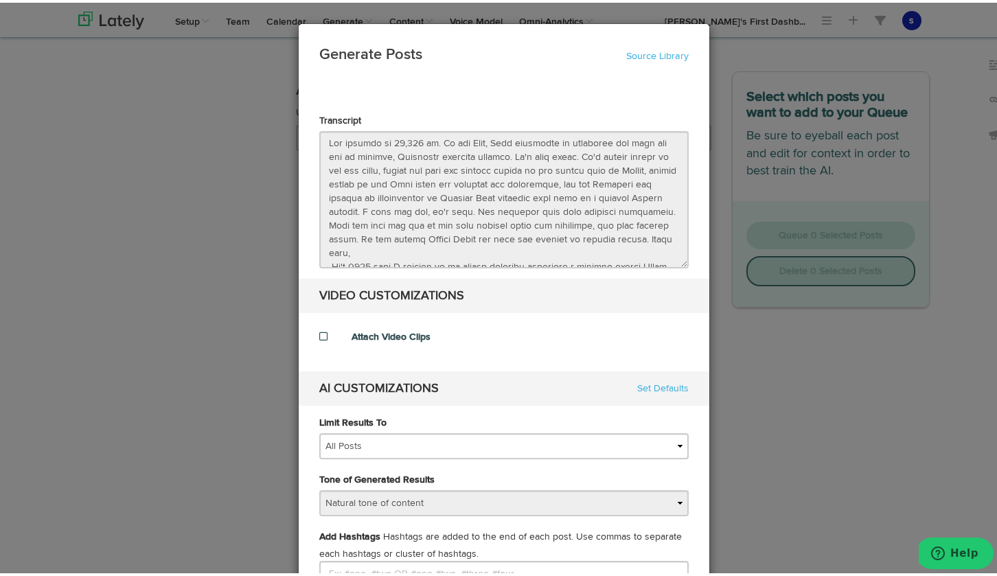
scroll to position [3, 0]
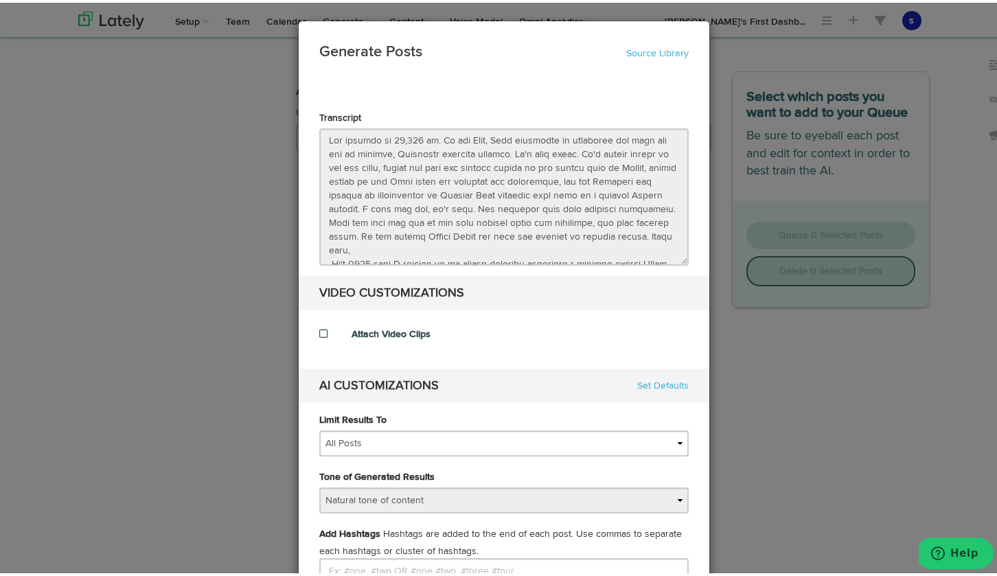
click at [319, 331] on span at bounding box center [323, 331] width 8 height 10
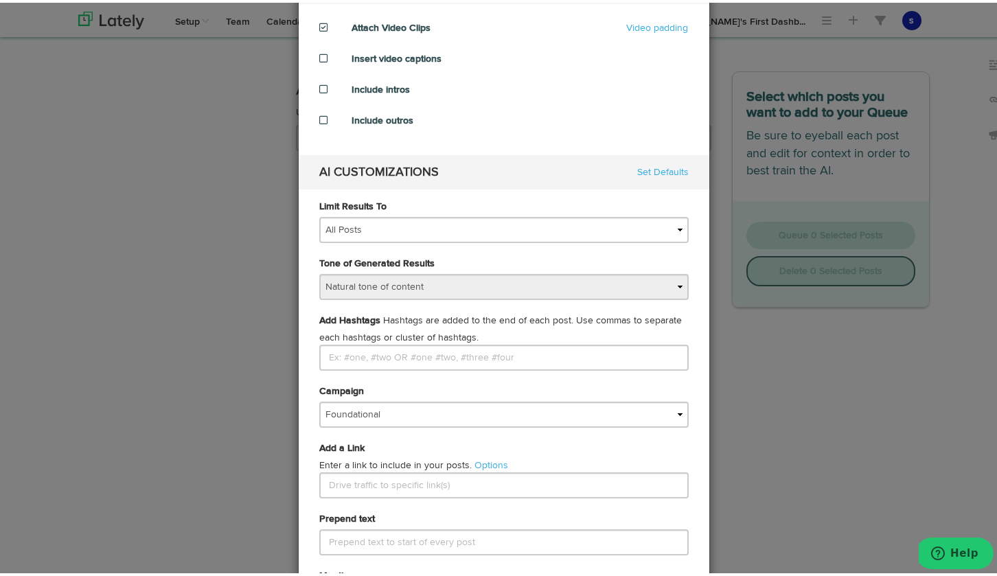
scroll to position [361, 0]
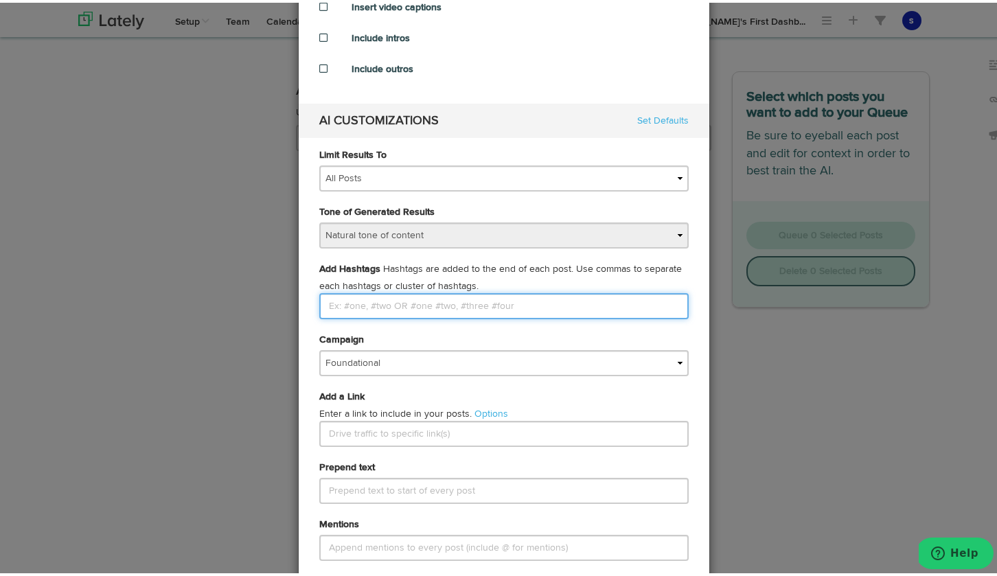
click at [378, 305] on input "Limit Results To" at bounding box center [504, 304] width 370 height 26
type input "#Kazkhstan #climate"
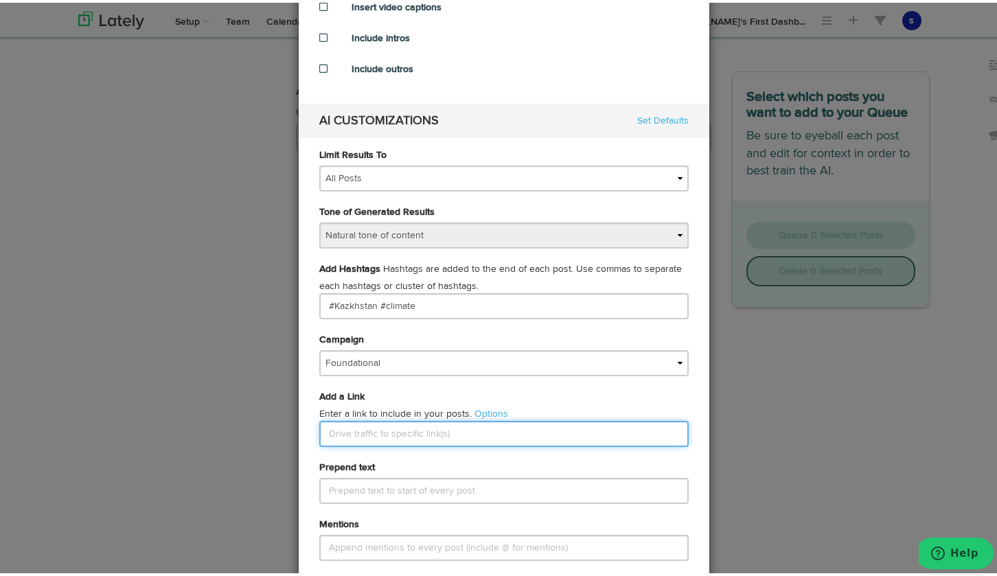
click at [445, 432] on input "text" at bounding box center [504, 431] width 370 height 26
click at [379, 425] on input "text" at bounding box center [504, 431] width 370 height 26
paste input "[URL][DOMAIN_NAME][PERSON_NAME]"
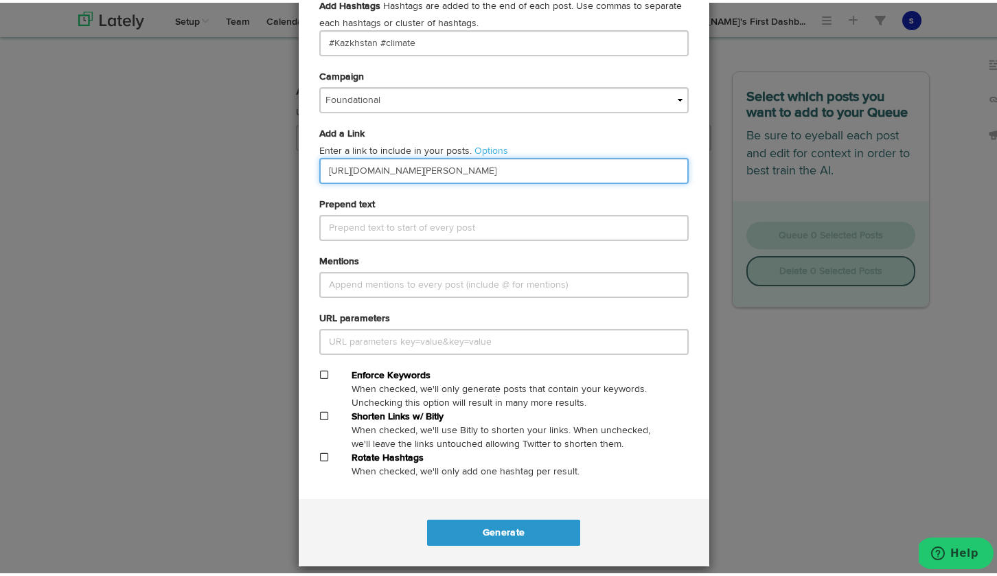
scroll to position [626, 0]
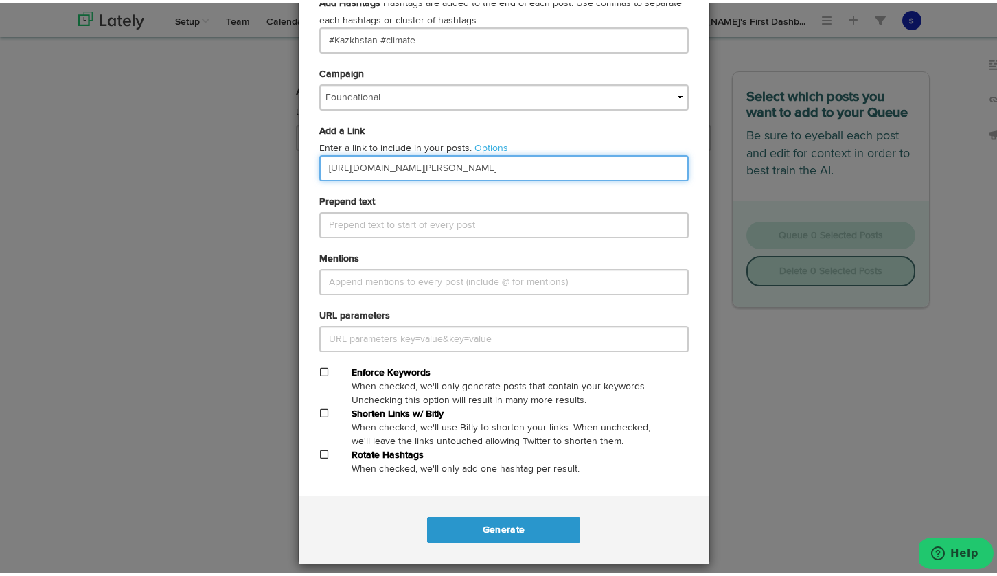
type input "[URL][DOMAIN_NAME][PERSON_NAME]"
click at [320, 413] on span at bounding box center [324, 411] width 8 height 10
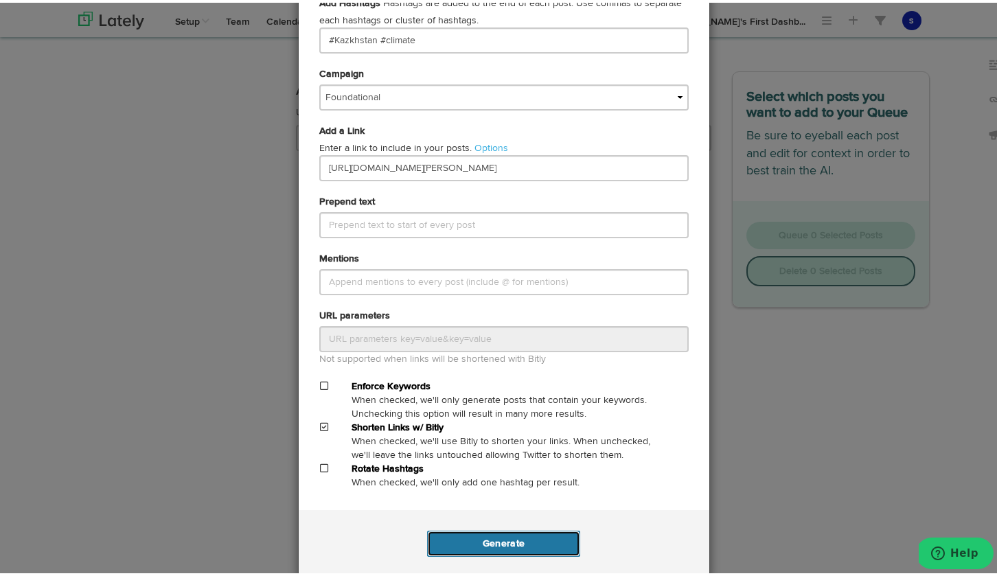
click at [504, 543] on button "Generate" at bounding box center [503, 541] width 153 height 26
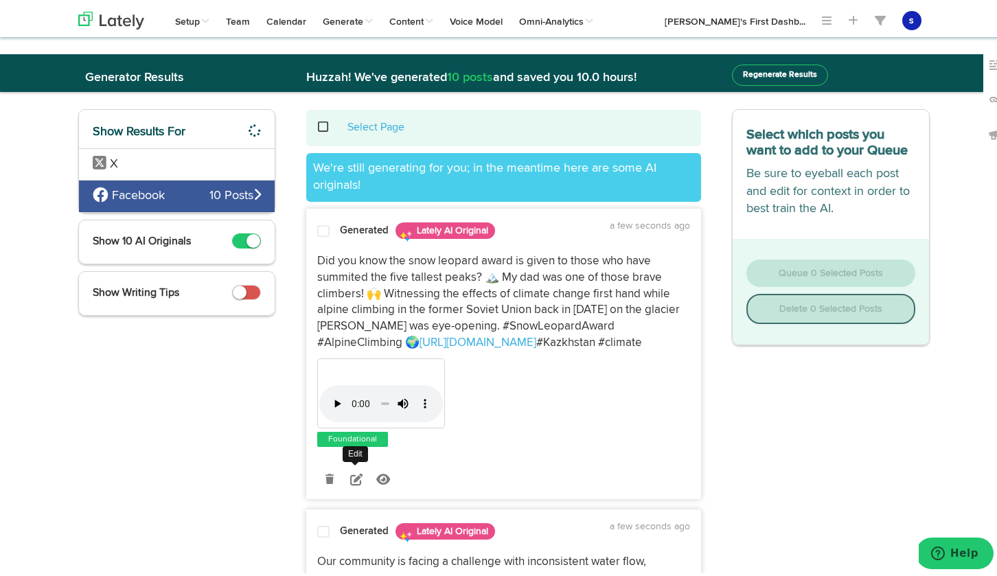
click at [354, 477] on icon at bounding box center [356, 477] width 12 height 12
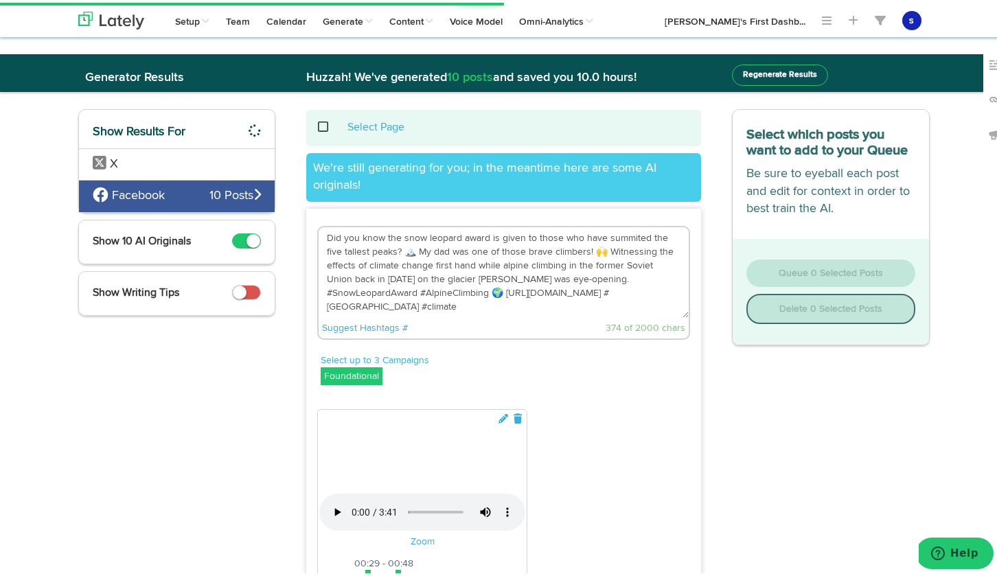
drag, startPoint x: 622, startPoint y: 300, endPoint x: 319, endPoint y: 227, distance: 311.6
click at [319, 227] on textarea "Did you know the snow leopard award is given to those who have summited the fiv…" at bounding box center [504, 270] width 370 height 91
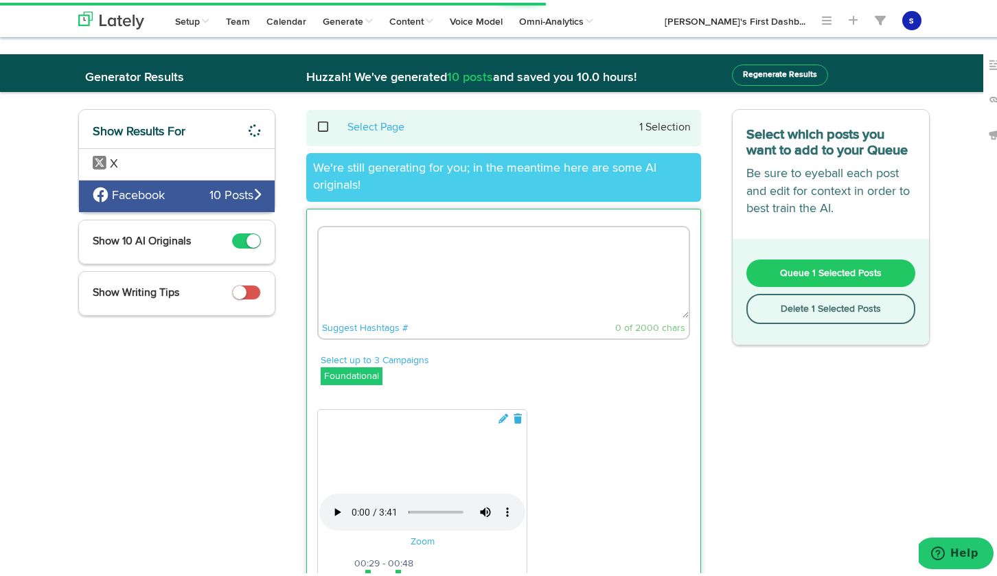
paste textarea "[URL][DOMAIN_NAME][PERSON_NAME]"
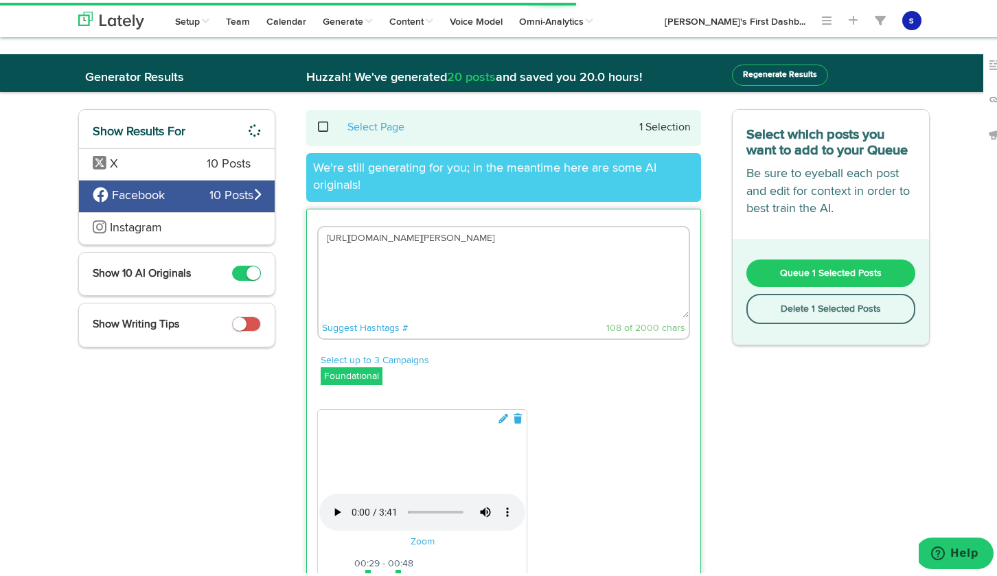
click at [322, 236] on textarea "[URL][DOMAIN_NAME][PERSON_NAME]" at bounding box center [504, 270] width 370 height 91
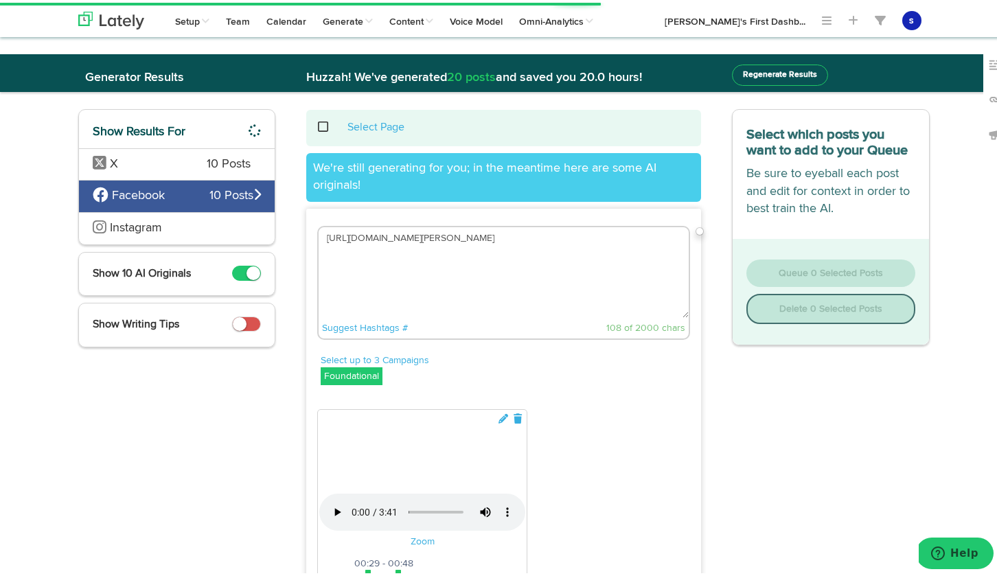
type textarea "[URL][DOMAIN_NAME][PERSON_NAME]"
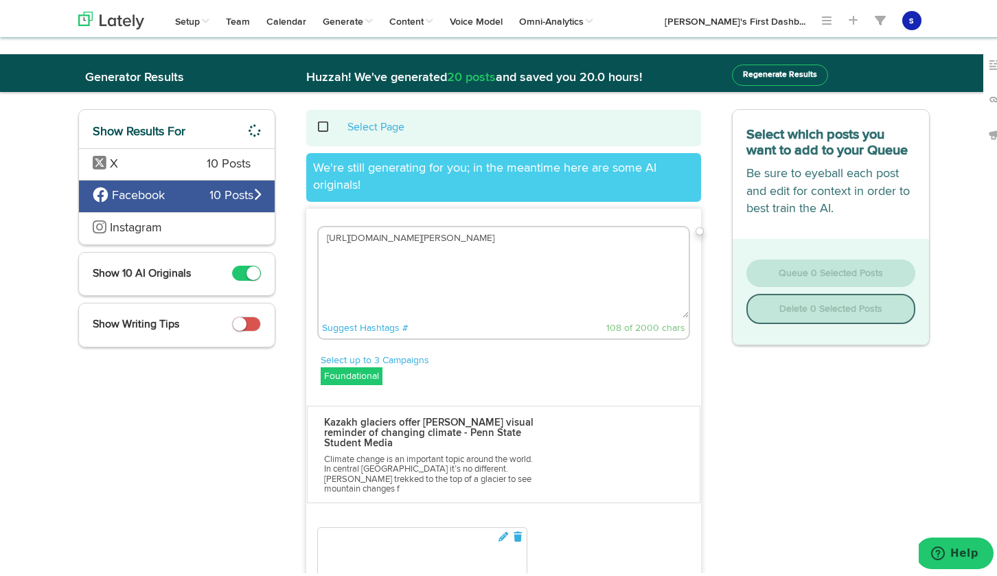
drag, startPoint x: 424, startPoint y: 270, endPoint x: 312, endPoint y: 240, distance: 115.8
click at [317, 240] on div "[URL][DOMAIN_NAME][PERSON_NAME] Suggest Hashtags # 108 of 2000 chars" at bounding box center [503, 280] width 373 height 114
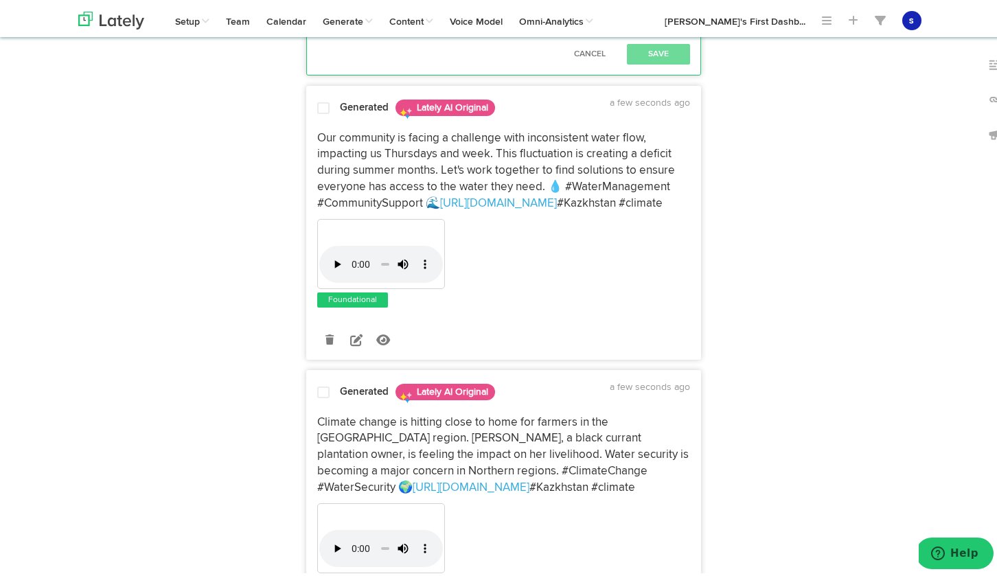
scroll to position [668, 0]
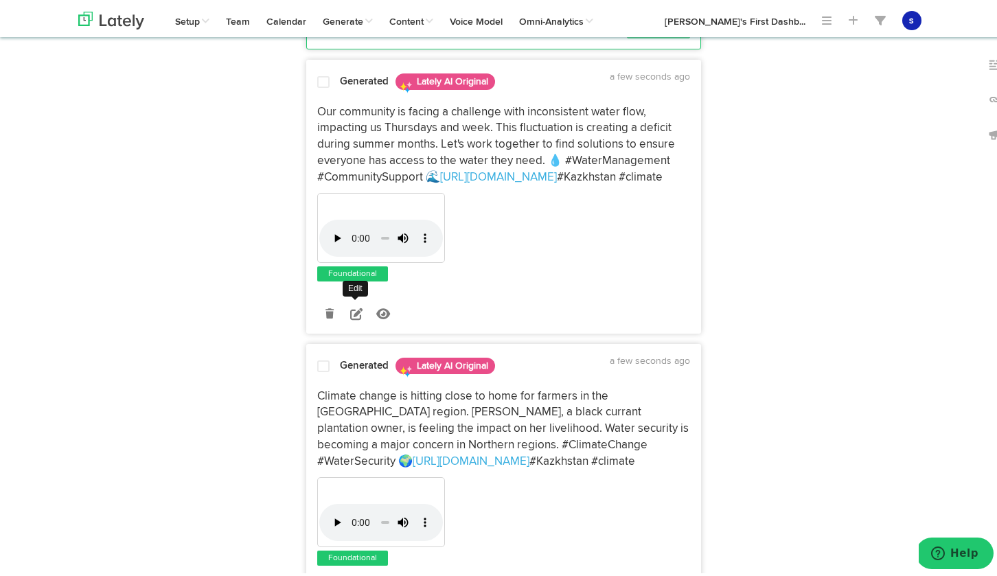
click at [352, 317] on icon at bounding box center [356, 311] width 12 height 12
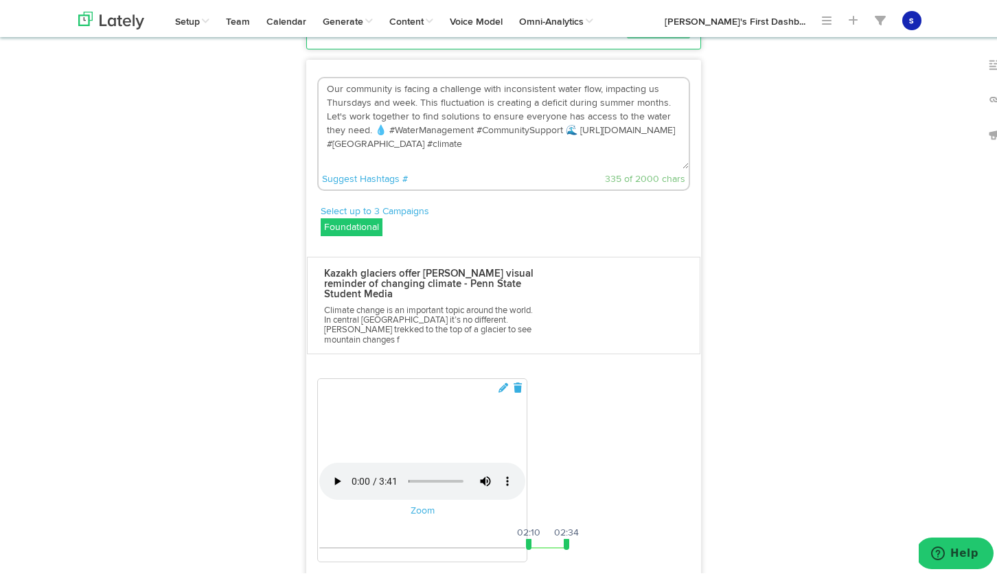
drag, startPoint x: 480, startPoint y: 226, endPoint x: 293, endPoint y: 179, distance: 193.3
drag, startPoint x: 637, startPoint y: 221, endPoint x: 315, endPoint y: 175, distance: 325.4
click at [317, 175] on div "Penn State's international reporting team recently traveled to [GEOGRAPHIC_DATA…" at bounding box center [503, 131] width 373 height 114
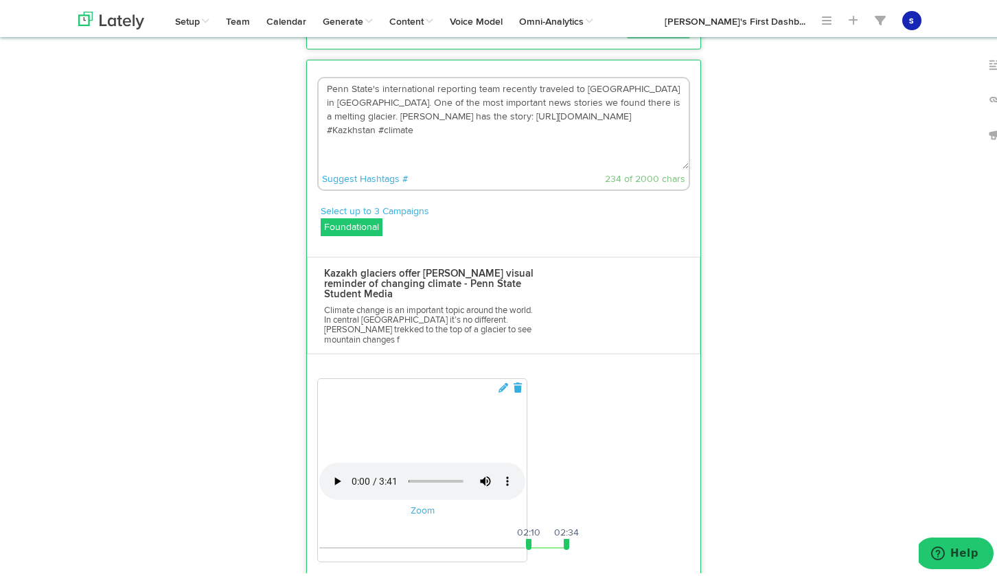
click at [523, 166] on textarea "Penn State's international reporting team recently traveled to [GEOGRAPHIC_DATA…" at bounding box center [504, 121] width 370 height 91
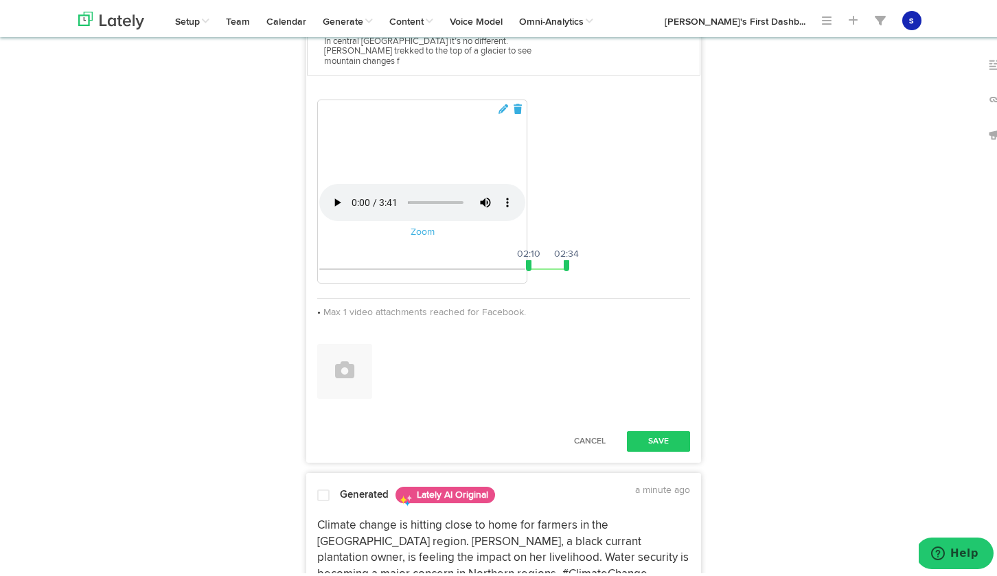
scroll to position [955, 0]
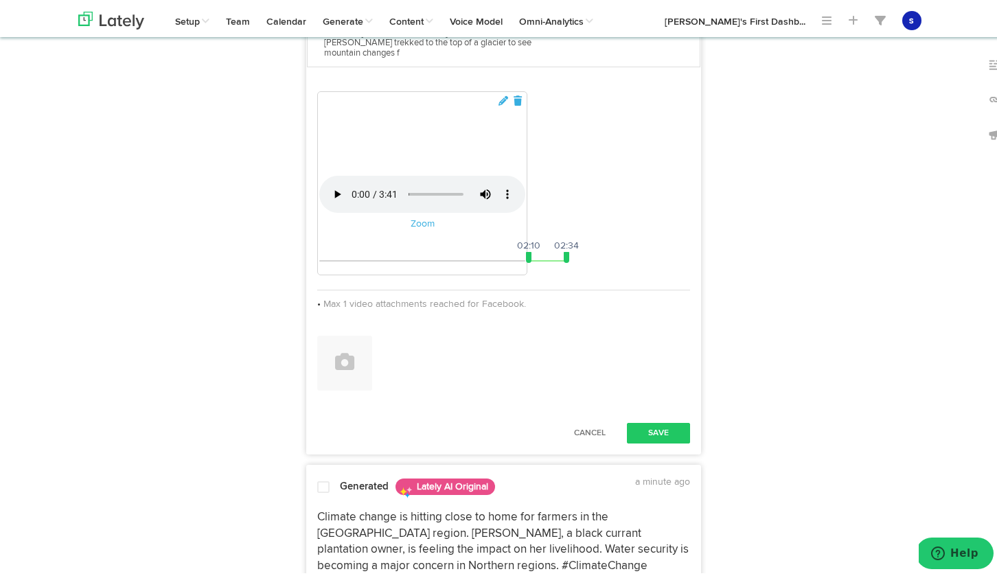
type textarea "Penn State's international reporting team recently traveled to [GEOGRAPHIC_DATA…"
drag, startPoint x: 526, startPoint y: 432, endPoint x: 315, endPoint y: 437, distance: 210.3
click at [319, 260] on div "00:00 03:41 00:00 02:34" at bounding box center [422, 259] width 206 height 3
drag, startPoint x: 562, startPoint y: 429, endPoint x: 673, endPoint y: 434, distance: 111.4
click at [528, 273] on div "Your browser does not support HTML5 video. Zoom 00:00 03:41 00:00 03:41" at bounding box center [422, 181] width 210 height 184
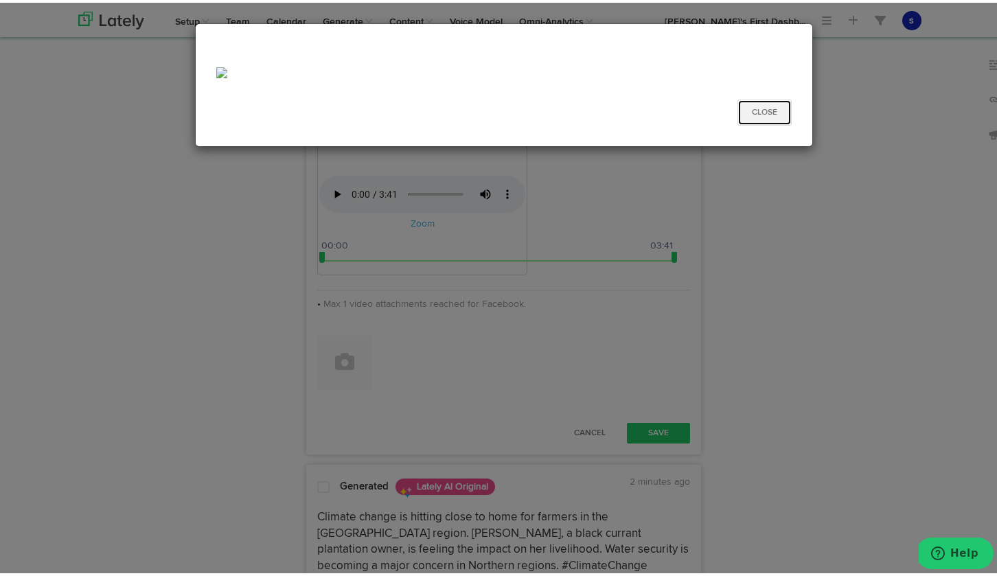
click at [771, 111] on button "Close" at bounding box center [765, 110] width 54 height 26
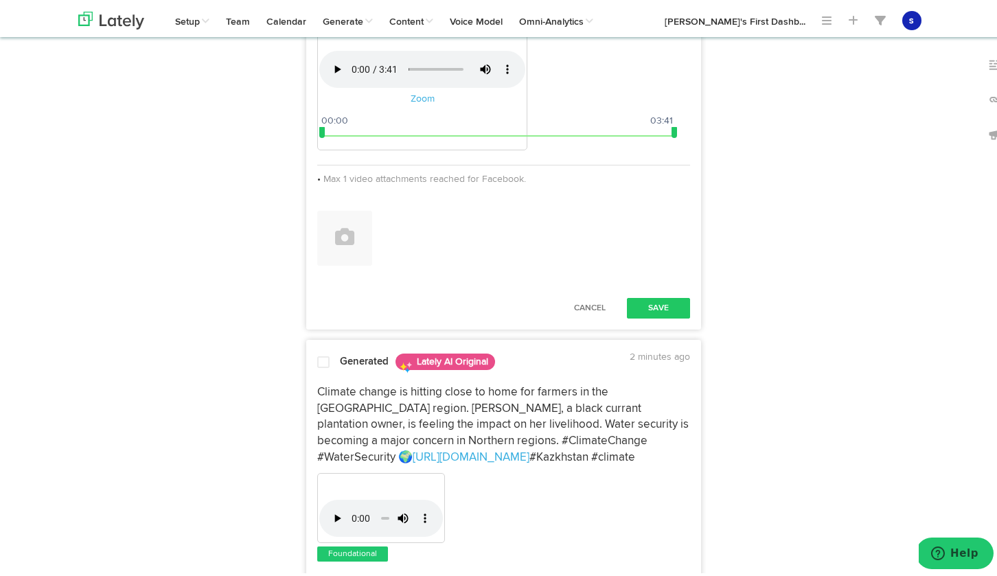
scroll to position [1093, 0]
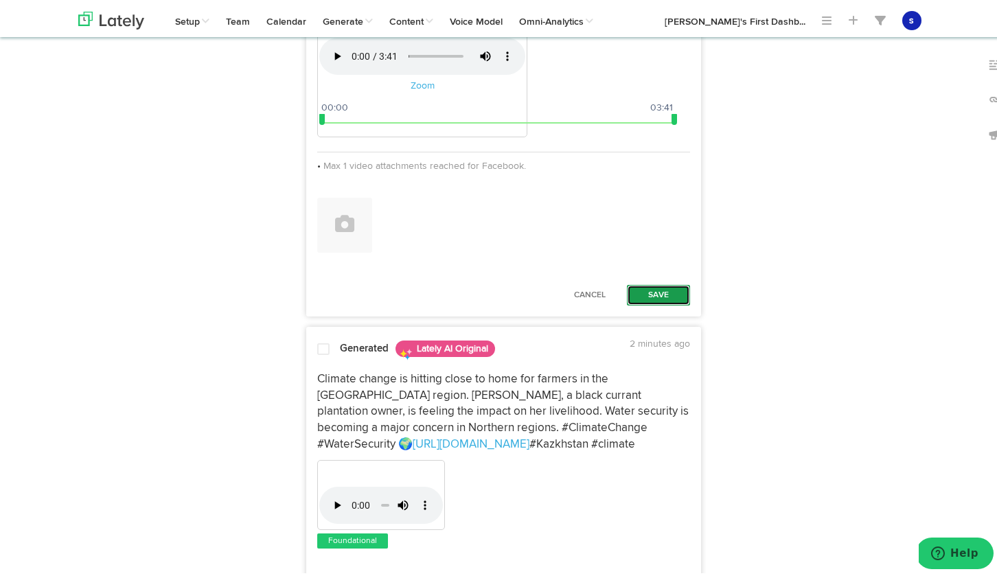
click at [660, 303] on button "Save" at bounding box center [658, 292] width 63 height 21
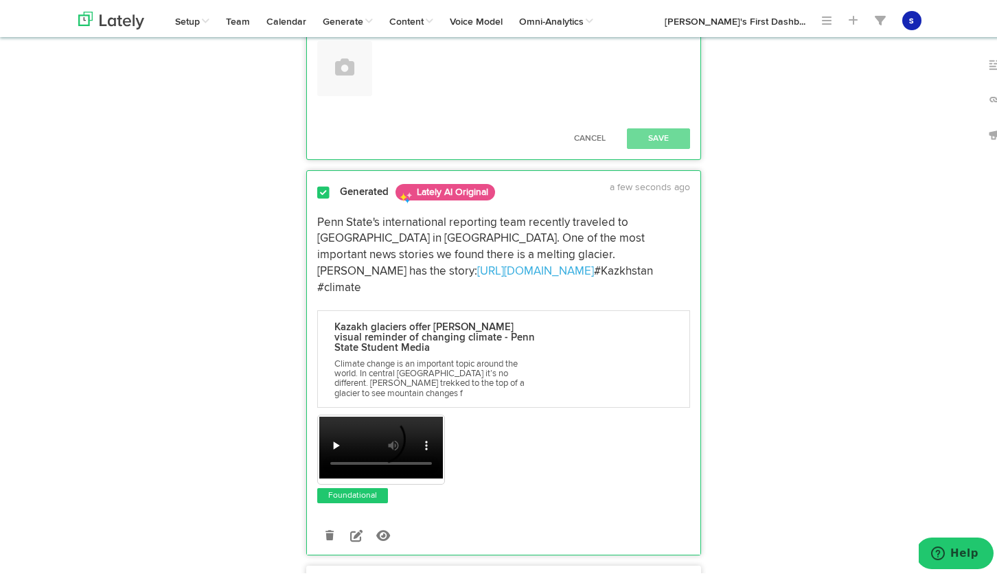
scroll to position [558, 0]
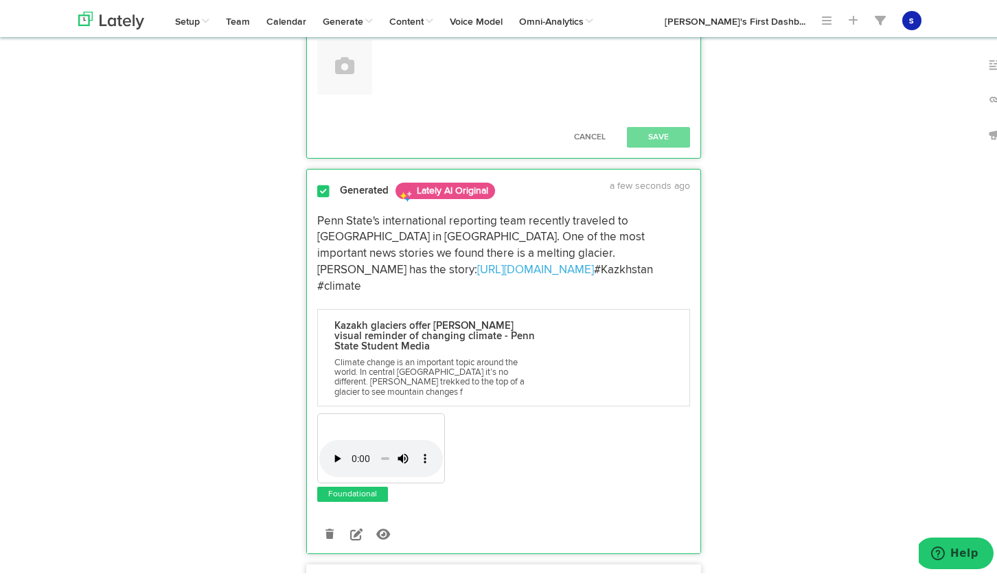
click at [319, 196] on span at bounding box center [323, 189] width 12 height 14
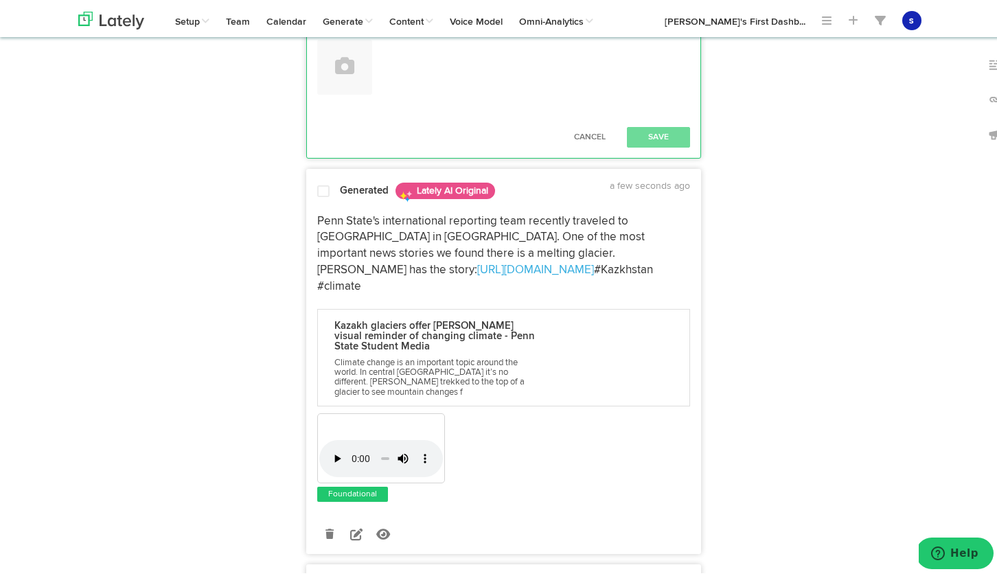
click at [317, 196] on span at bounding box center [323, 189] width 12 height 14
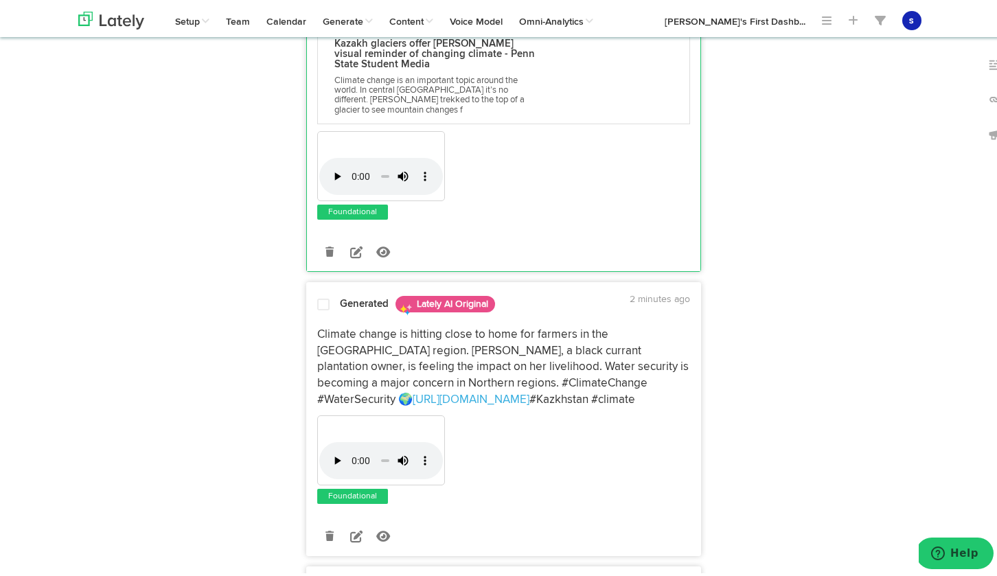
scroll to position [0, 0]
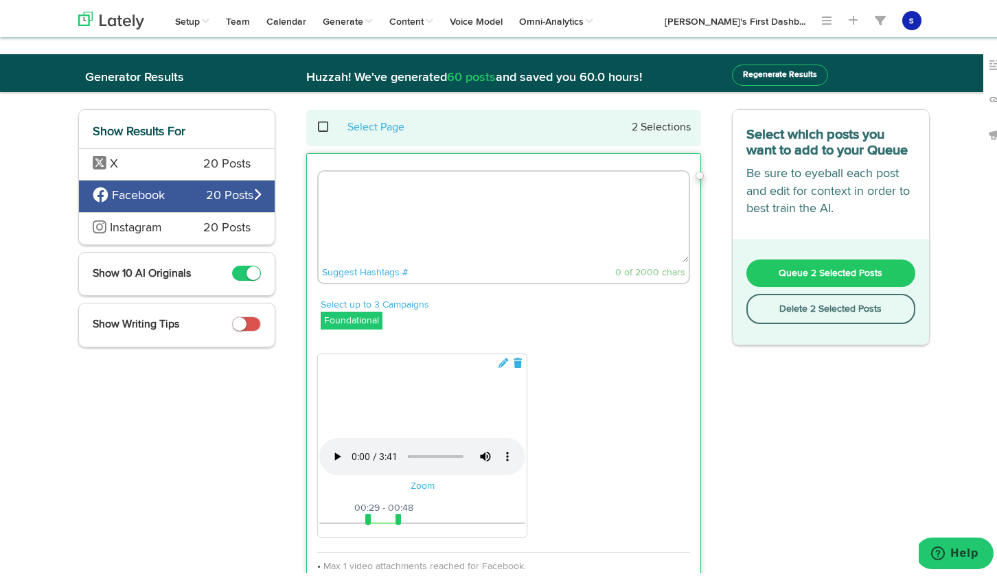
click at [842, 271] on span "Queue 2 Selected Posts" at bounding box center [831, 271] width 104 height 10
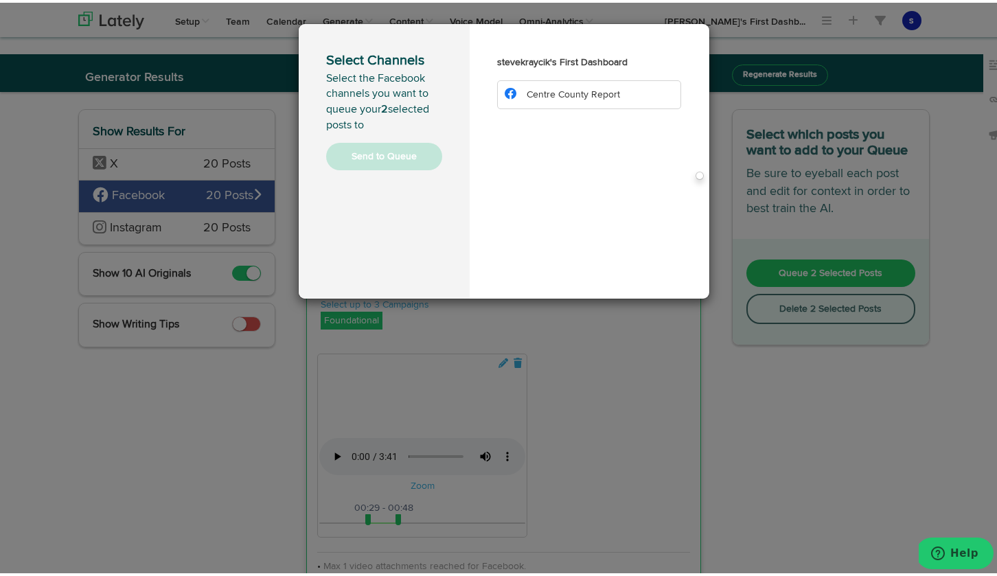
click at [580, 93] on span "Centre County Report" at bounding box center [573, 92] width 93 height 10
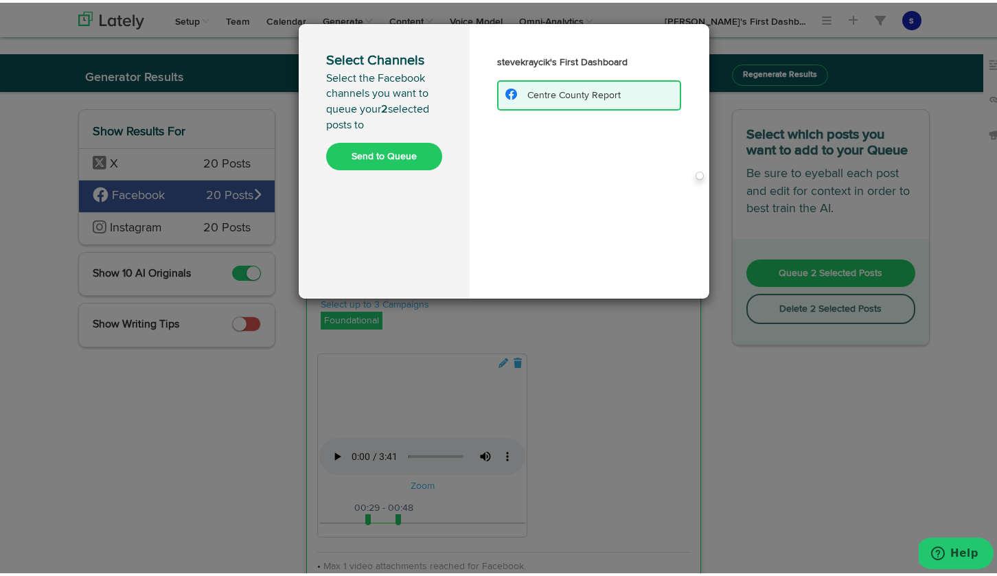
click at [567, 88] on span "Centre County Report" at bounding box center [574, 93] width 93 height 10
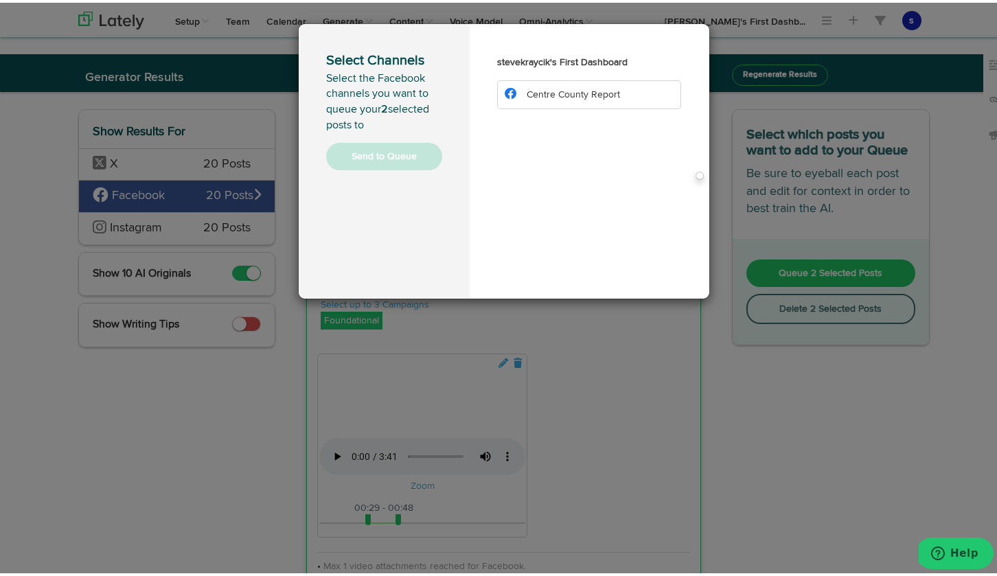
click at [123, 222] on div "Select Channels Select the Facebook channels you want to queue your 2 selected …" at bounding box center [504, 288] width 1008 height 576
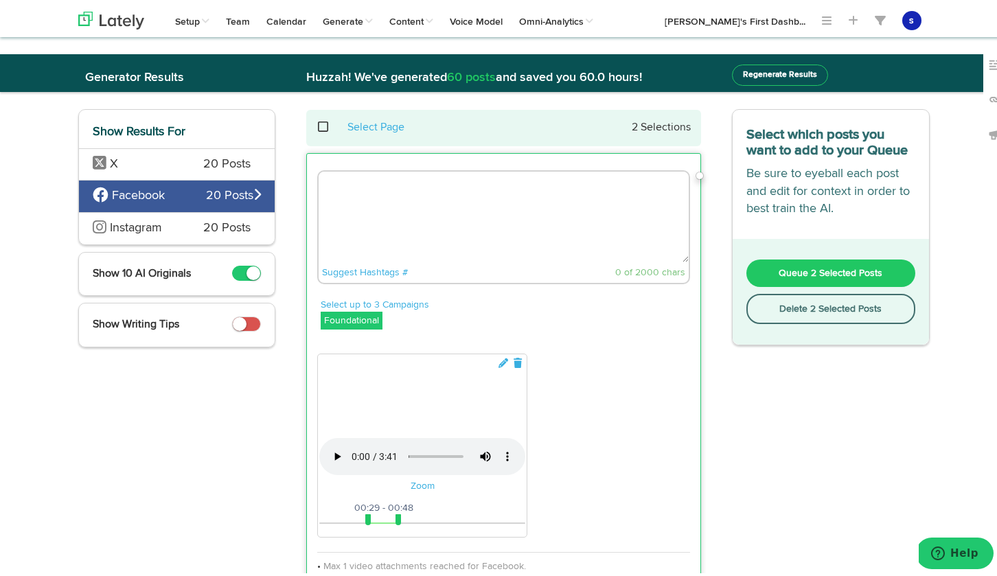
click at [135, 227] on span "Instagram" at bounding box center [136, 225] width 52 height 12
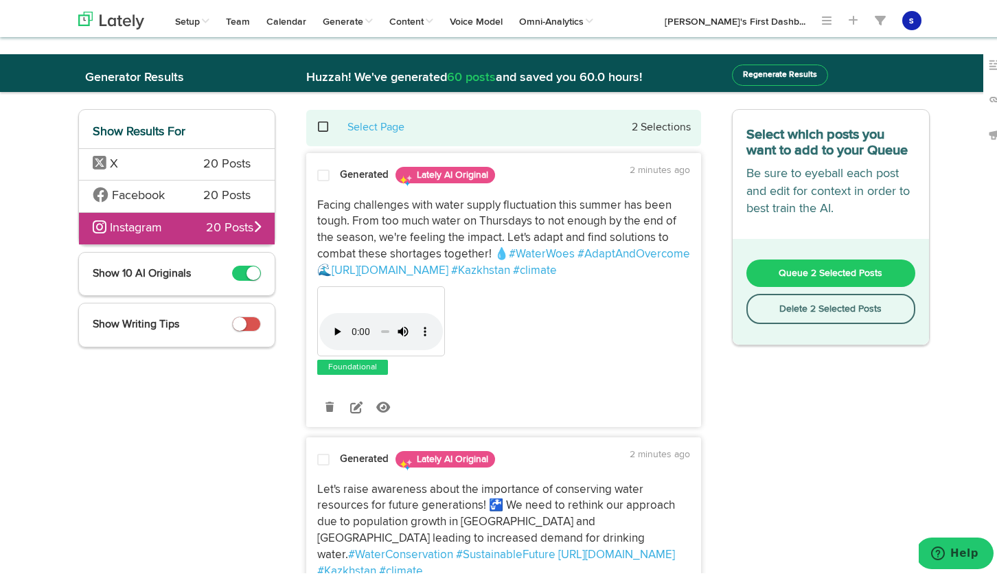
click at [834, 273] on span "Queue 2 Selected Posts" at bounding box center [831, 271] width 104 height 10
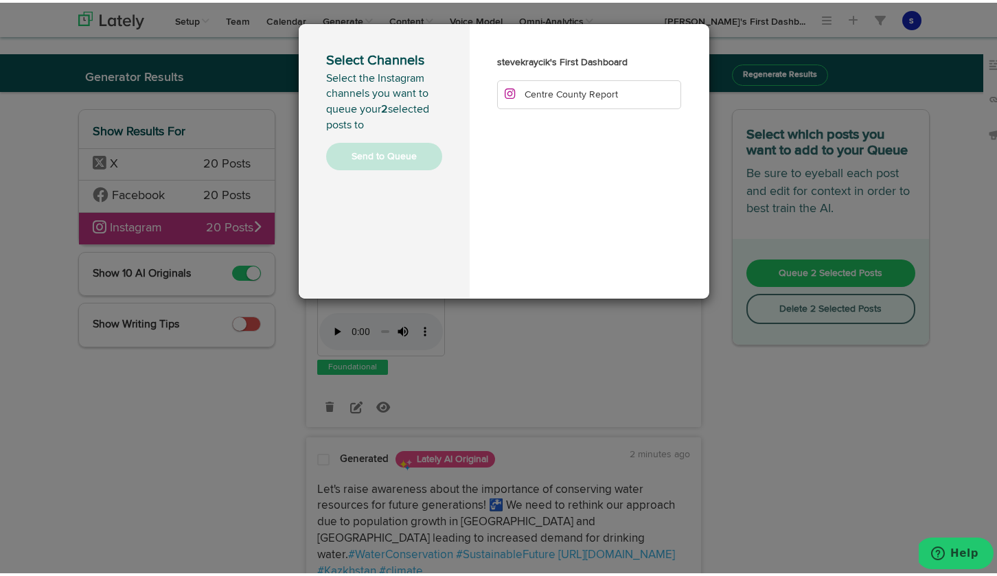
click at [565, 102] on li "Centre County Report" at bounding box center [589, 92] width 185 height 29
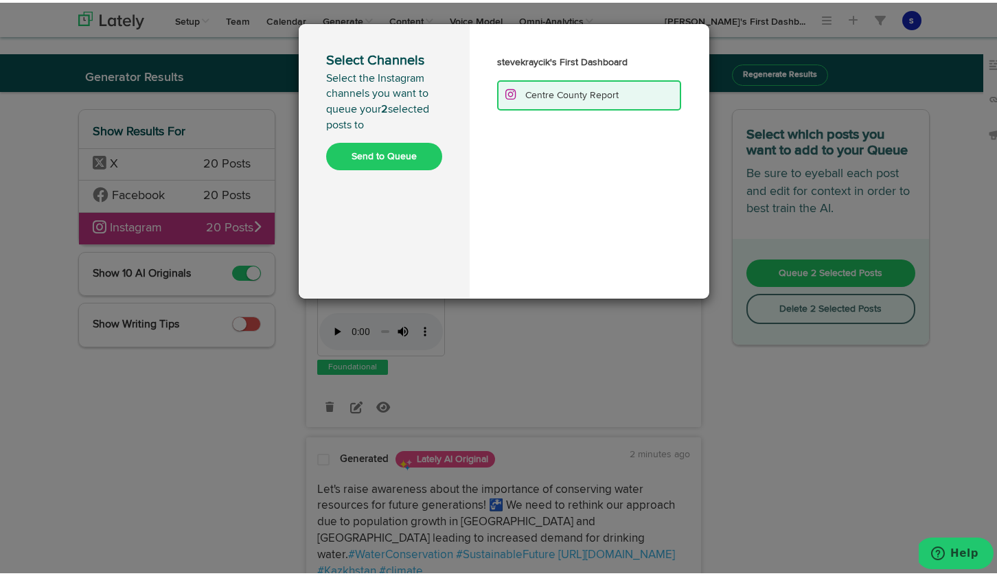
click at [379, 149] on button "Send to Queue" at bounding box center [384, 153] width 116 height 27
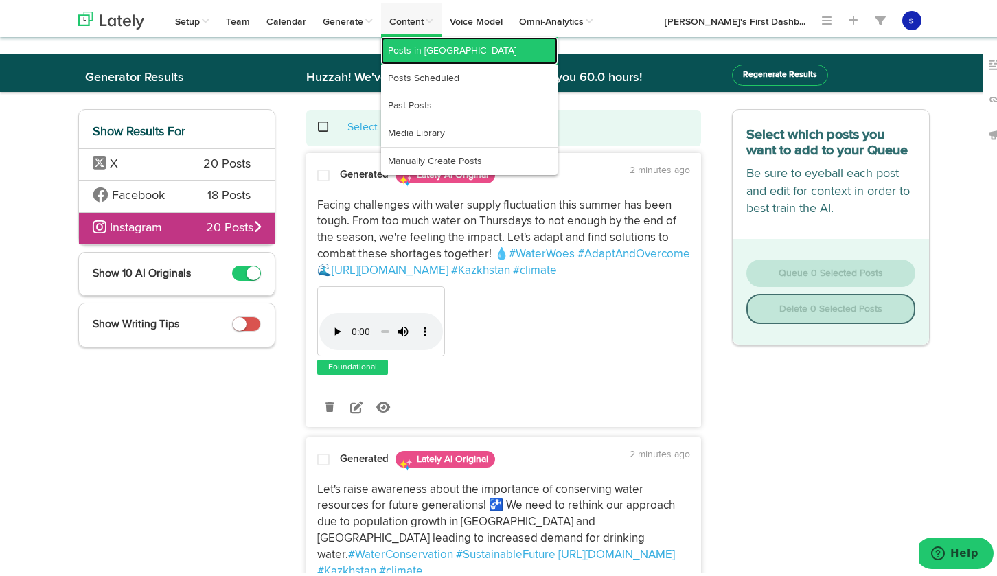
click at [433, 47] on link "Posts in [GEOGRAPHIC_DATA]" at bounding box center [469, 47] width 177 height 27
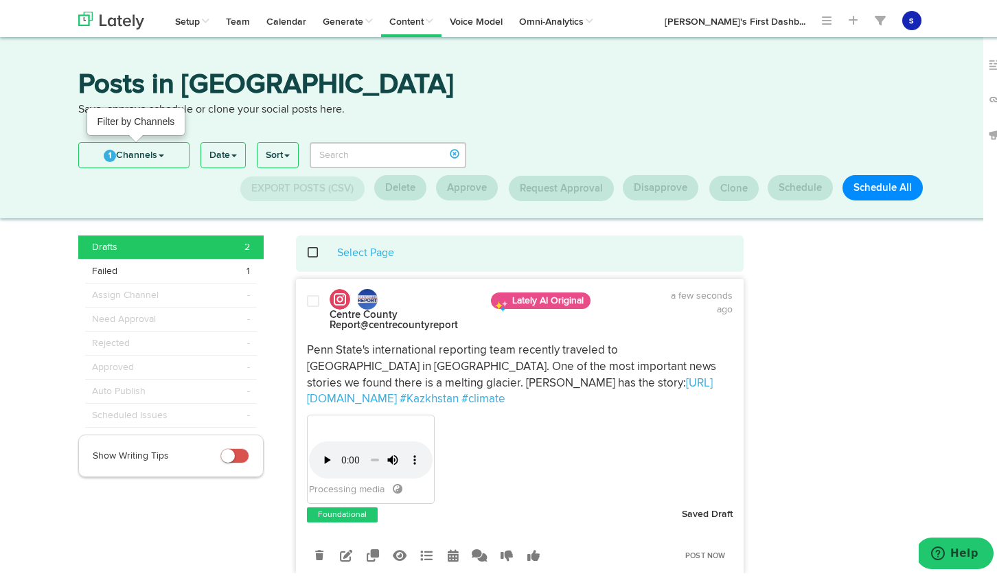
click at [151, 151] on link "1 Channels" at bounding box center [134, 152] width 110 height 25
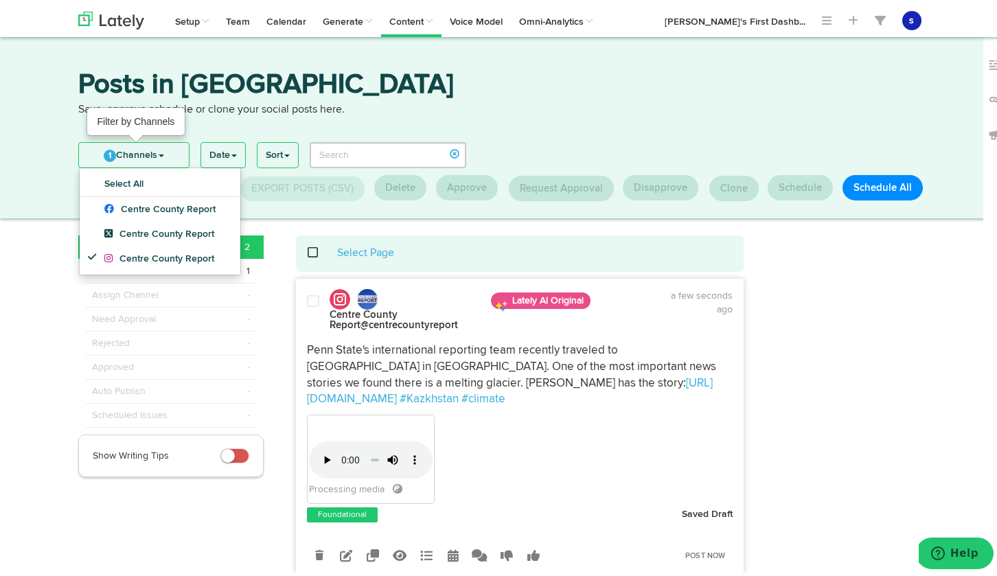
click at [151, 151] on link "1 Channels" at bounding box center [134, 152] width 110 height 25
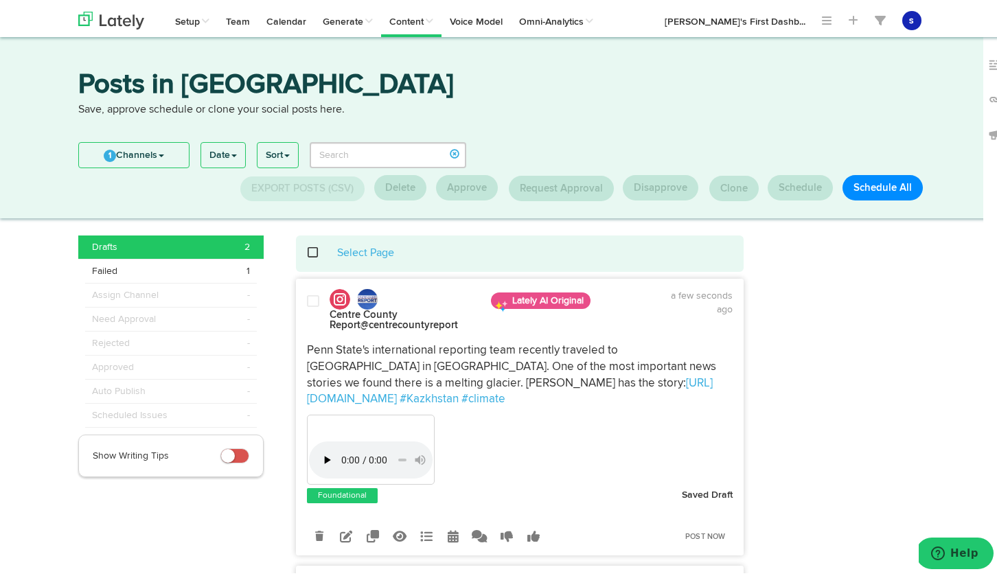
click at [307, 298] on span at bounding box center [313, 299] width 12 height 14
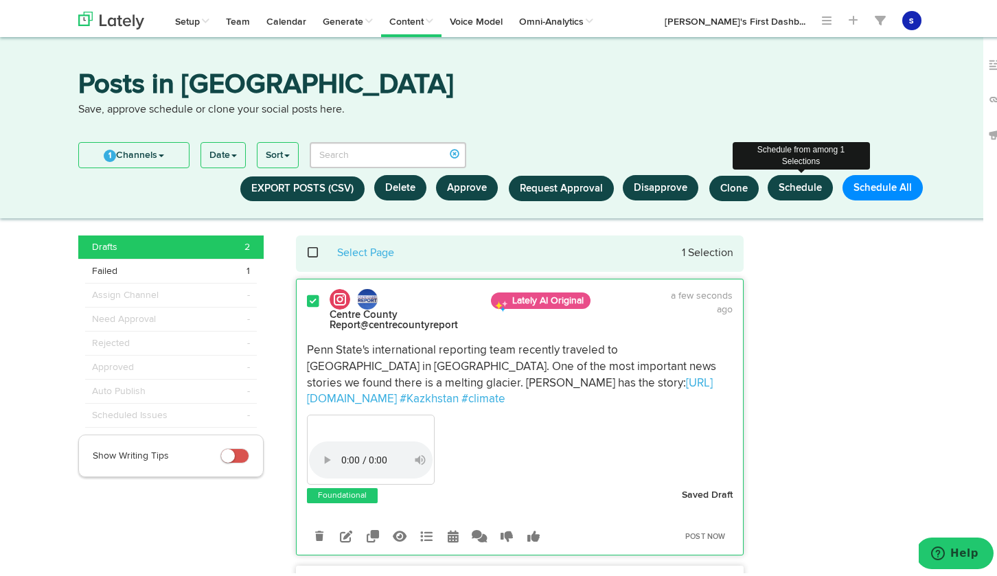
click at [810, 188] on button "Schedule" at bounding box center [800, 184] width 65 height 25
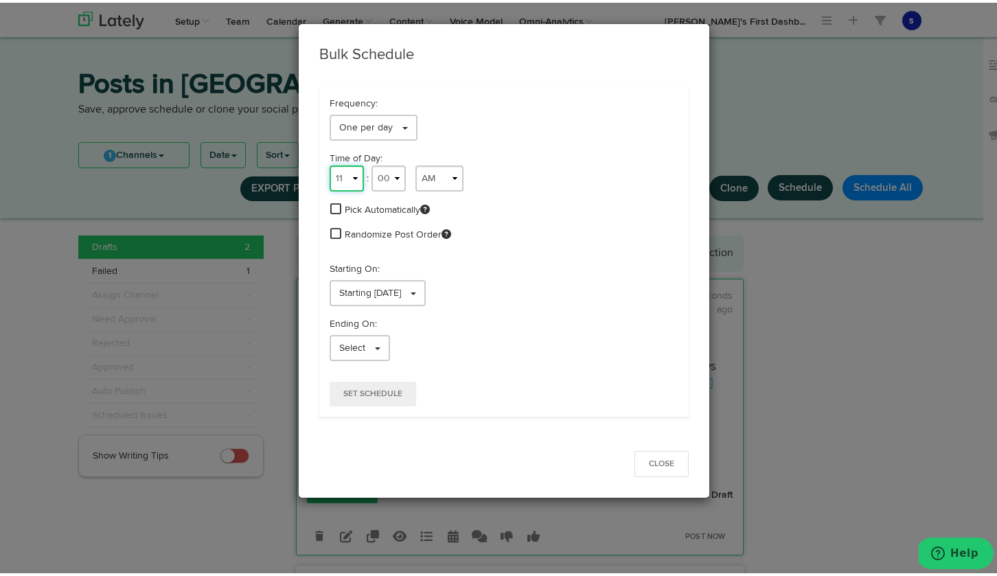
click at [344, 174] on select "1 2 3 4 5 6 7 8 9 10 11 12" at bounding box center [347, 176] width 34 height 26
select select "9"
click at [330, 163] on select "1 2 3 4 5 6 7 8 9 10 11 12" at bounding box center [347, 176] width 34 height 26
click at [393, 175] on select "00 01 02 03 04 05 06 07 08 09 10 11 12 13 14 15 16 17 18 19 20 21 22 23 24 25 2…" at bounding box center [389, 176] width 34 height 26
select select "25"
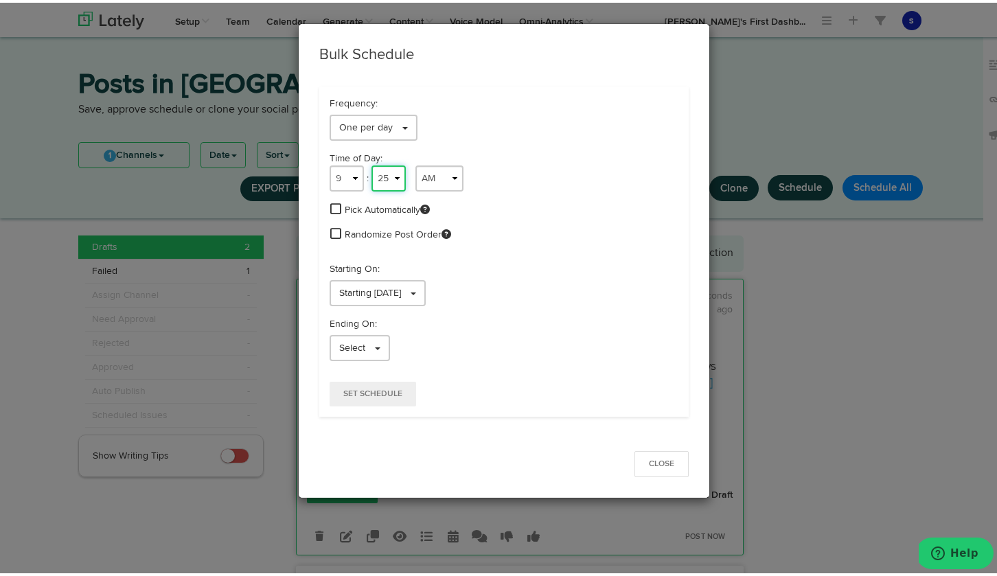
click at [372, 163] on select "00 01 02 03 04 05 06 07 08 09 10 11 12 13 14 15 16 17 18 19 20 21 22 23 24 25 2…" at bounding box center [389, 176] width 34 height 26
click at [373, 343] on link "Select" at bounding box center [360, 345] width 60 height 26
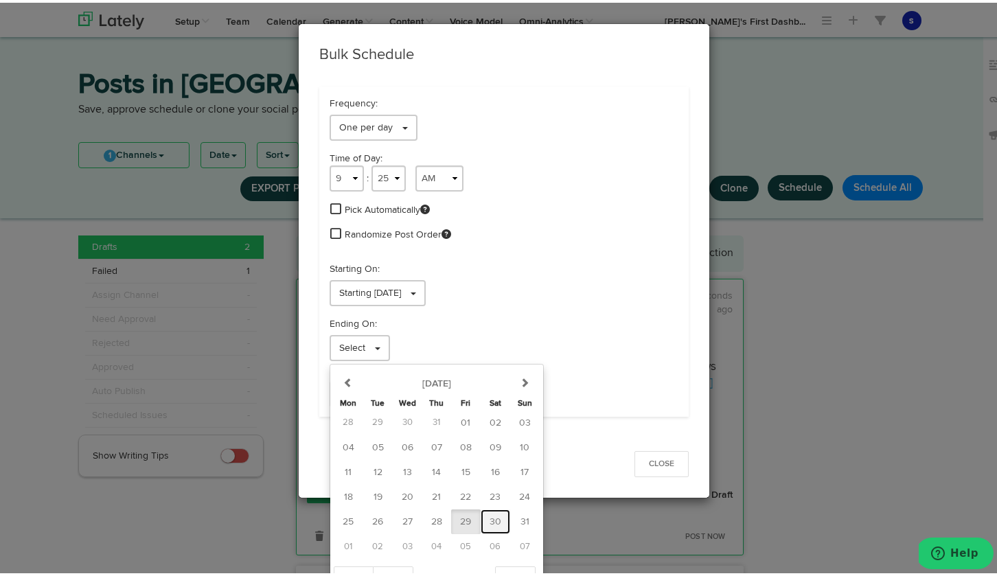
click at [490, 519] on span "30" at bounding box center [496, 520] width 12 height 10
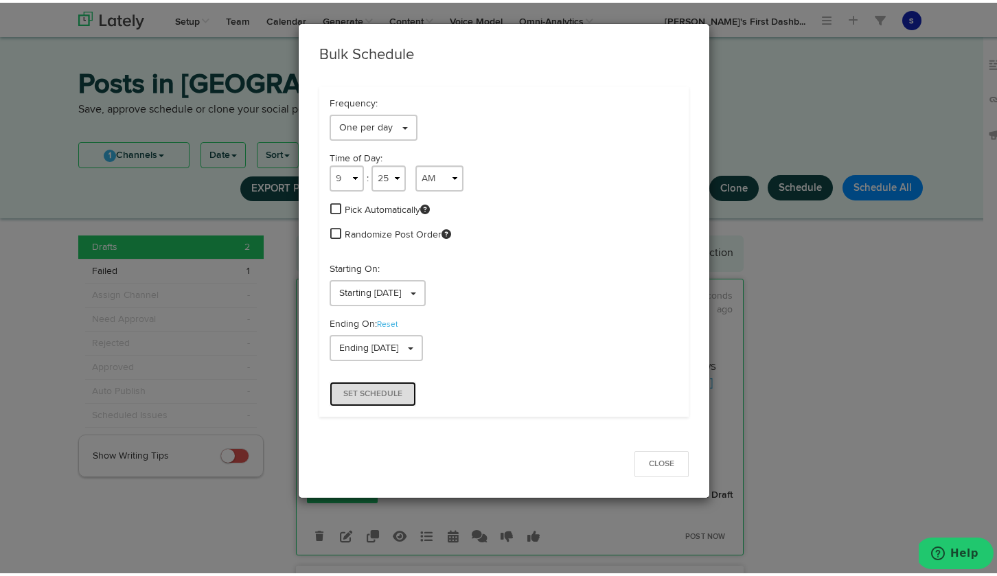
click at [392, 392] on span "Set Schedule" at bounding box center [372, 391] width 59 height 8
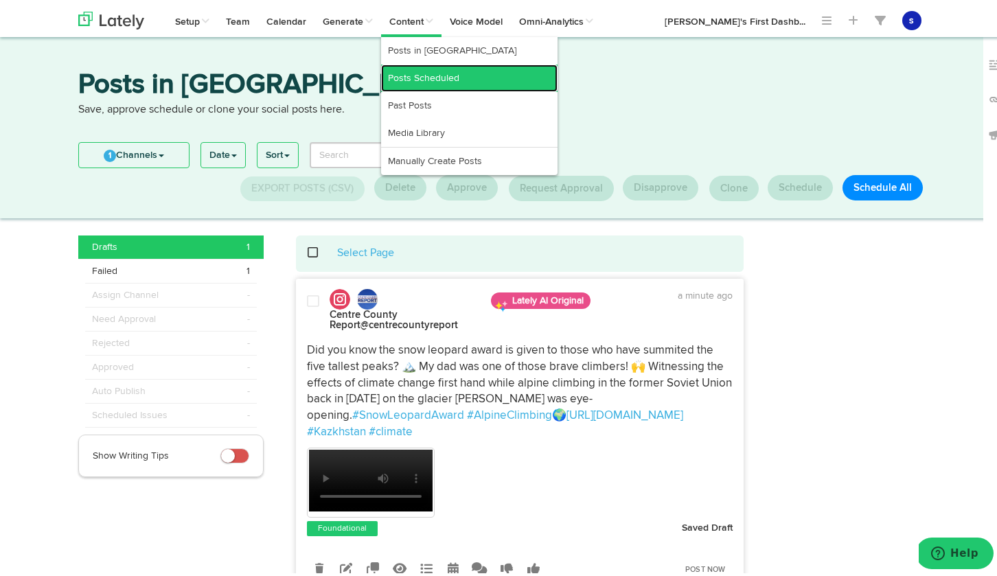
click at [422, 71] on link "Posts Scheduled" at bounding box center [469, 75] width 177 height 27
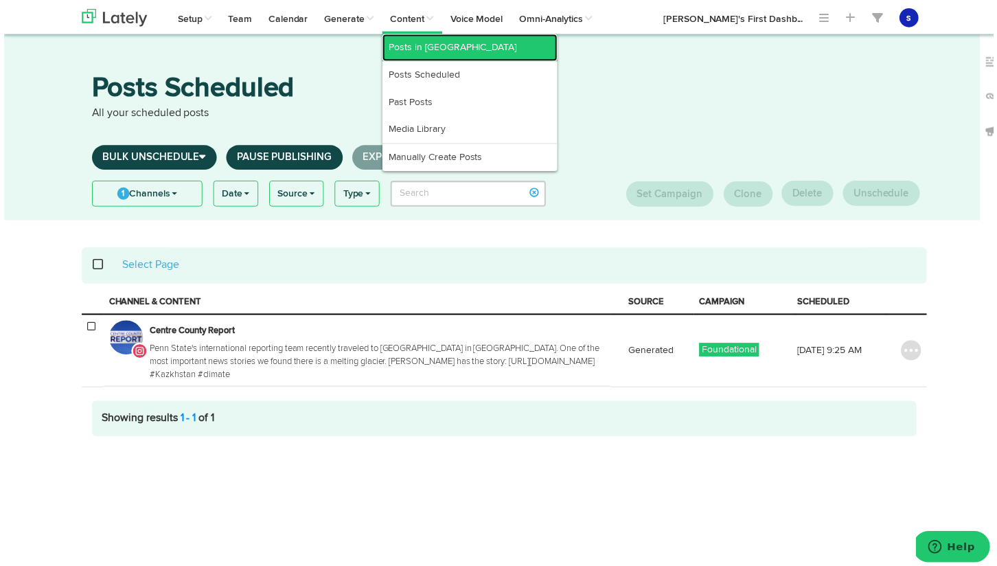
click at [435, 45] on link "Posts in [GEOGRAPHIC_DATA]" at bounding box center [469, 47] width 177 height 27
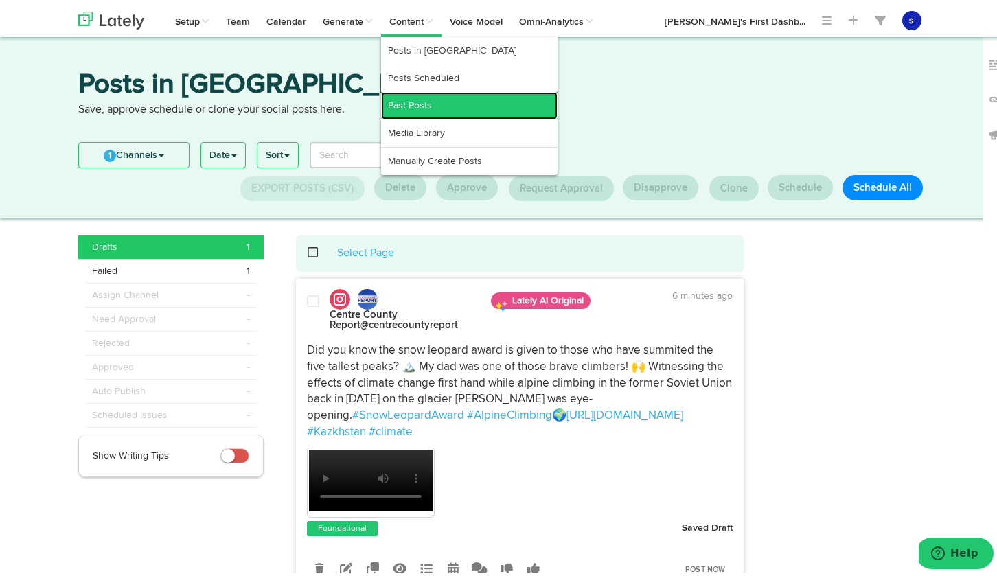
click at [425, 107] on link "Past Posts" at bounding box center [469, 102] width 177 height 27
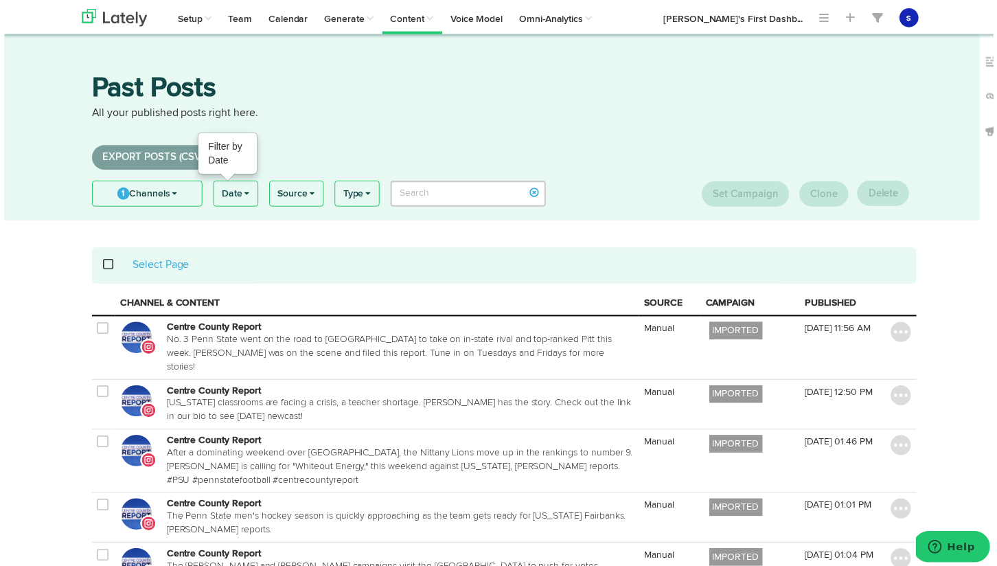
click at [239, 194] on link "Date" at bounding box center [234, 195] width 44 height 25
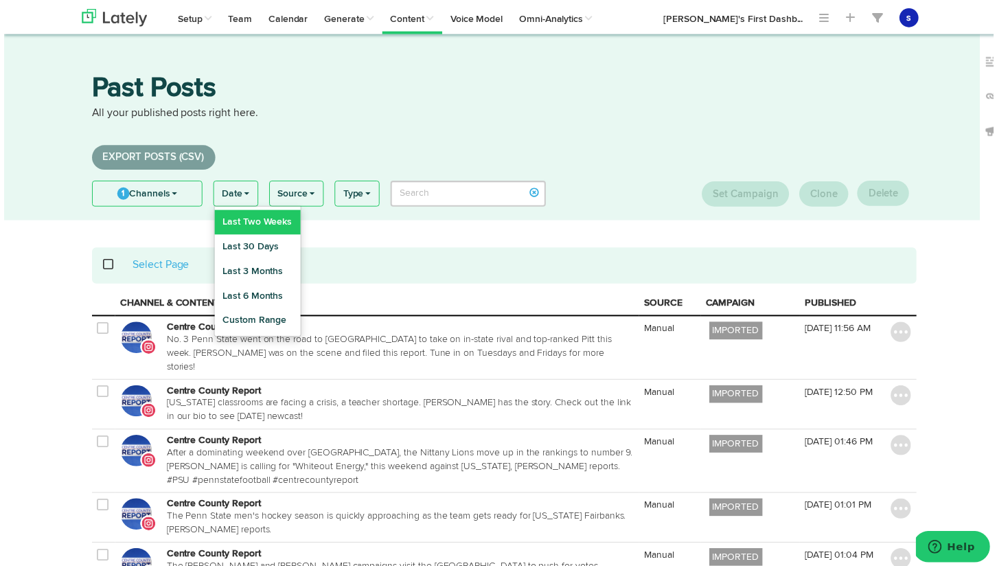
click at [270, 228] on link "Last Two Weeks" at bounding box center [255, 224] width 87 height 25
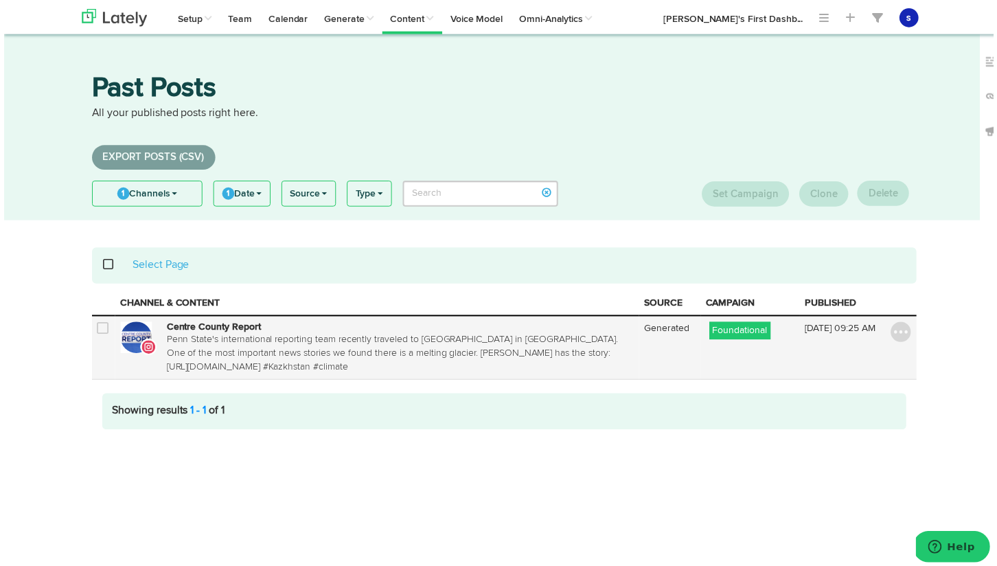
click at [473, 354] on p "Penn State's international reporting team recently traveled to [GEOGRAPHIC_DATA…" at bounding box center [399, 355] width 471 height 41
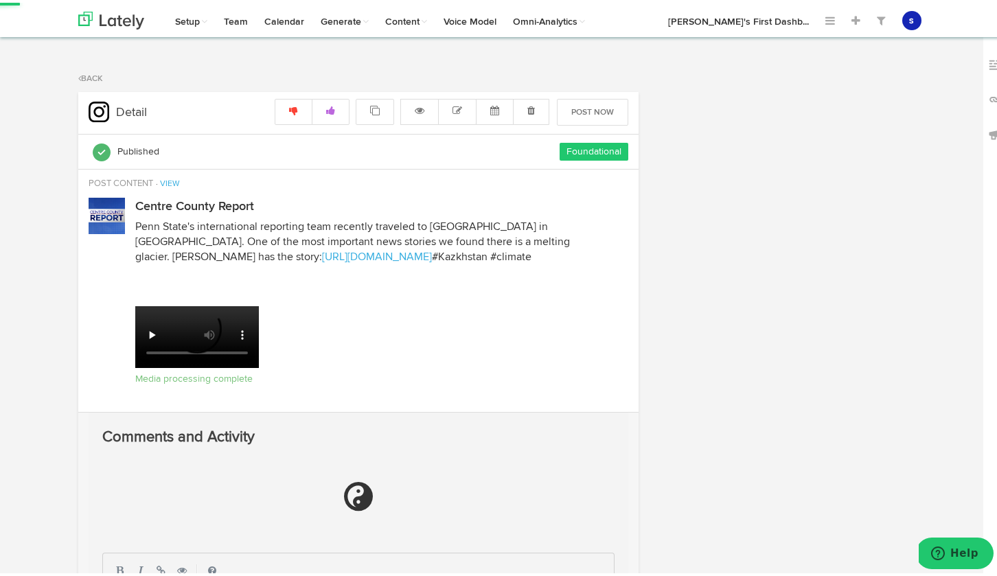
radio input "true"
select select "9"
select select "25"
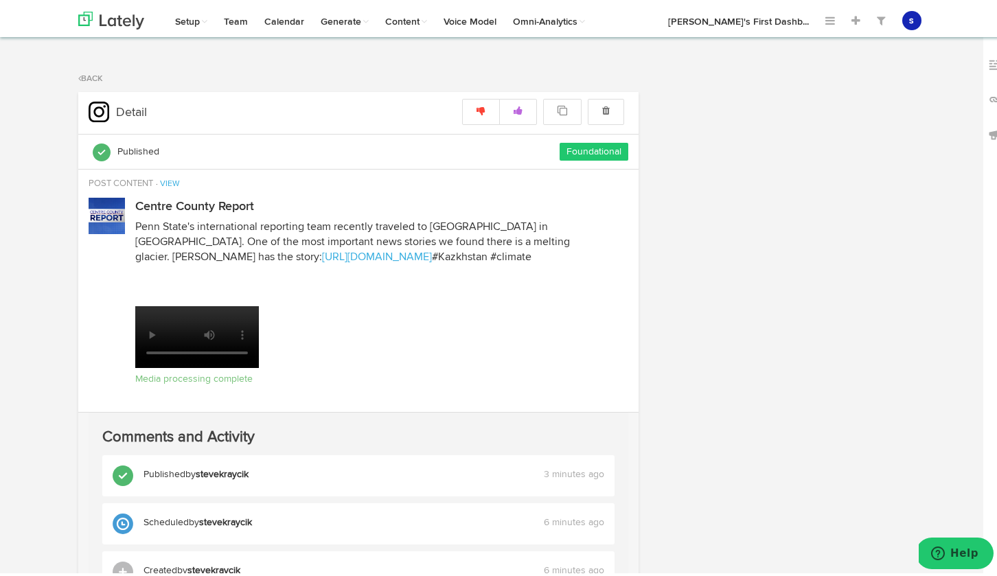
click at [322, 335] on div "Your browser does not support HTML5 video. Media processing complete" at bounding box center [382, 343] width 494 height 92
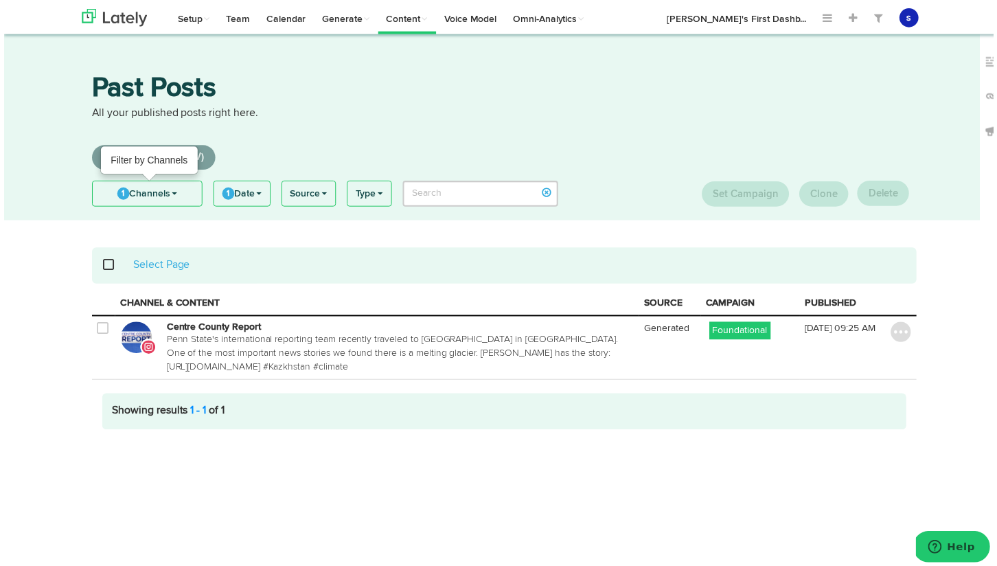
click at [172, 192] on link "1 Channels" at bounding box center [144, 195] width 110 height 25
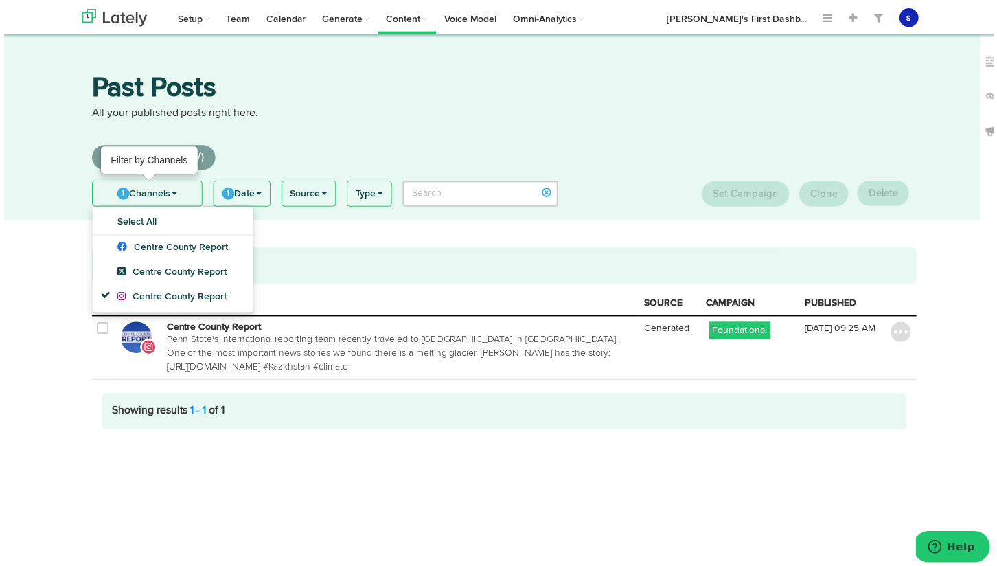
click at [173, 192] on link "1 Channels" at bounding box center [144, 195] width 110 height 25
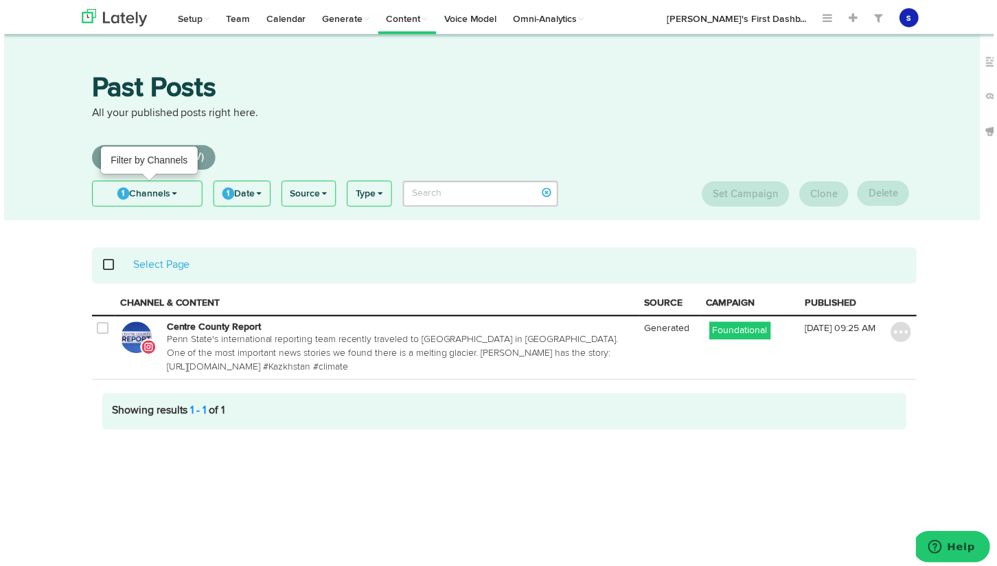
click at [170, 194] on span at bounding box center [171, 195] width 5 height 3
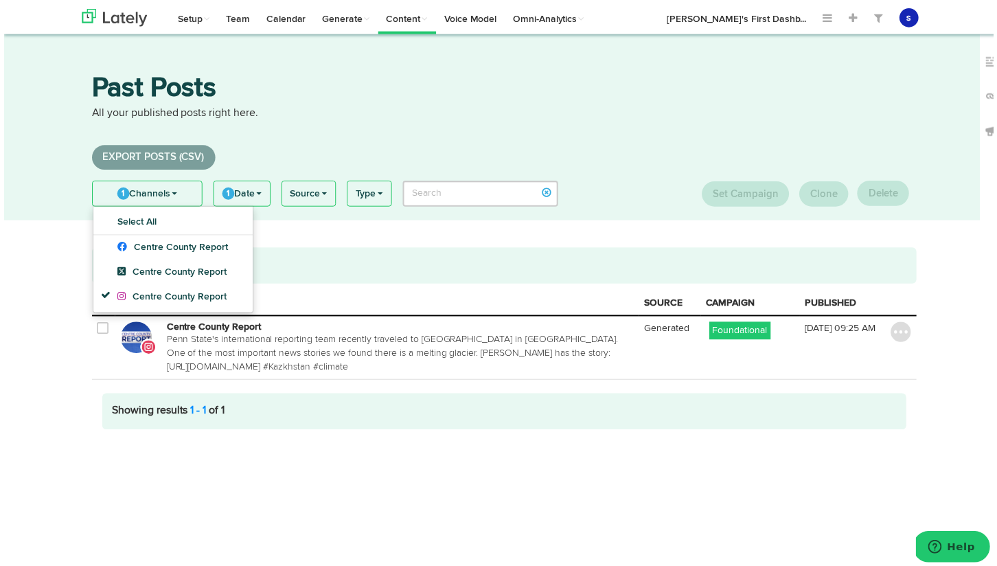
click at [396, 119] on p "All your published posts right here." at bounding box center [504, 114] width 831 height 16
click at [420, 123] on div "Past Posts All your published posts right here." at bounding box center [504, 108] width 852 height 64
click at [170, 195] on span at bounding box center [171, 195] width 5 height 3
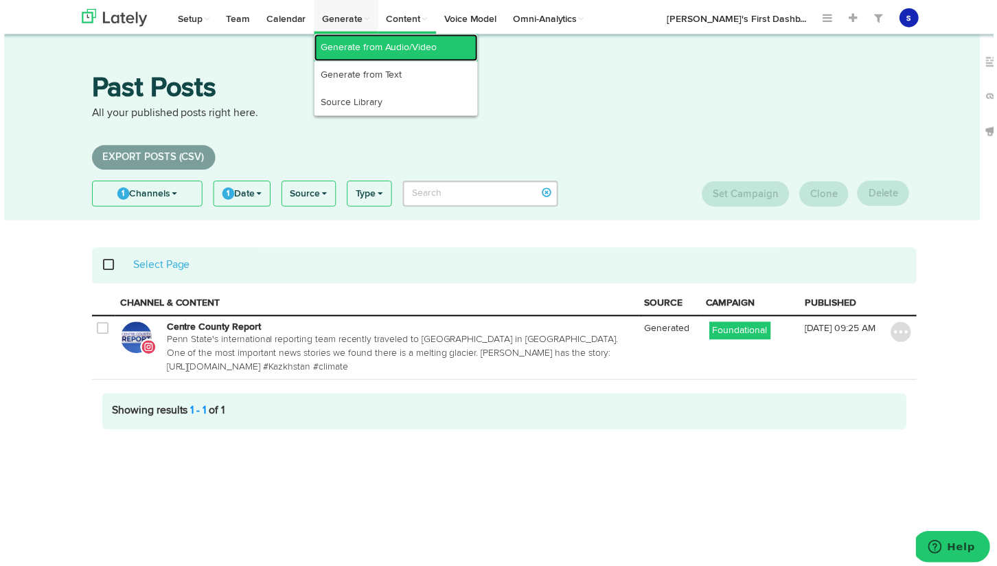
click at [391, 49] on link "Generate from Audio/Video" at bounding box center [395, 47] width 165 height 27
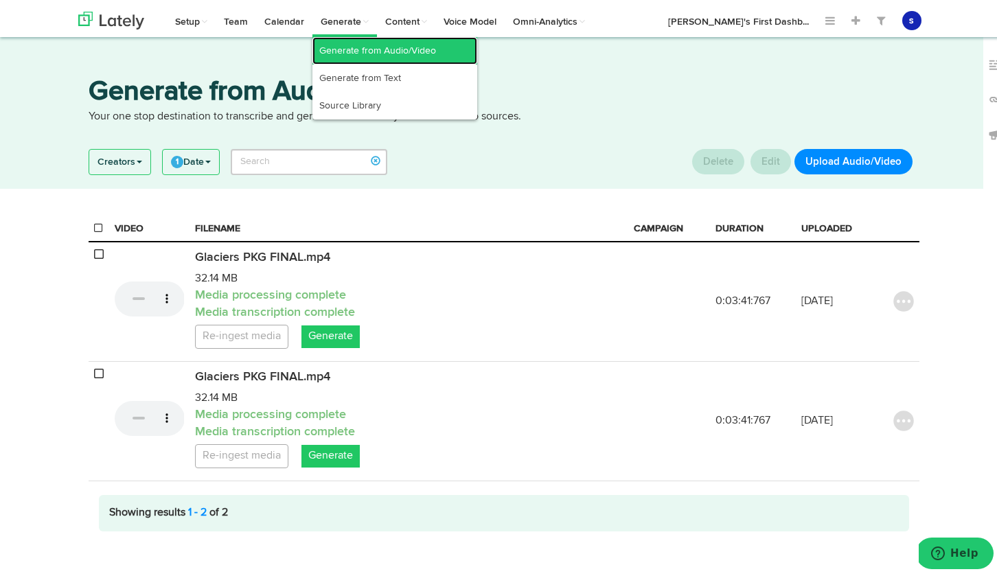
click at [386, 48] on link "Generate from Audio/Video" at bounding box center [395, 47] width 165 height 27
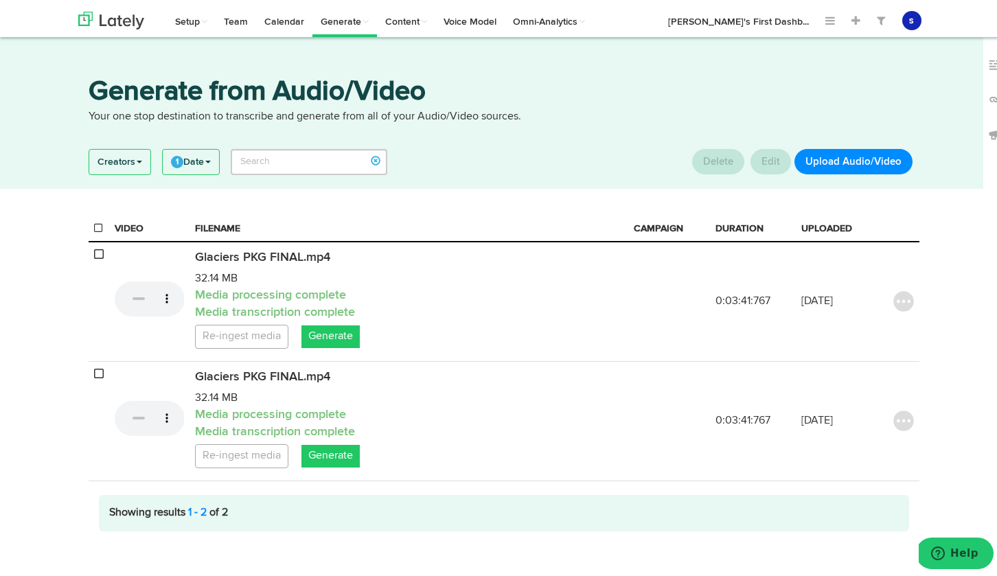
drag, startPoint x: 863, startPoint y: 161, endPoint x: 842, endPoint y: 167, distance: 21.5
click at [863, 161] on button "Upload Audio/Video" at bounding box center [854, 158] width 118 height 25
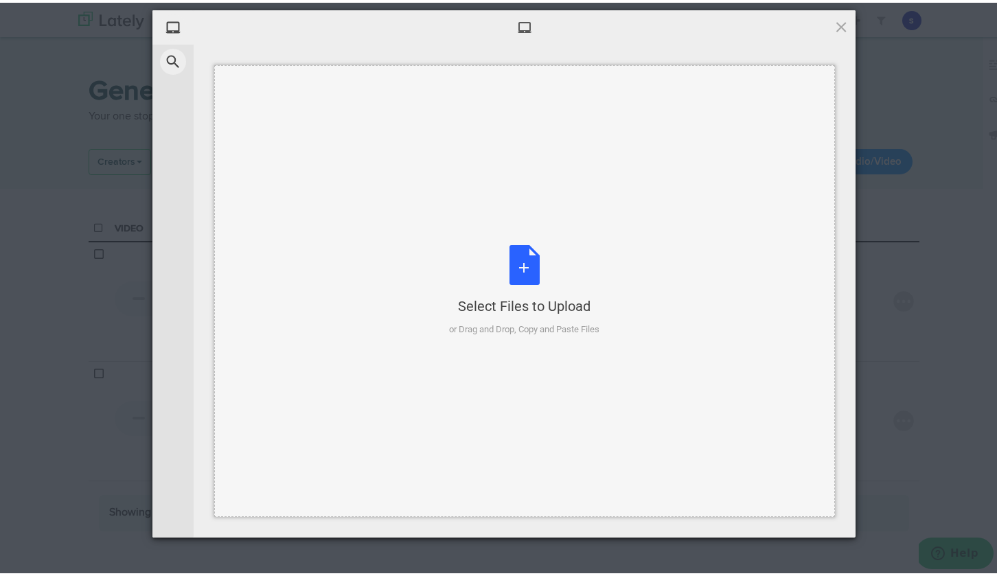
click at [515, 330] on div "or Drag and Drop, Copy and Paste Files" at bounding box center [524, 327] width 150 height 14
click at [834, 22] on span at bounding box center [841, 23] width 15 height 15
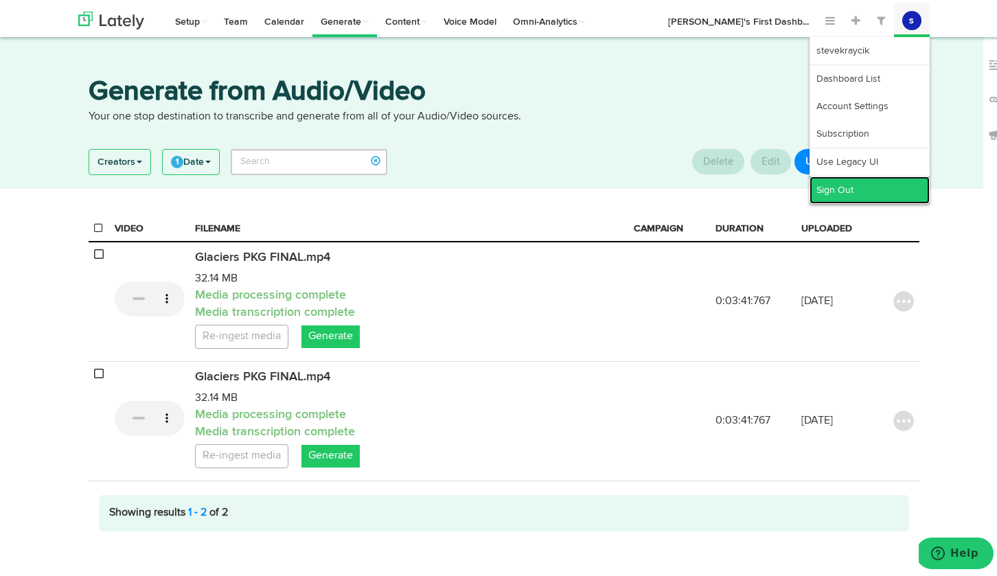
click at [843, 186] on link "Sign Out" at bounding box center [870, 187] width 120 height 27
